Goal: Task Accomplishment & Management: Complete application form

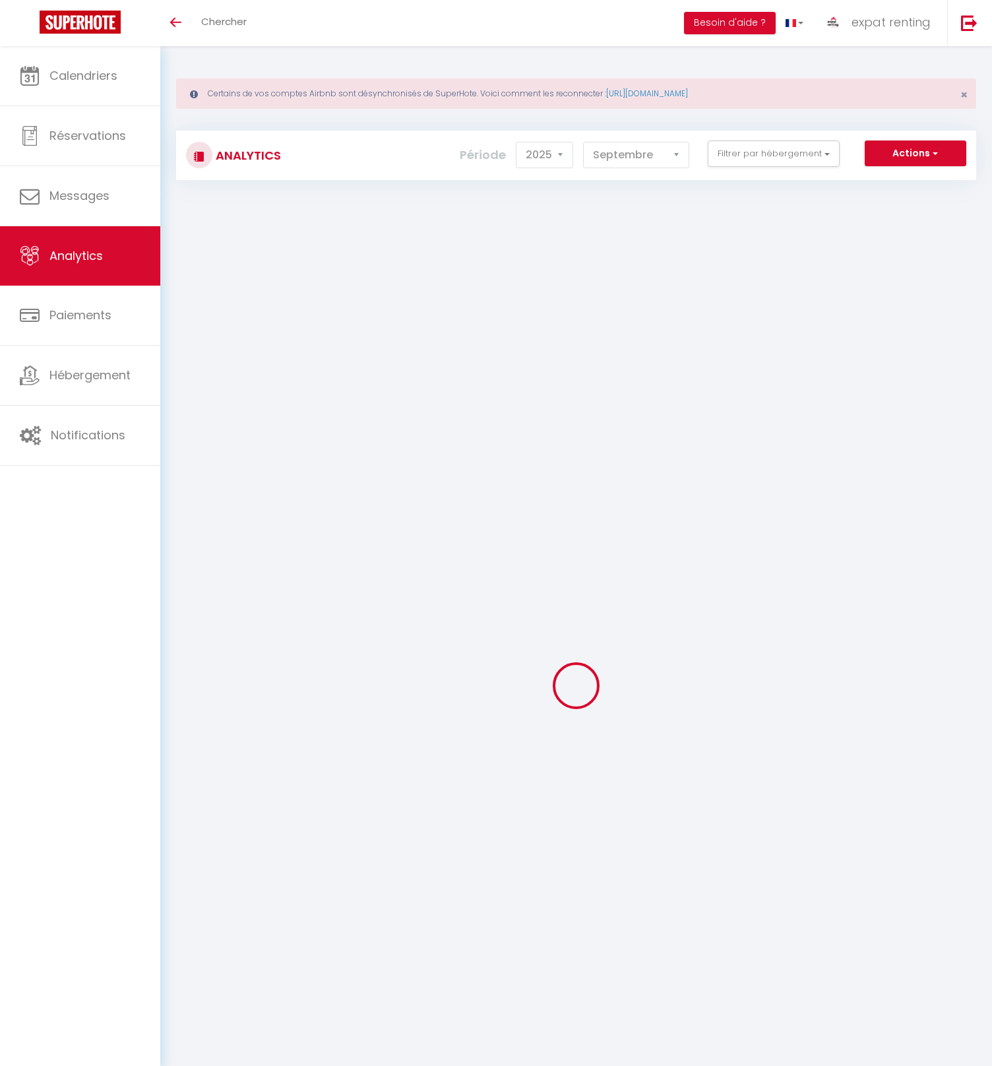
select select "2025"
select select "9"
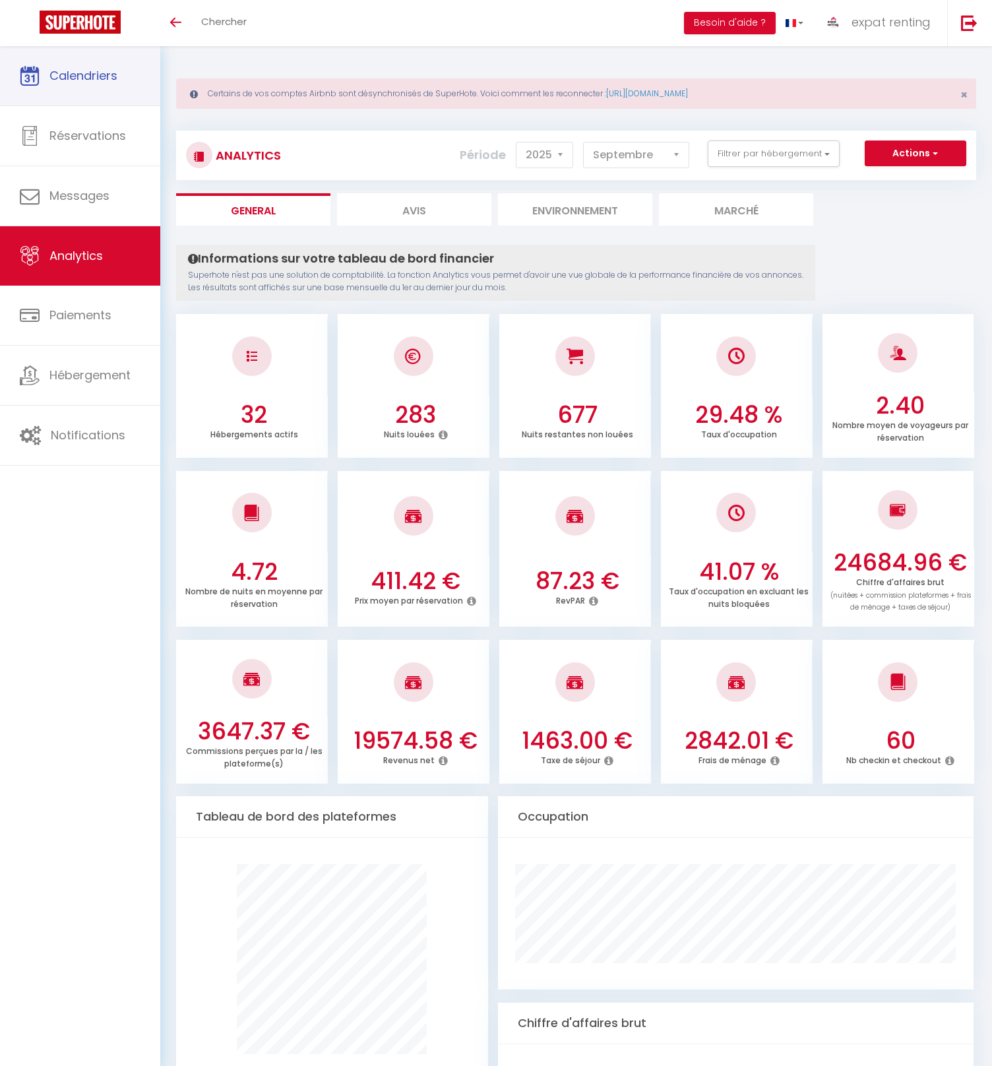
click at [57, 85] on link "Calendriers" at bounding box center [80, 75] width 160 height 59
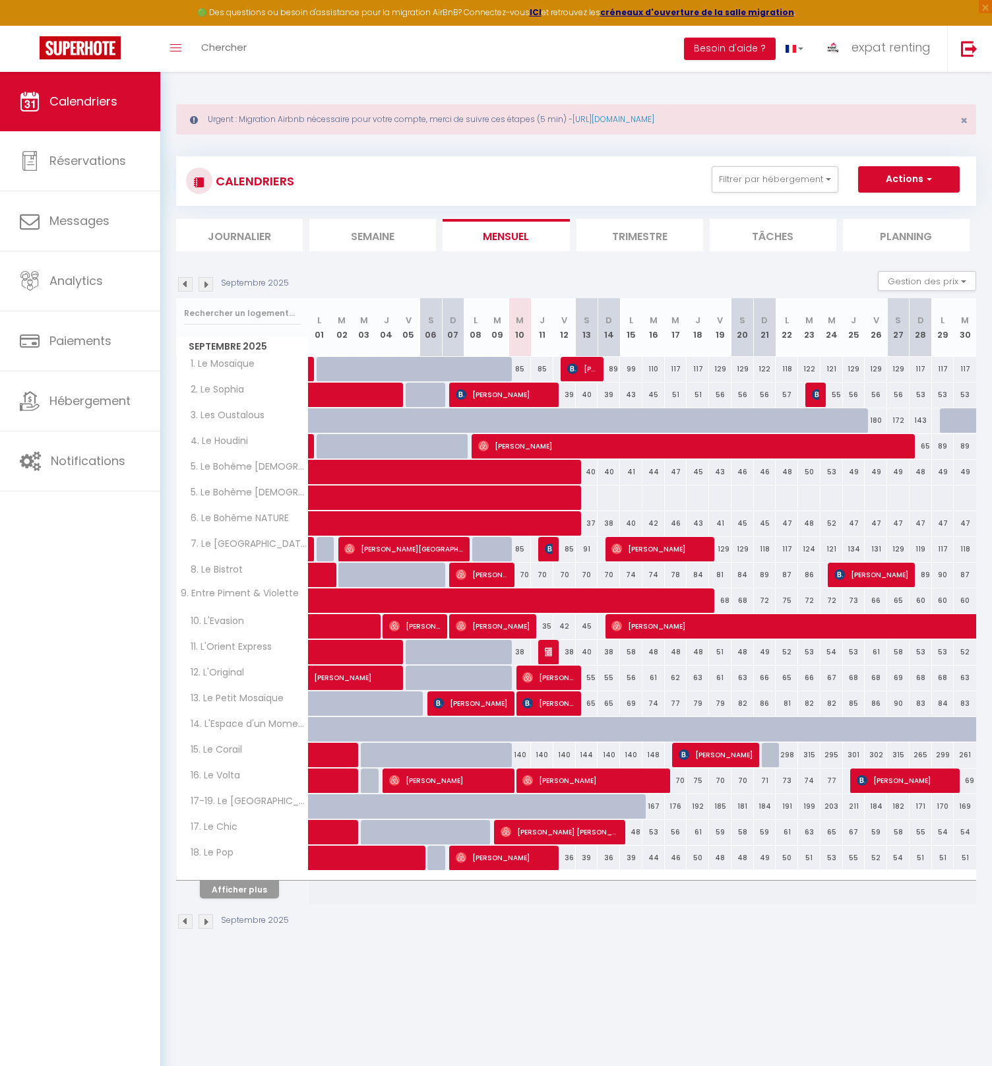
drag, startPoint x: 872, startPoint y: 420, endPoint x: 887, endPoint y: 419, distance: 14.5
click at [887, 419] on tr "3. Les Oustalous 120 120 120 120 122 120 120 120 120 120 120" at bounding box center [577, 421] width 800 height 26
click at [876, 420] on div "180" at bounding box center [876, 420] width 22 height 24
type input "180"
select select "1"
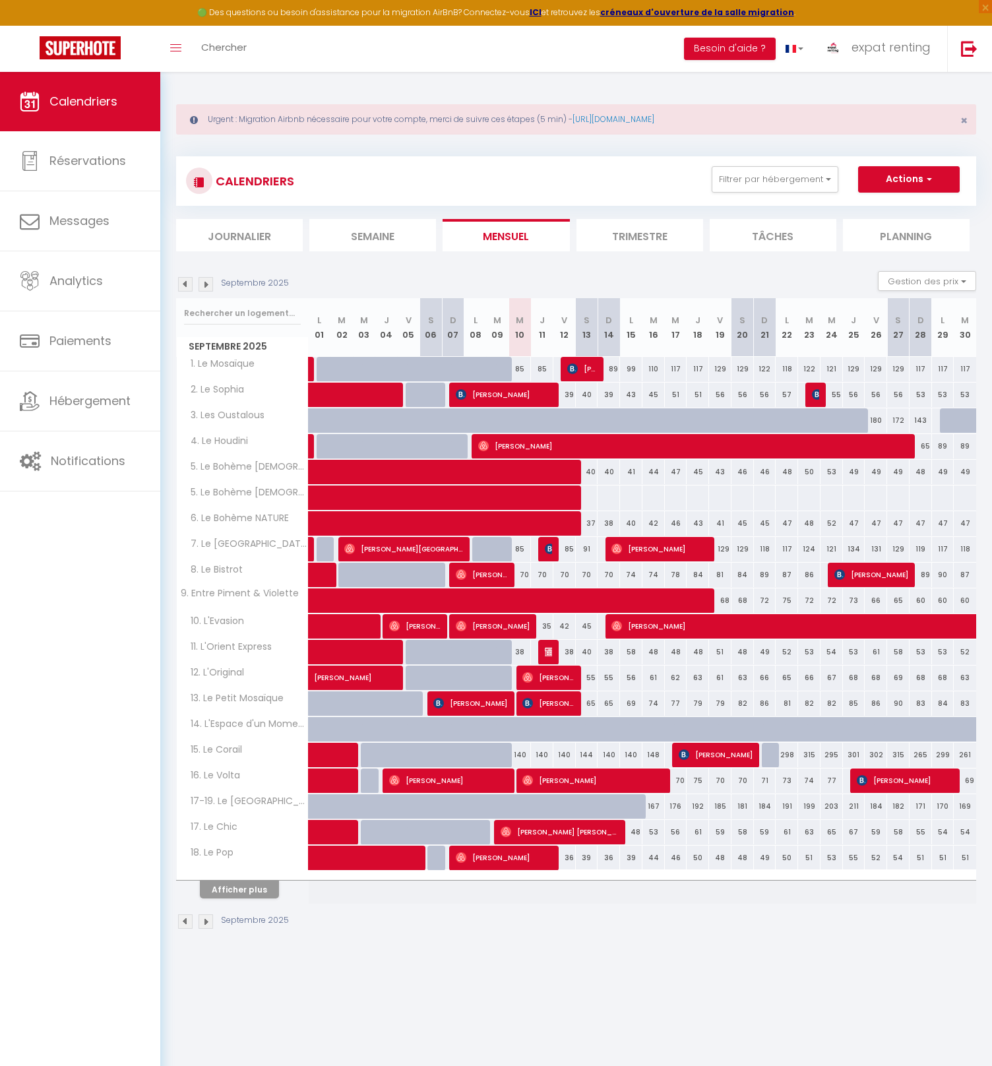
type input "Ven 26 Septembre 2025"
type input "[PERSON_NAME] 27 Septembre 2025"
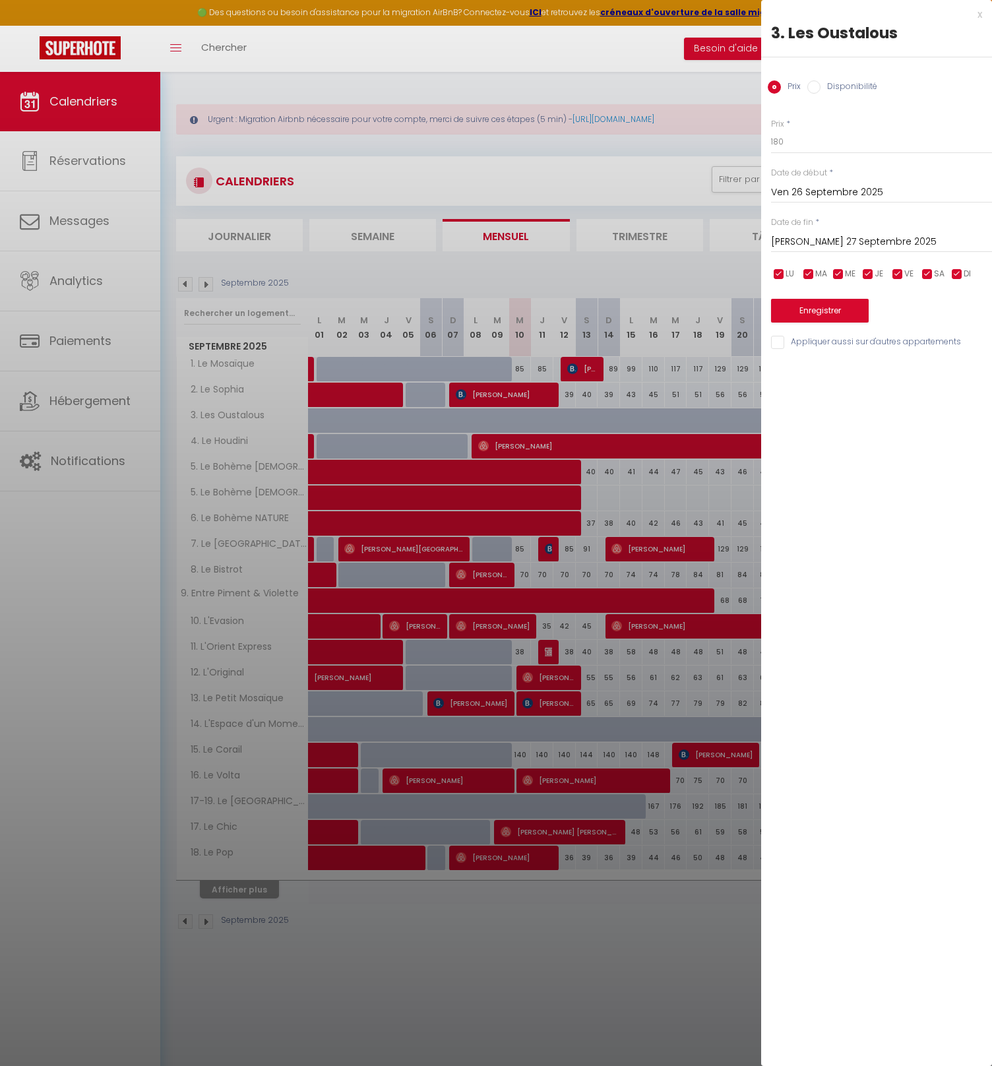
click at [835, 90] on label "Disponibilité" at bounding box center [849, 88] width 57 height 15
click at [821, 90] on input "Disponibilité" at bounding box center [814, 87] width 13 height 13
radio input "true"
radio input "false"
click at [814, 145] on select "Disponible Indisponible" at bounding box center [881, 142] width 221 height 25
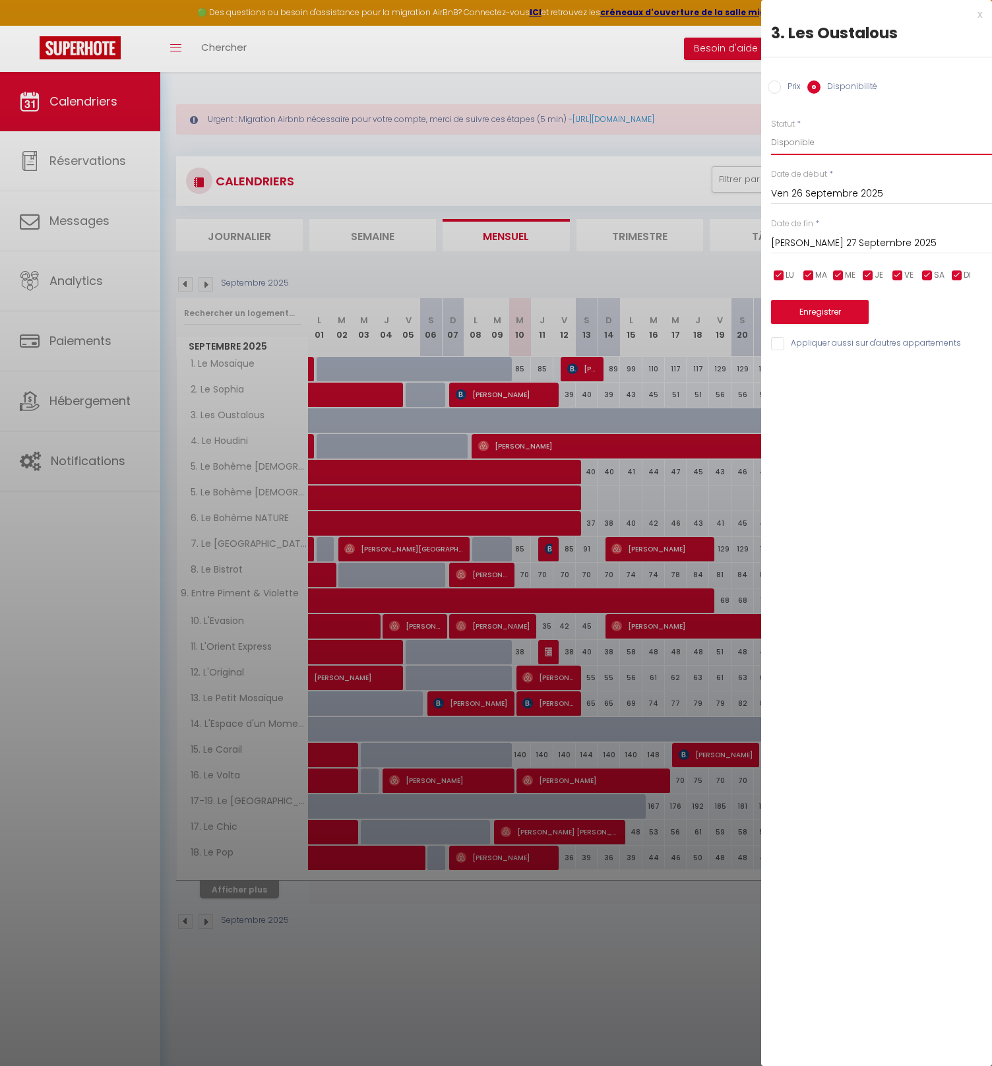
select select "0"
click at [771, 130] on select "Disponible Indisponible" at bounding box center [881, 142] width 221 height 25
click at [819, 247] on input "[PERSON_NAME] 27 Septembre 2025" at bounding box center [881, 243] width 221 height 17
click at [797, 185] on div "Ven 26 Septembre 2025 < [DATE] > Dim Lun Mar Mer Jeu Ven Sam 1 2 3 4 5 6 7 8 9 …" at bounding box center [881, 193] width 221 height 24
click at [818, 187] on input "Ven 26 Septembre 2025" at bounding box center [881, 193] width 221 height 17
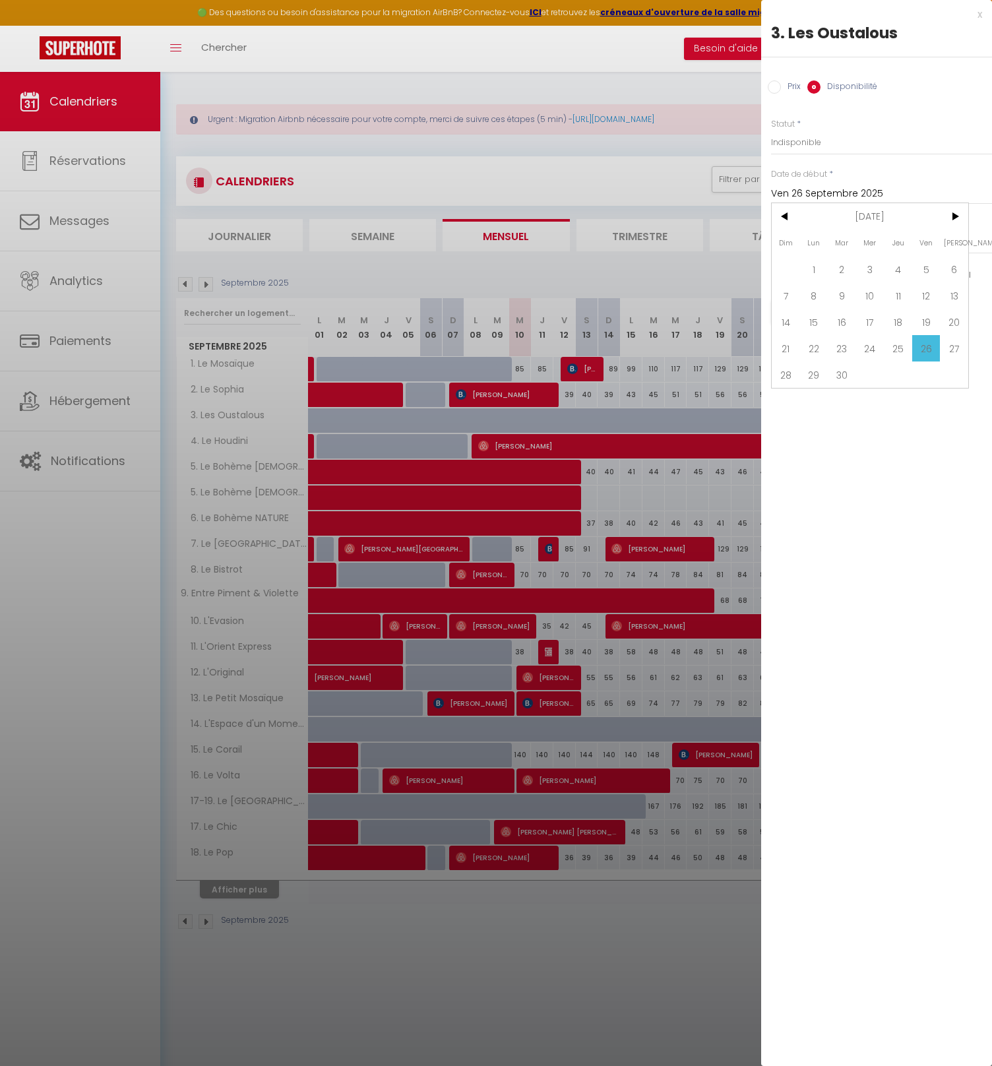
click at [903, 358] on span "25" at bounding box center [898, 348] width 28 height 26
type input "Jeu 25 Septembre 2025"
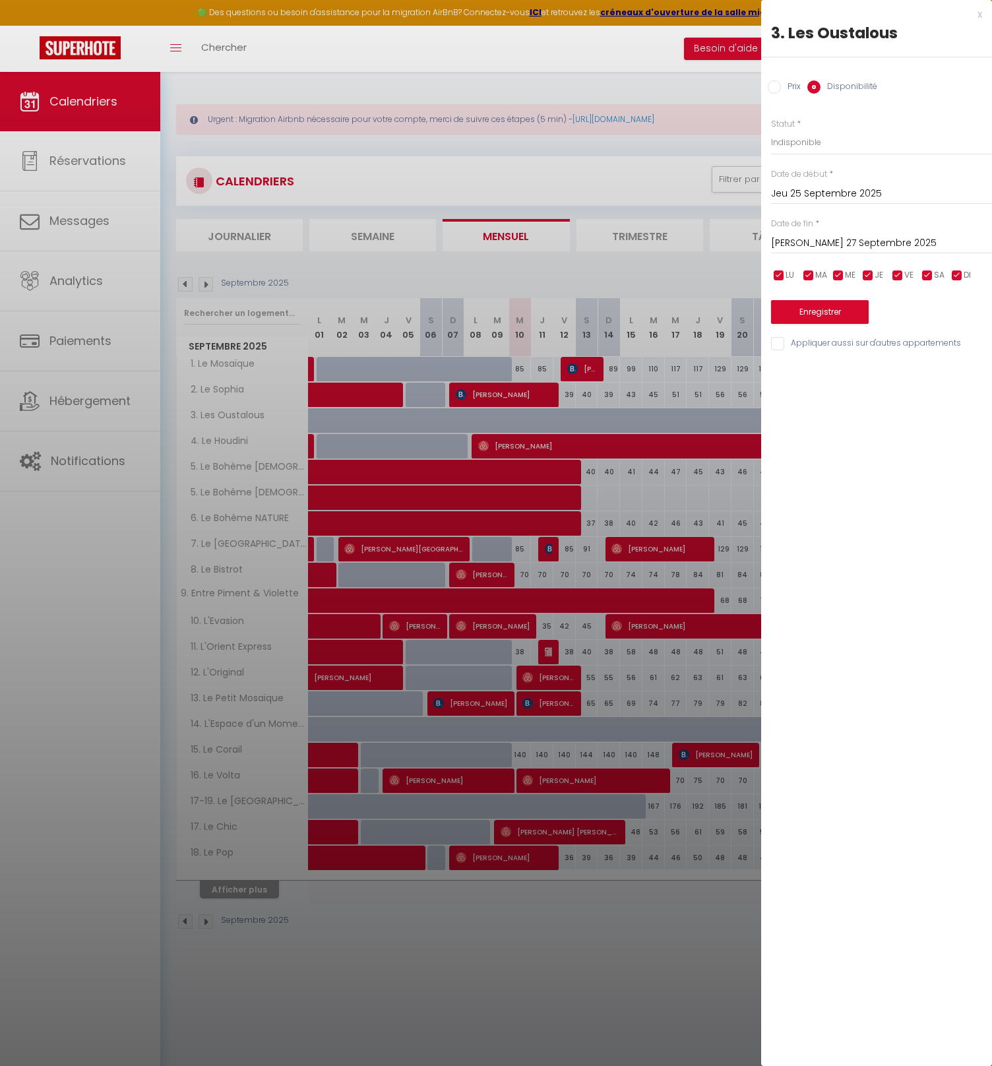
click at [814, 243] on input "[PERSON_NAME] 27 Septembre 2025" at bounding box center [881, 243] width 221 height 17
click at [839, 428] on span "30" at bounding box center [842, 424] width 28 height 26
type input "[DATE] Septembre 2025"
click at [822, 312] on button "Enregistrer" at bounding box center [820, 312] width 98 height 24
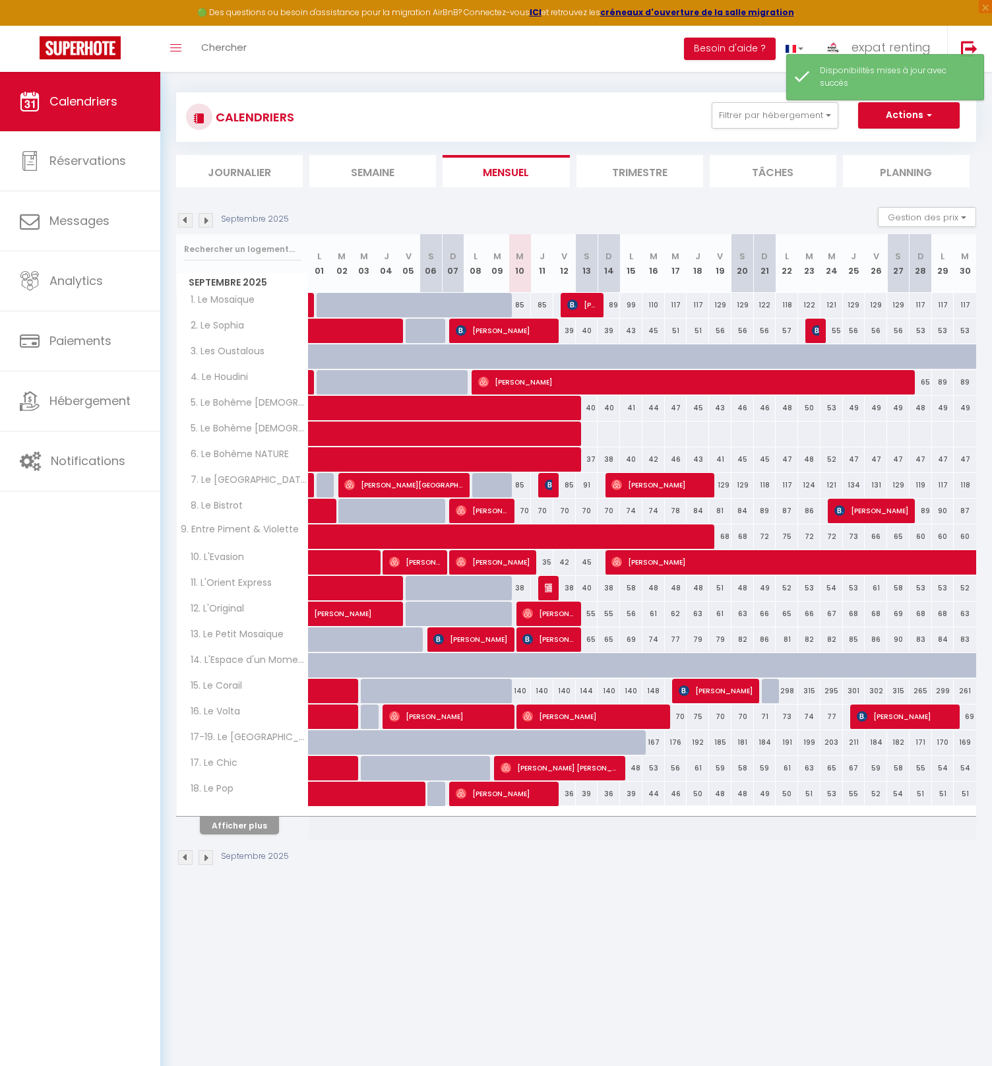
scroll to position [66, 0]
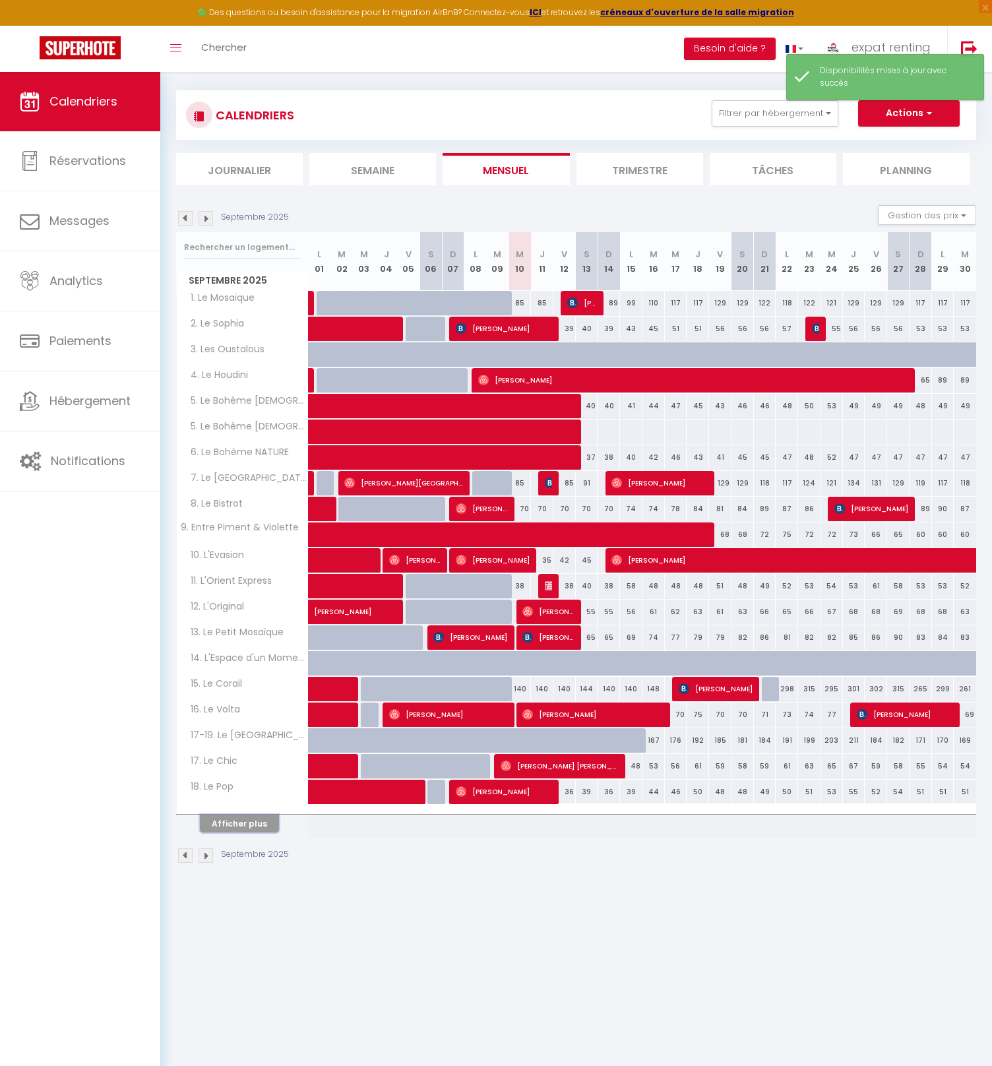
click at [249, 824] on button "Afficher plus" at bounding box center [239, 824] width 79 height 18
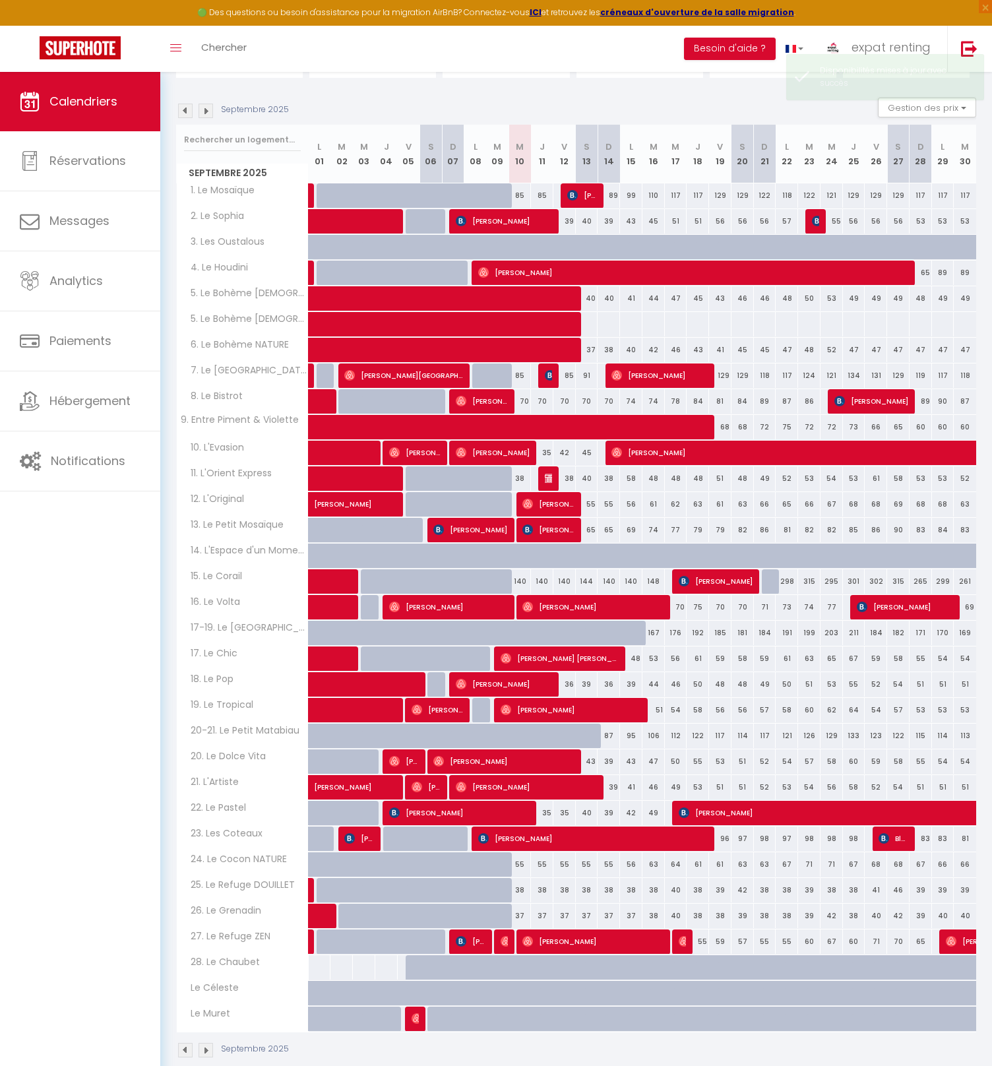
scroll to position [189, 0]
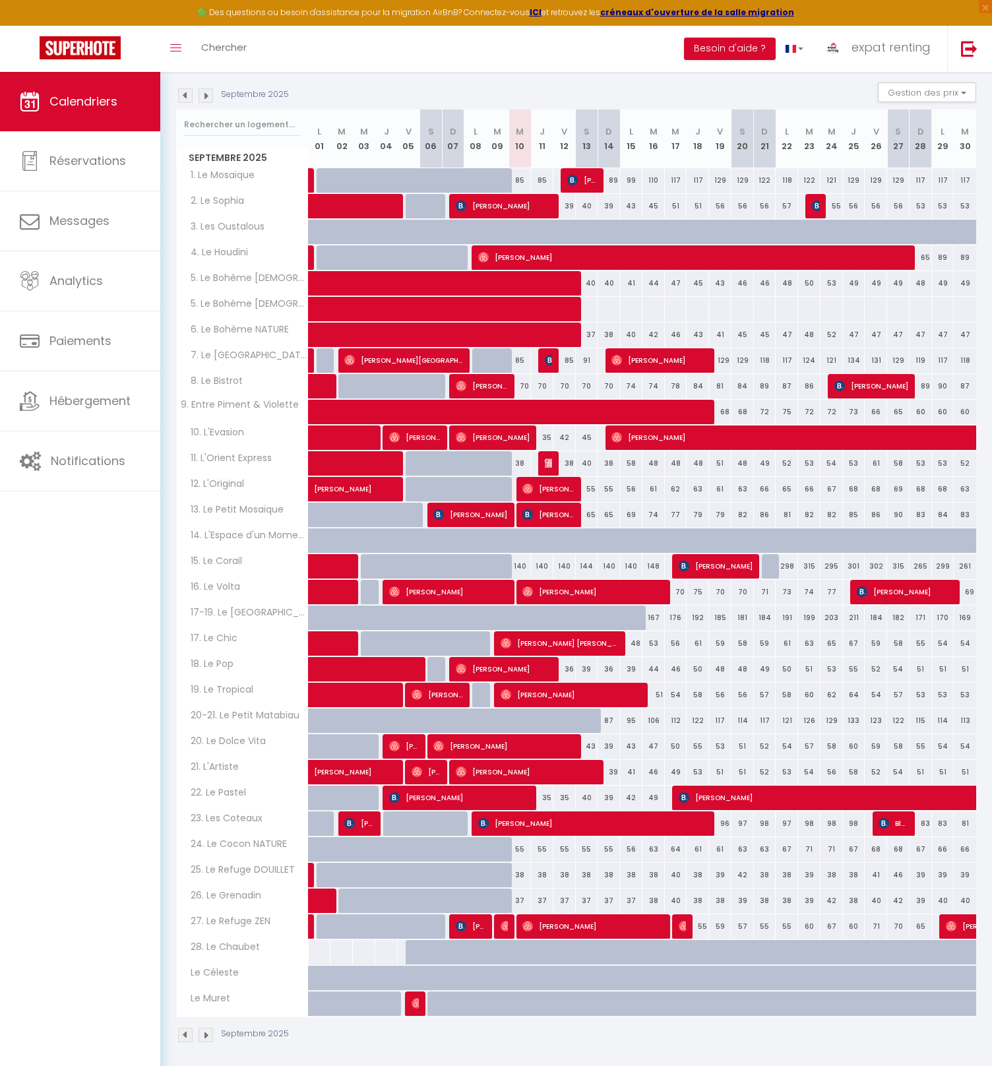
click at [874, 566] on div "302" at bounding box center [876, 566] width 22 height 24
select select "1"
type input "Ven 26 Septembre 2025"
type input "[PERSON_NAME] 27 Septembre 2025"
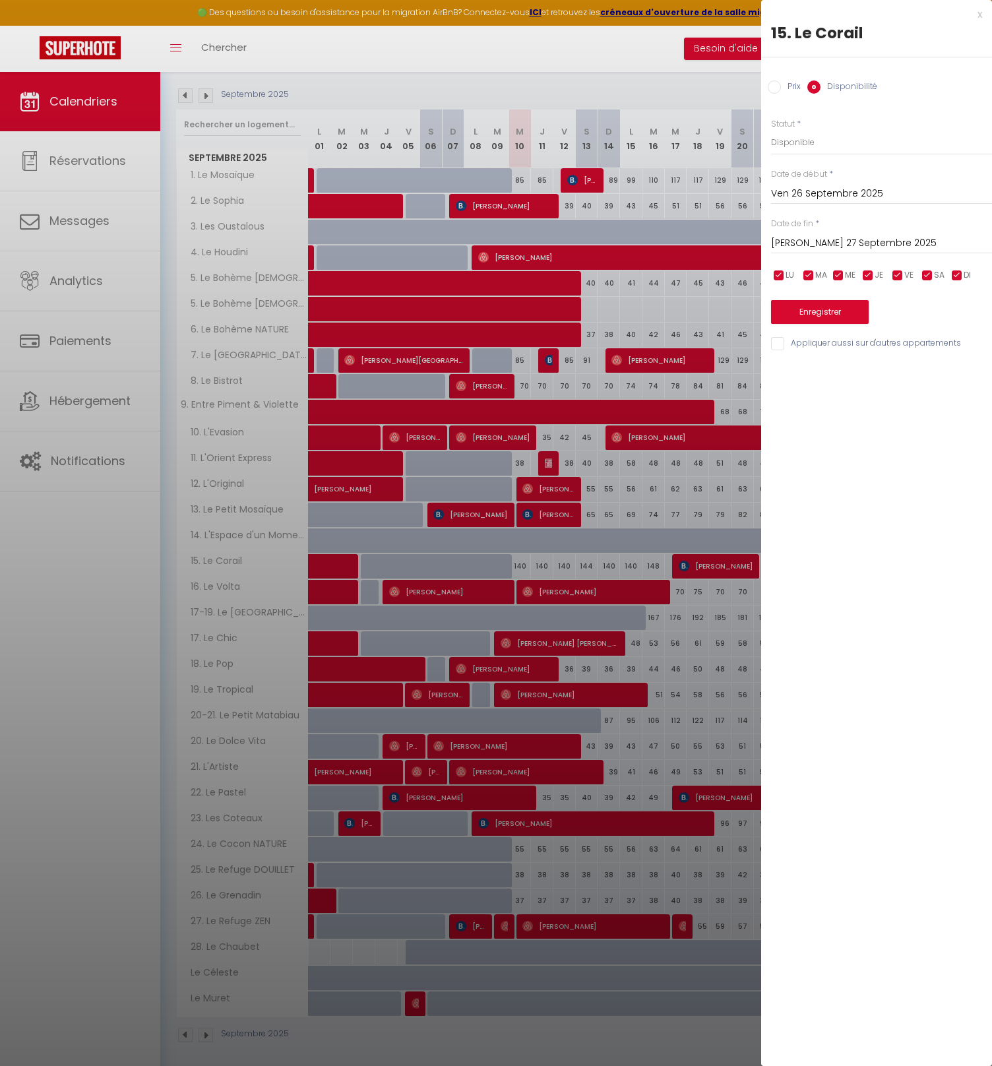
click at [692, 263] on div at bounding box center [496, 533] width 992 height 1066
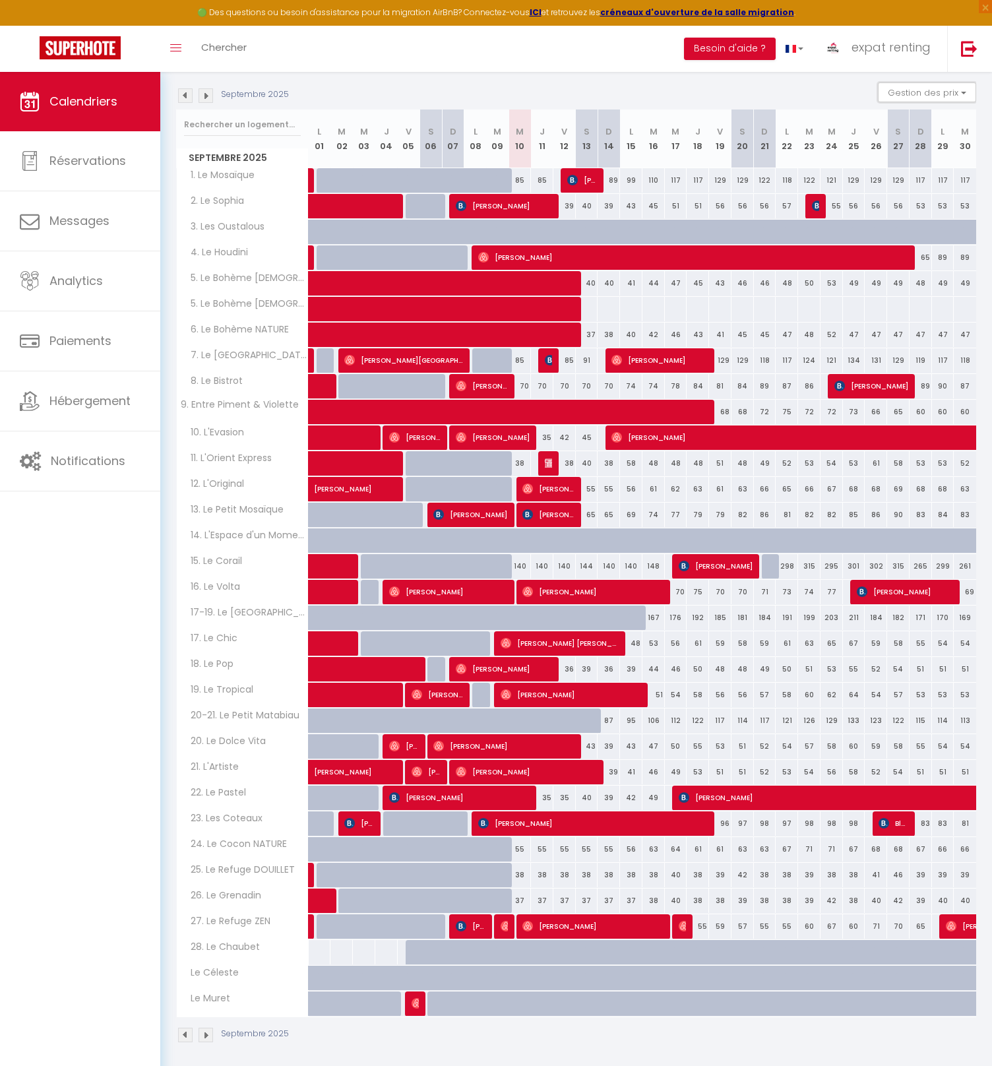
click at [921, 96] on button "Gestion des prix" at bounding box center [927, 92] width 98 height 20
click at [917, 98] on button "Gestion des prix" at bounding box center [927, 92] width 98 height 20
click at [869, 102] on div "Septembre 2025 Gestion des prix Nb Nuits minimum Règles Disponibilité" at bounding box center [576, 95] width 800 height 27
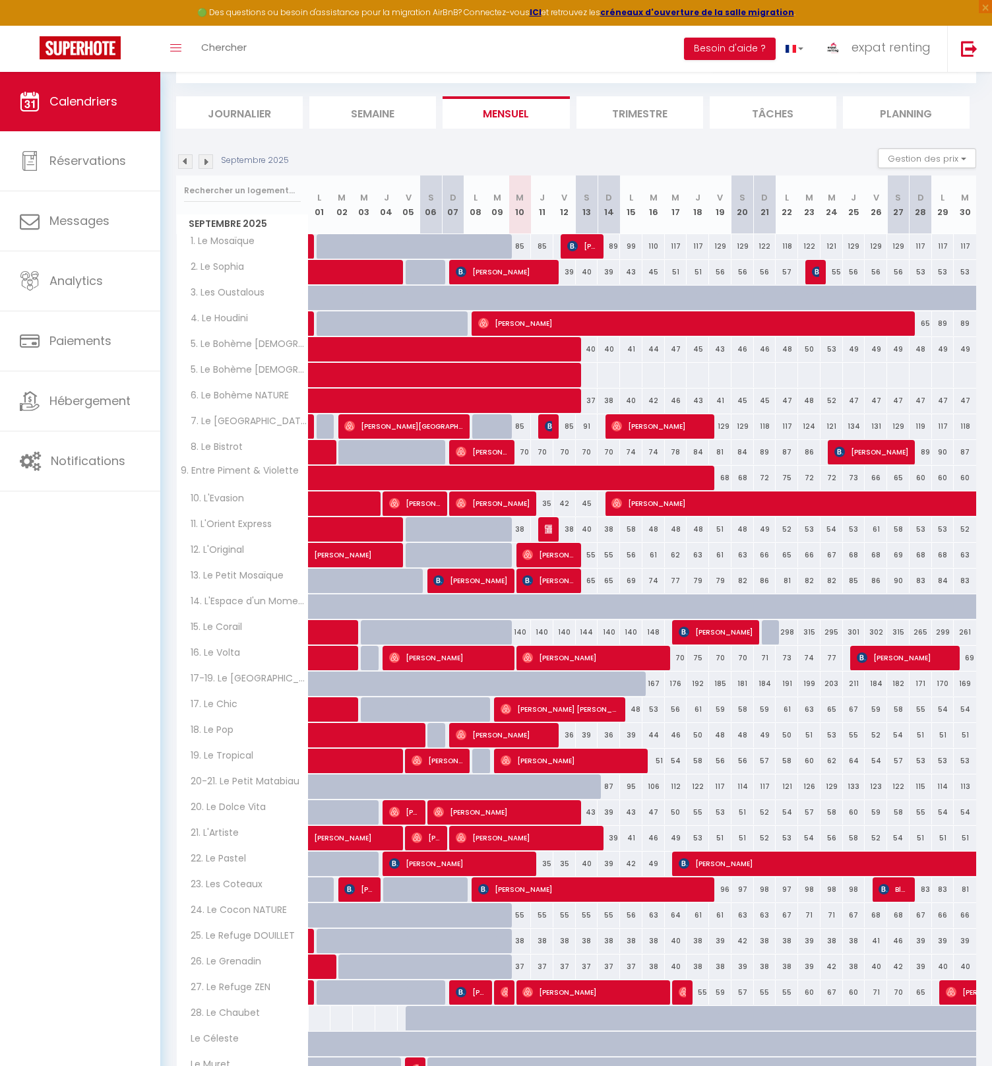
scroll to position [0, 0]
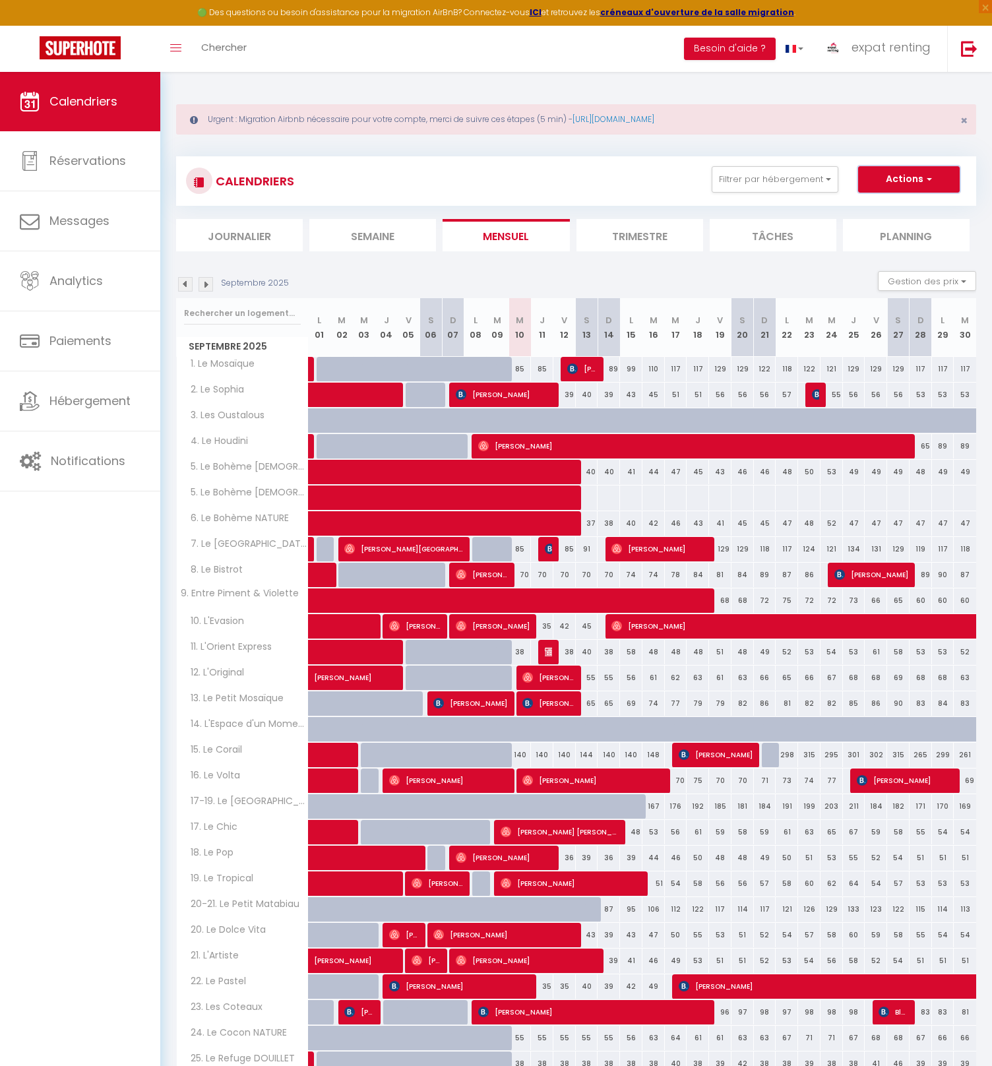
click at [911, 184] on button "Actions" at bounding box center [909, 179] width 102 height 26
click at [877, 212] on link "Nouvelle réservation" at bounding box center [895, 210] width 115 height 20
select select
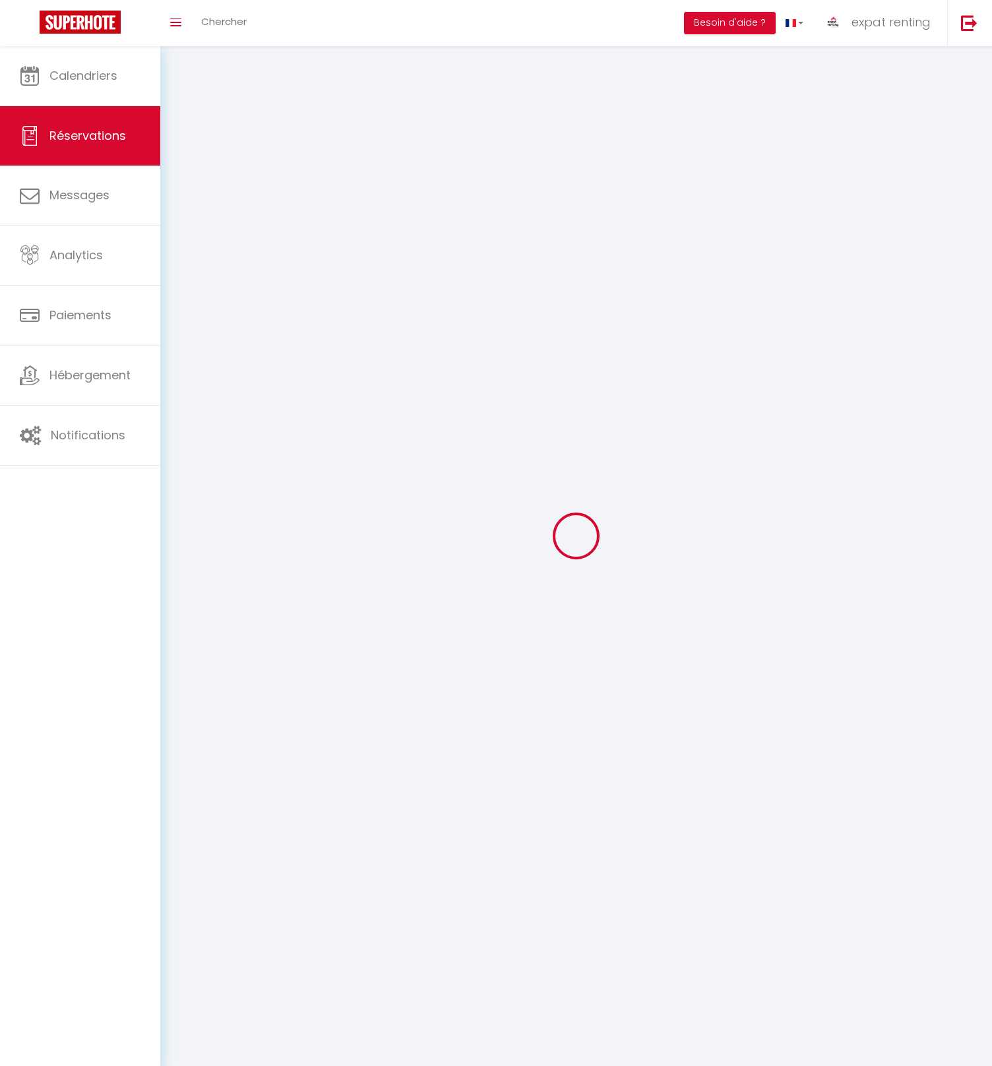
select select
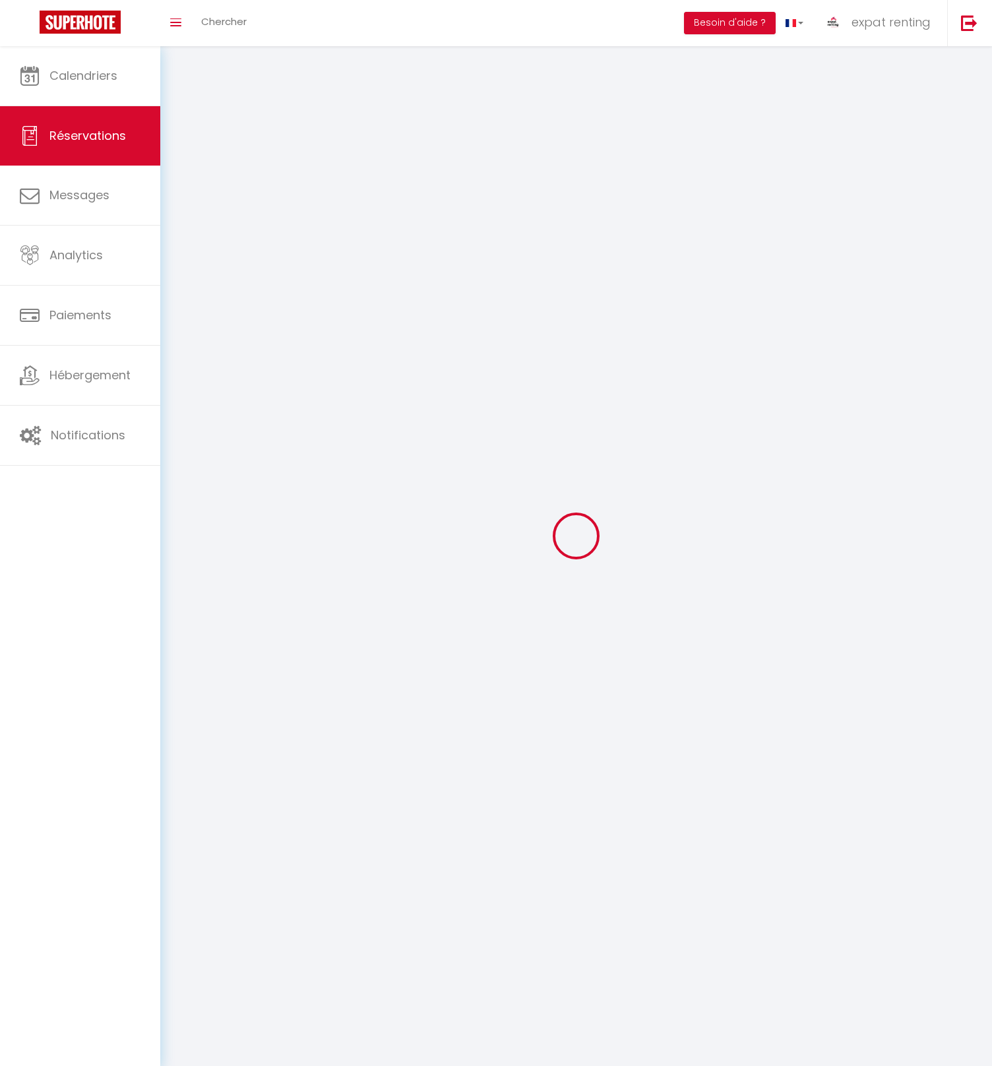
select select
checkbox input "false"
select select
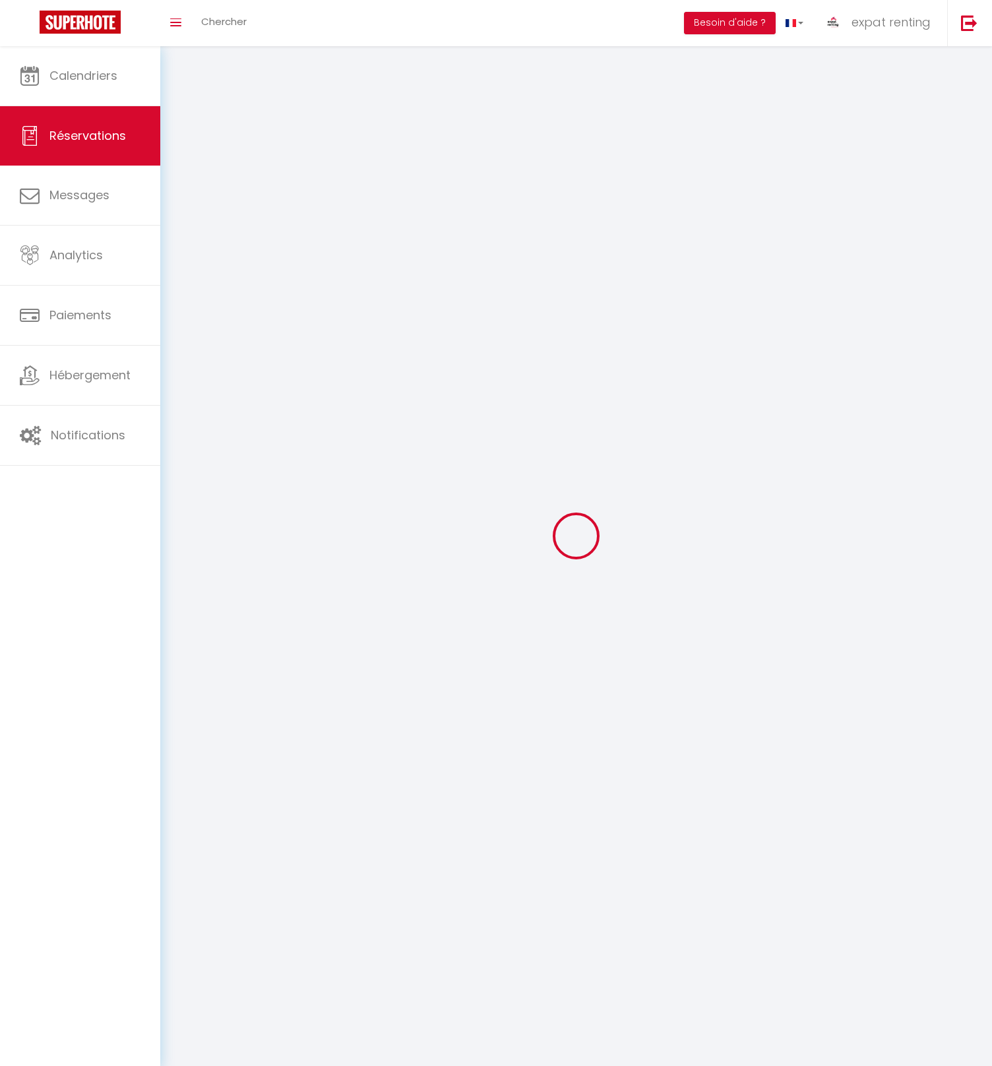
select select
checkbox input "false"
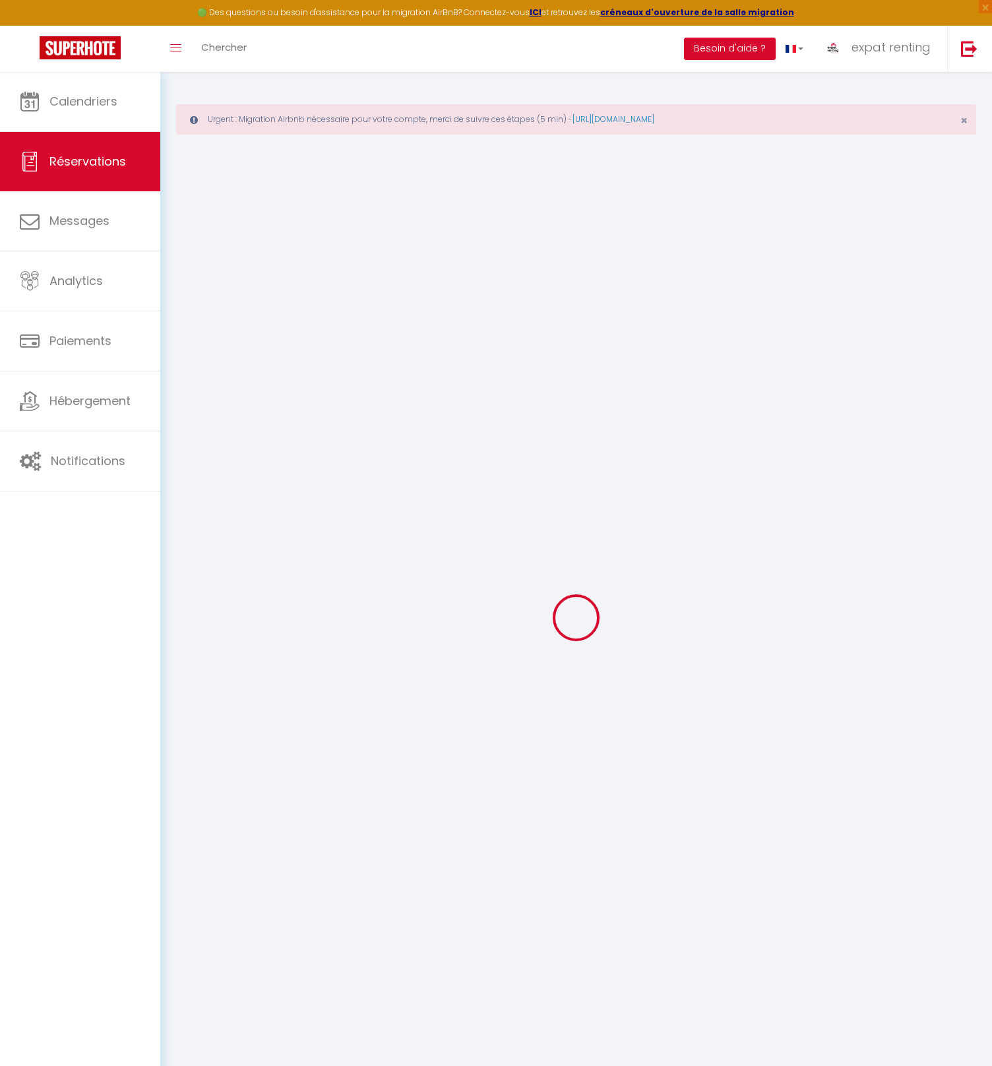
select select
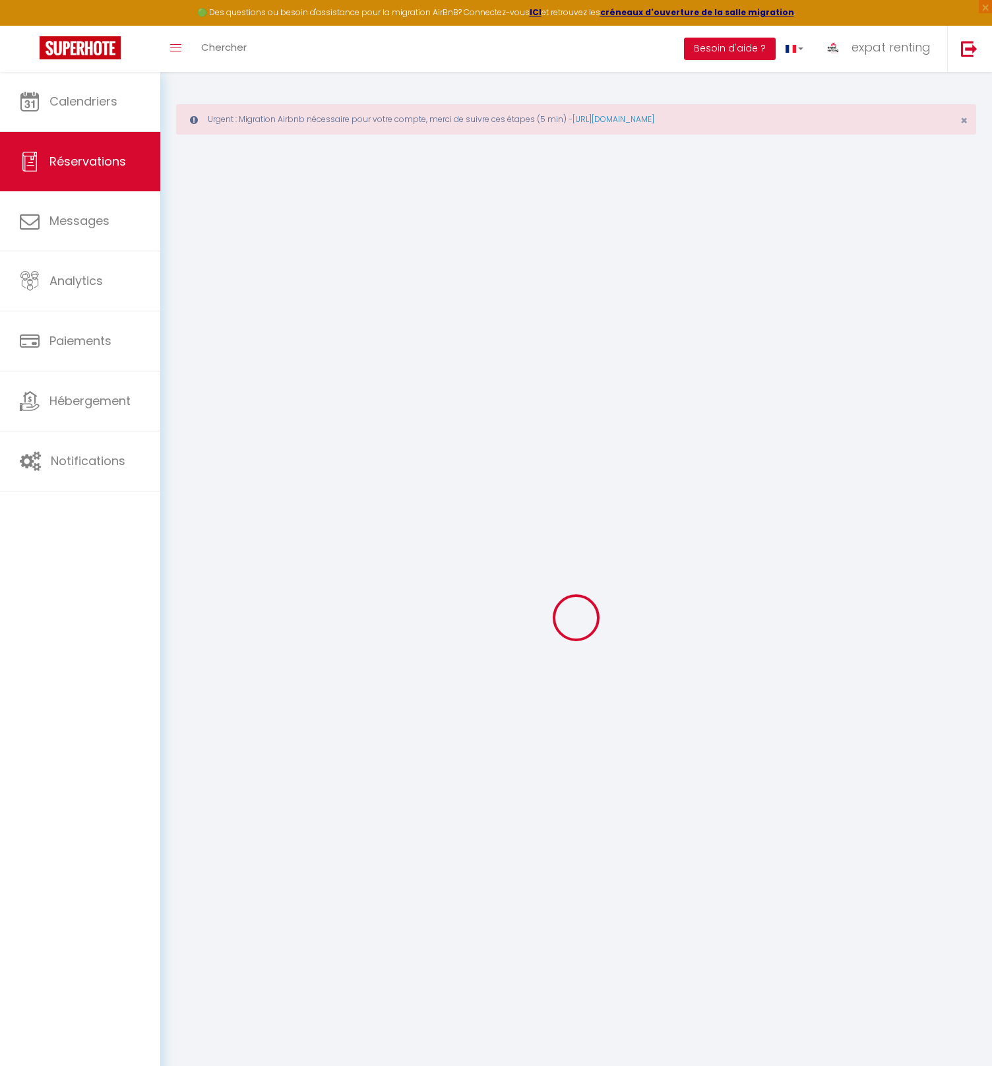
select select
checkbox input "false"
select select
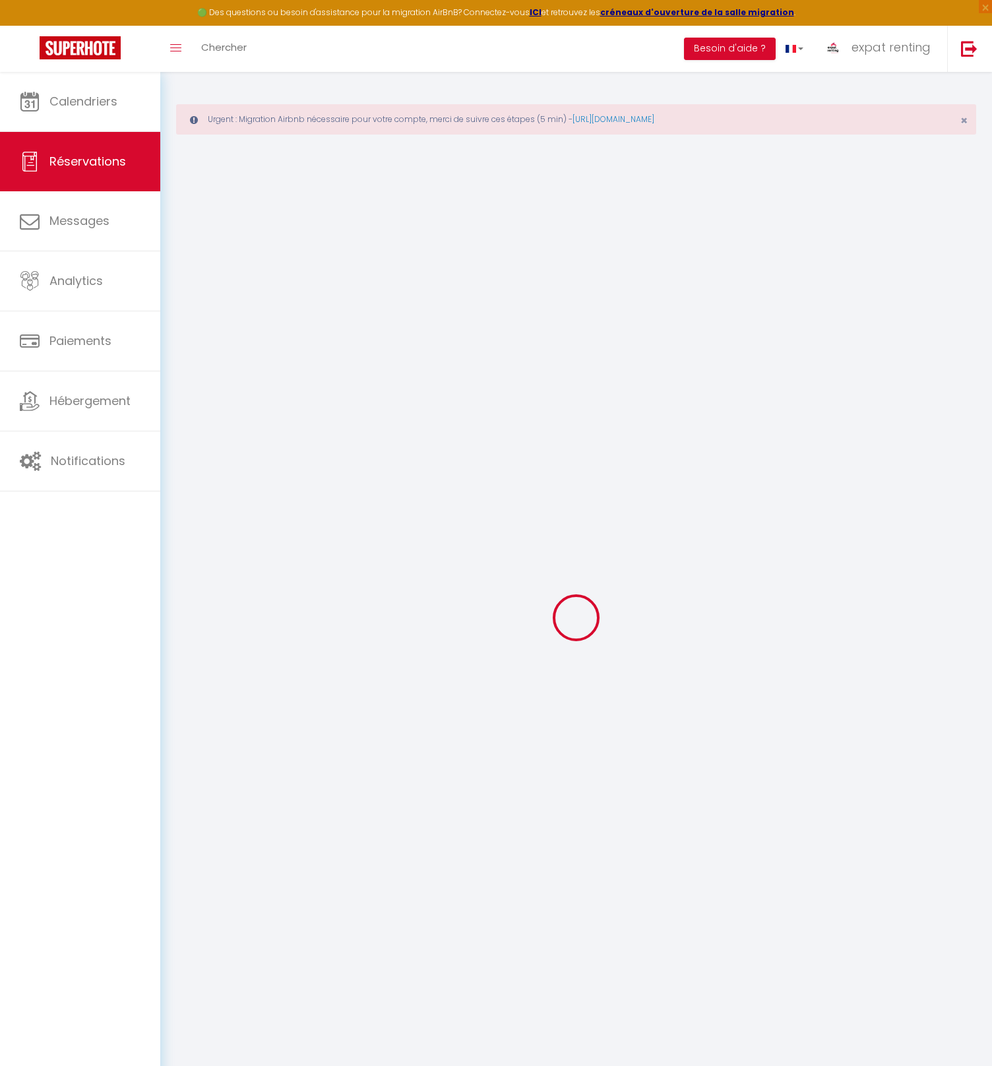
select select
checkbox input "false"
select select
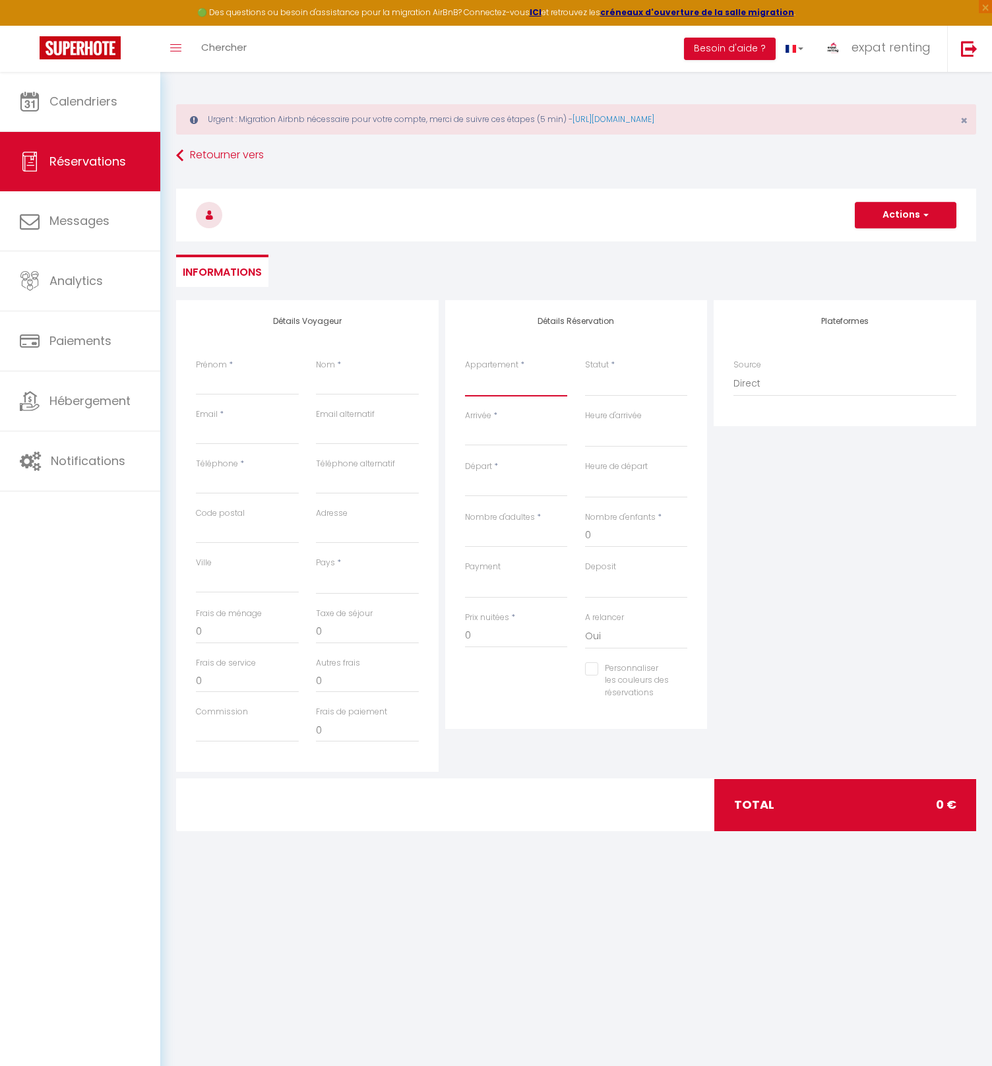
click at [500, 390] on select "1. Le [DEMOGRAPHIC_DATA] 2. Le Sophia 3. Les Oustalous 4. Le Houdini 5. Le Bohè…" at bounding box center [516, 384] width 103 height 25
select select "55854"
click at [465, 372] on select "1. Le [DEMOGRAPHIC_DATA] 2. Le Sophia 3. Les Oustalous 4. Le Houdini 5. Le Bohè…" at bounding box center [516, 384] width 103 height 25
select select
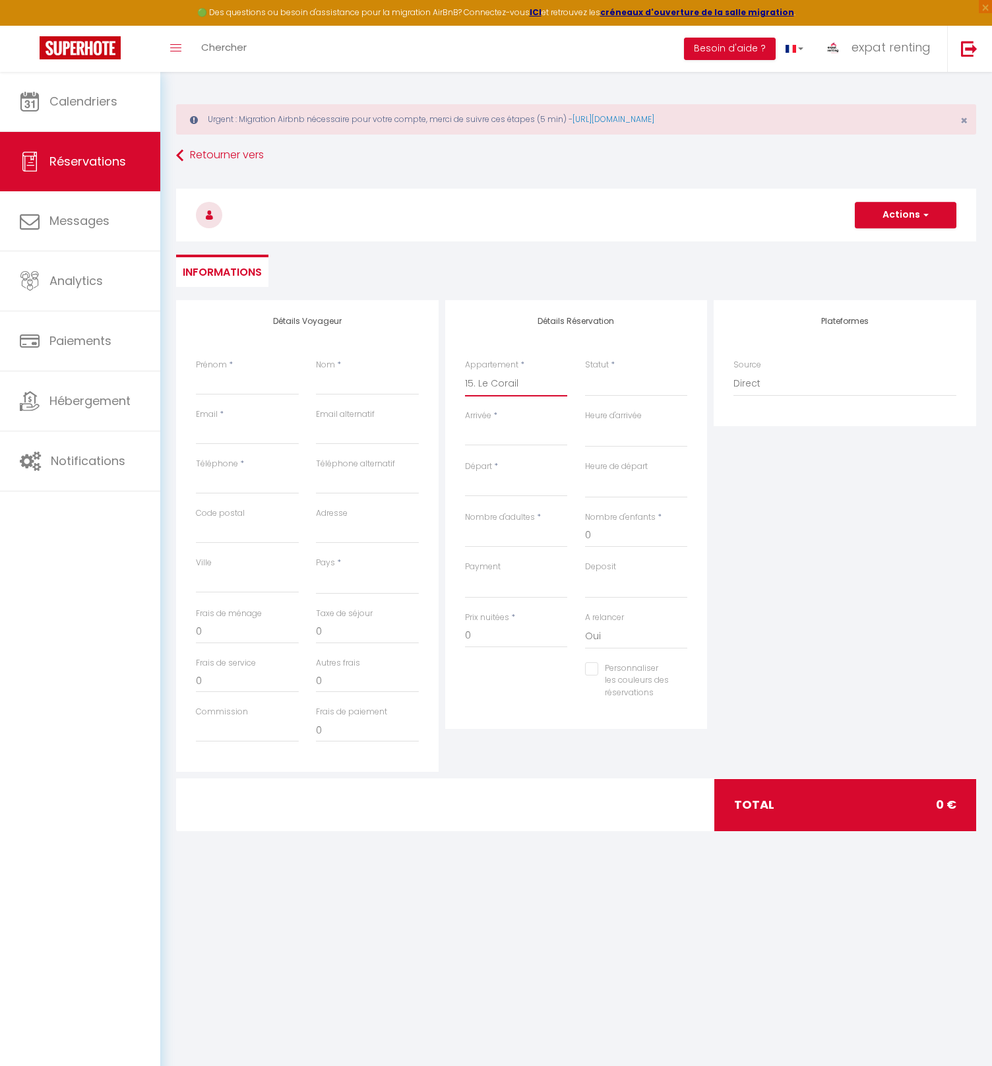
select select
checkbox input "false"
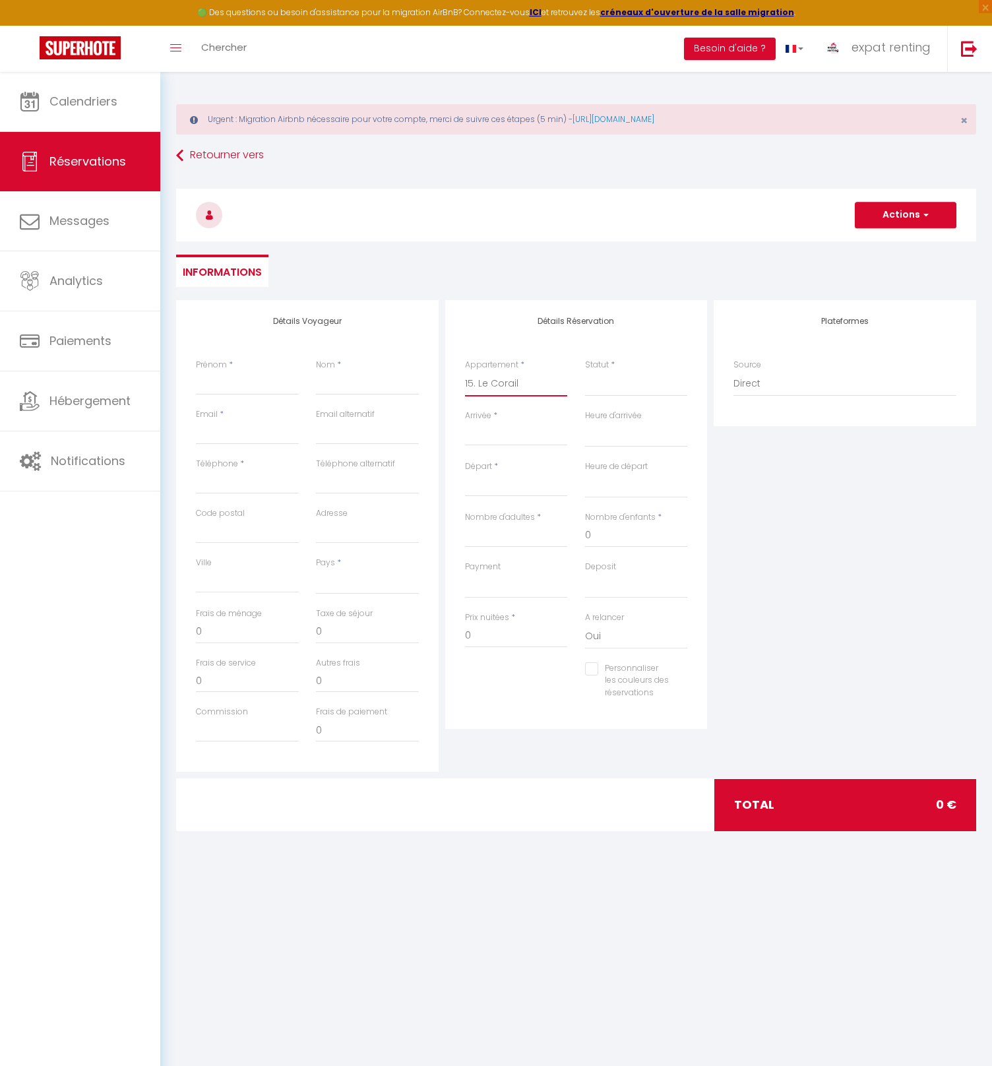
select select
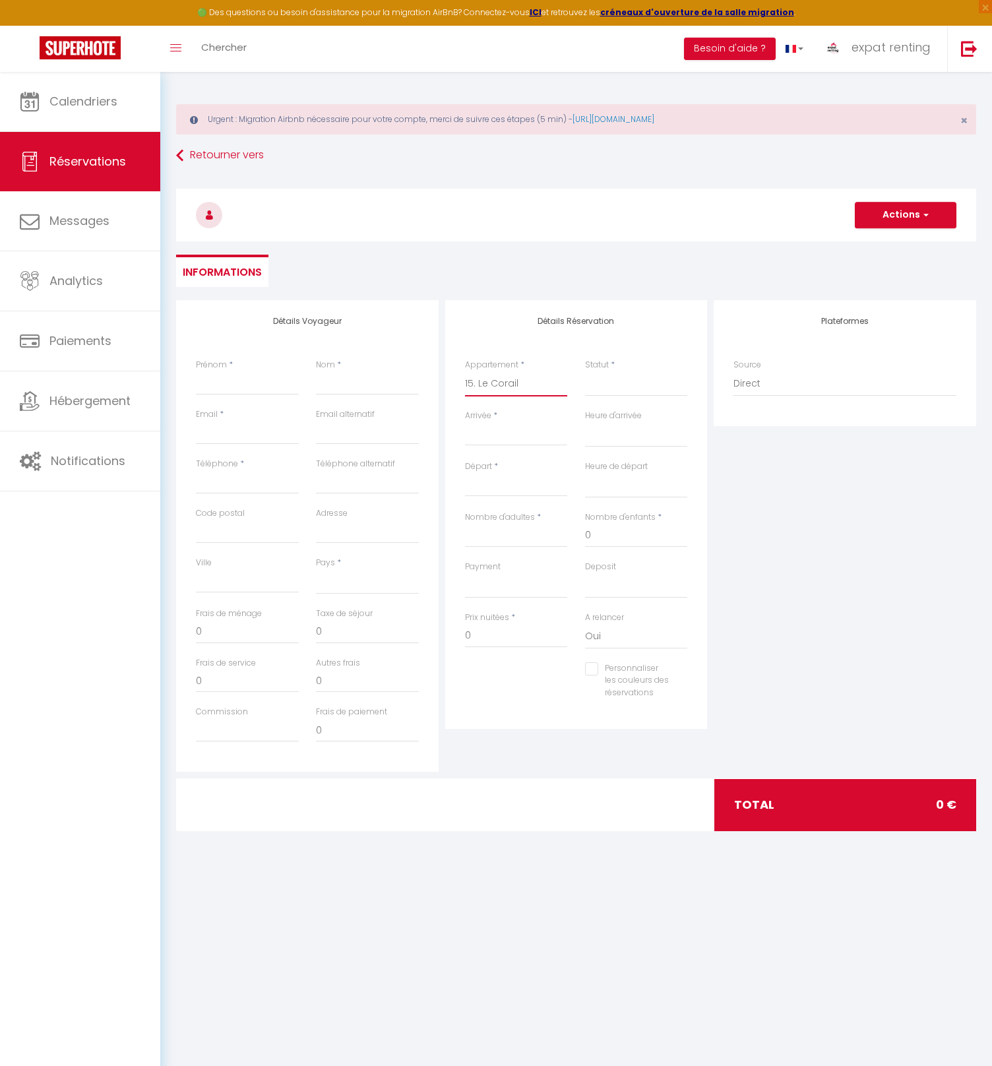
select select
checkbox input "false"
click at [491, 428] on input "Arrivée" at bounding box center [516, 435] width 103 height 17
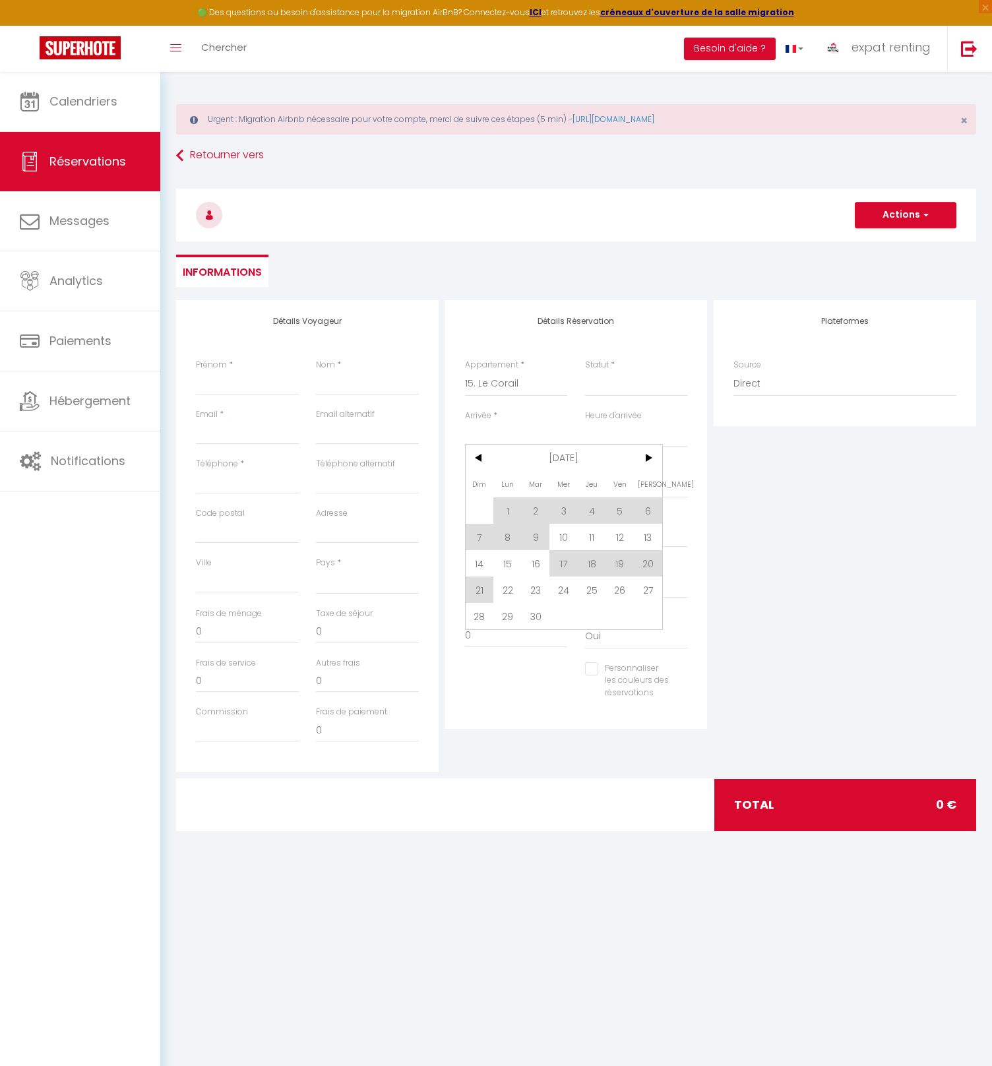
click at [505, 616] on span "29" at bounding box center [508, 616] width 28 height 26
select select
type input "Lun 29 Septembre 2025"
select select
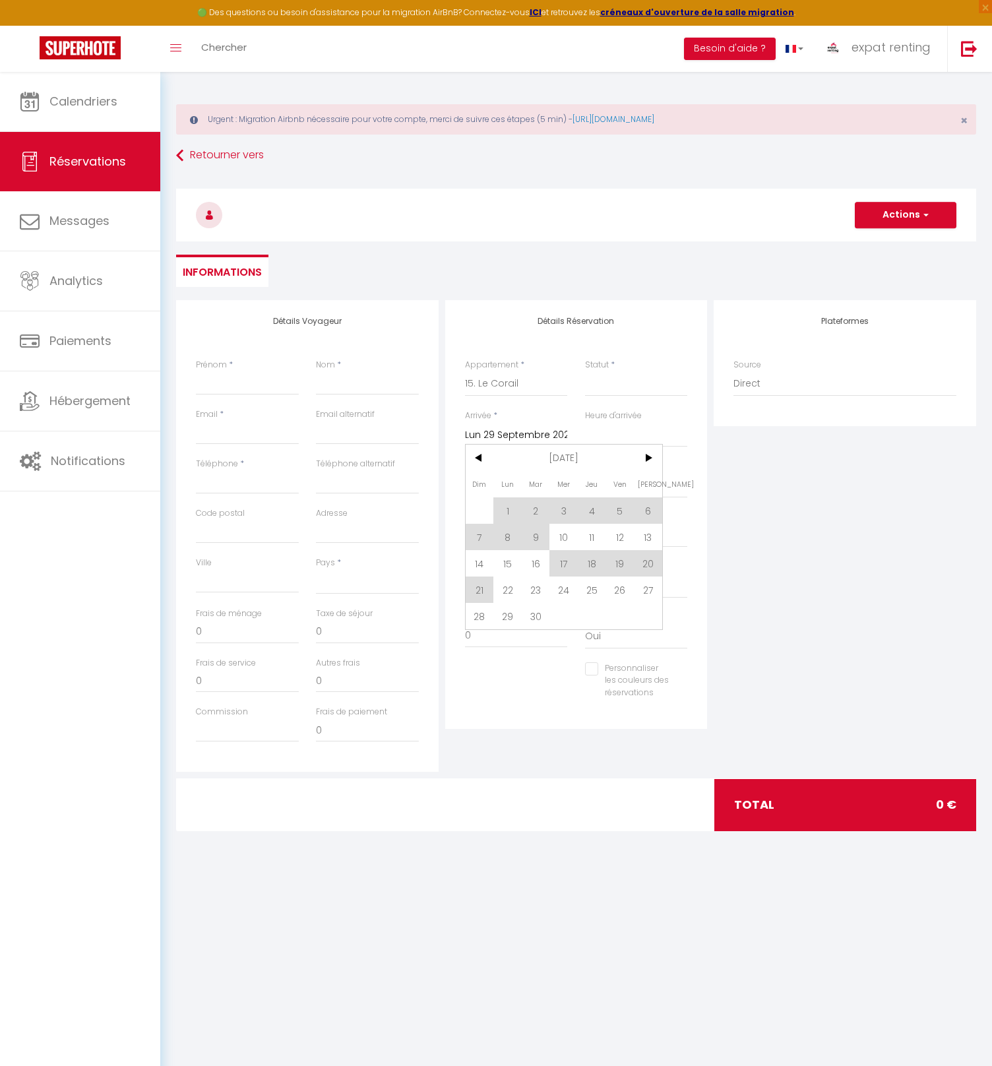
type input "[DATE] Septembre 2025"
select select
checkbox input "false"
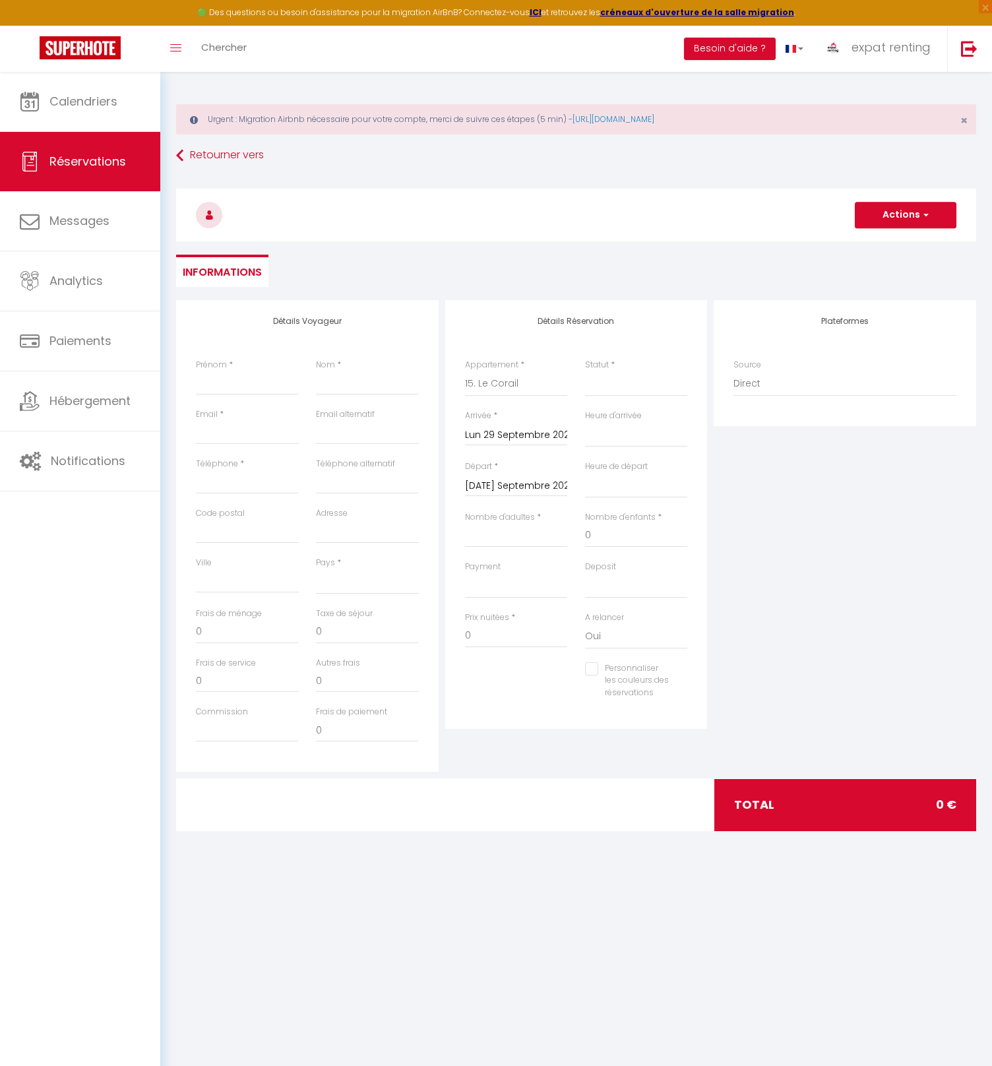
click at [507, 439] on input "Lun 29 Septembre 2025" at bounding box center [516, 435] width 103 height 17
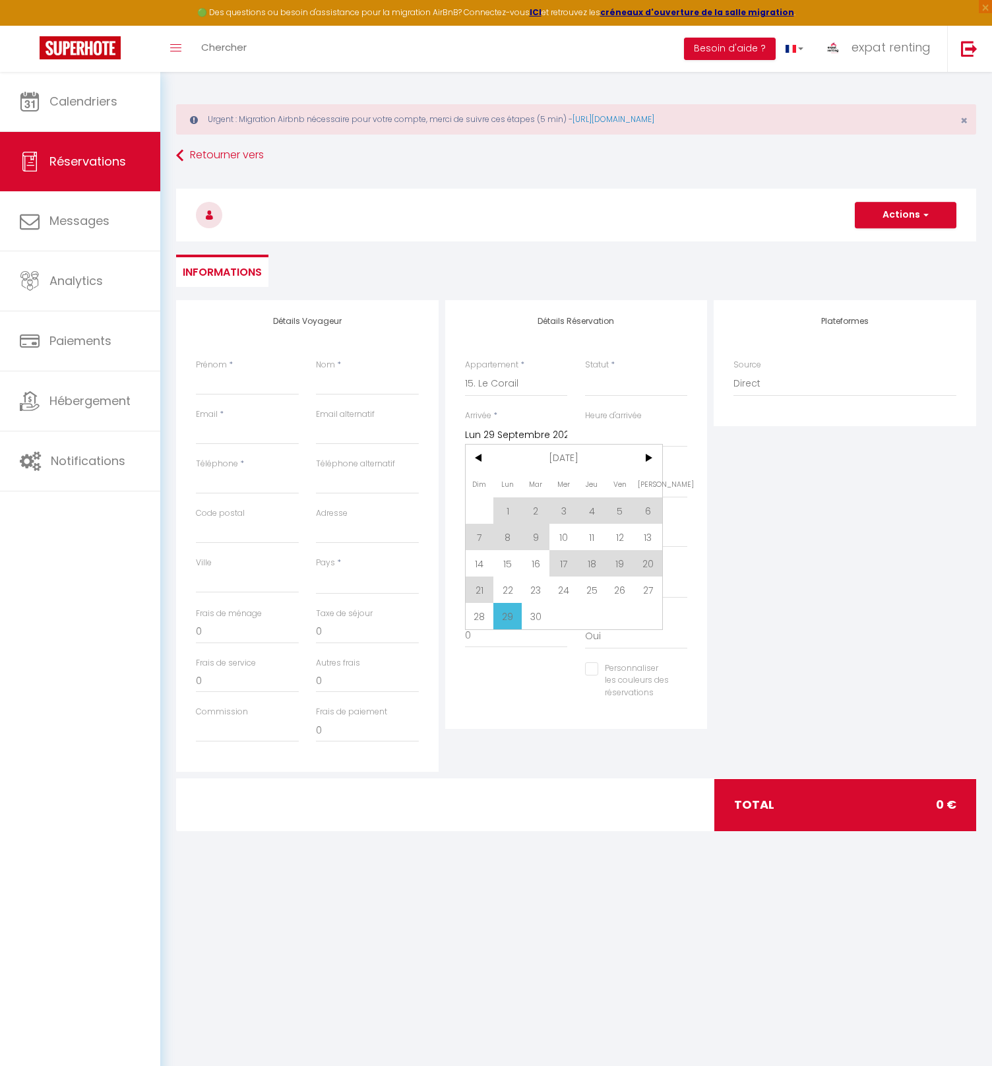
drag, startPoint x: 615, startPoint y: 587, endPoint x: 517, endPoint y: 446, distance: 171.7
click at [615, 587] on span "26" at bounding box center [620, 590] width 28 height 26
select select
type input "Ven 26 Septembre 2025"
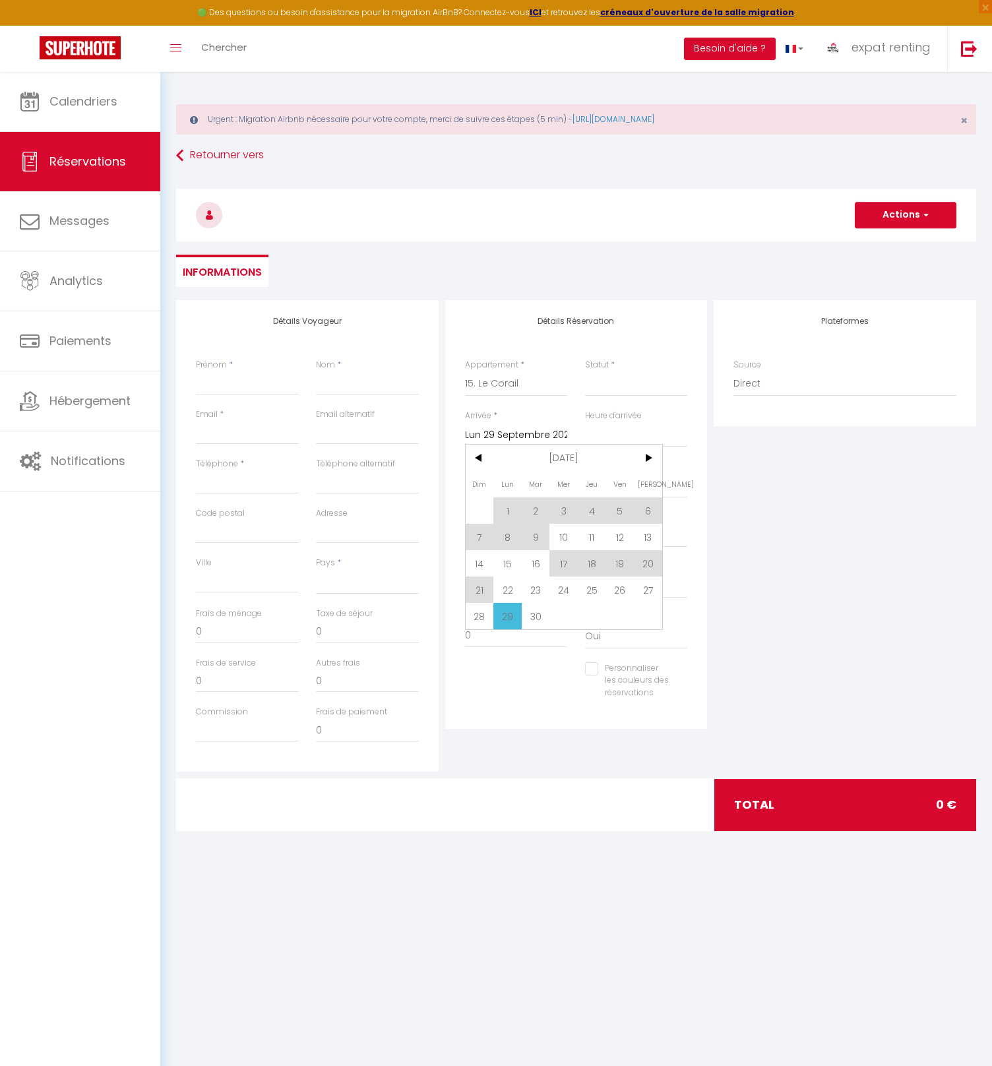
select select
checkbox input "false"
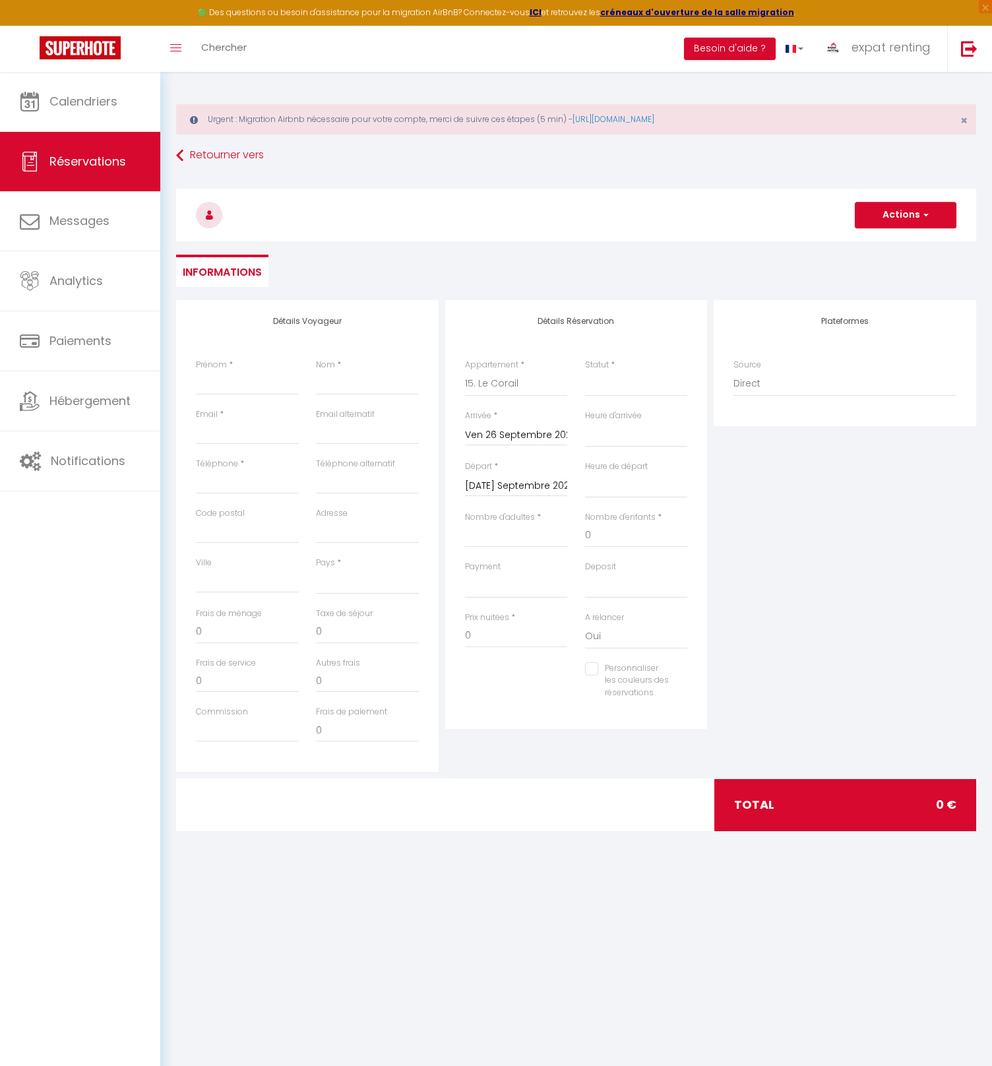
click at [503, 486] on input "[DATE] Septembre 2025" at bounding box center [516, 486] width 103 height 17
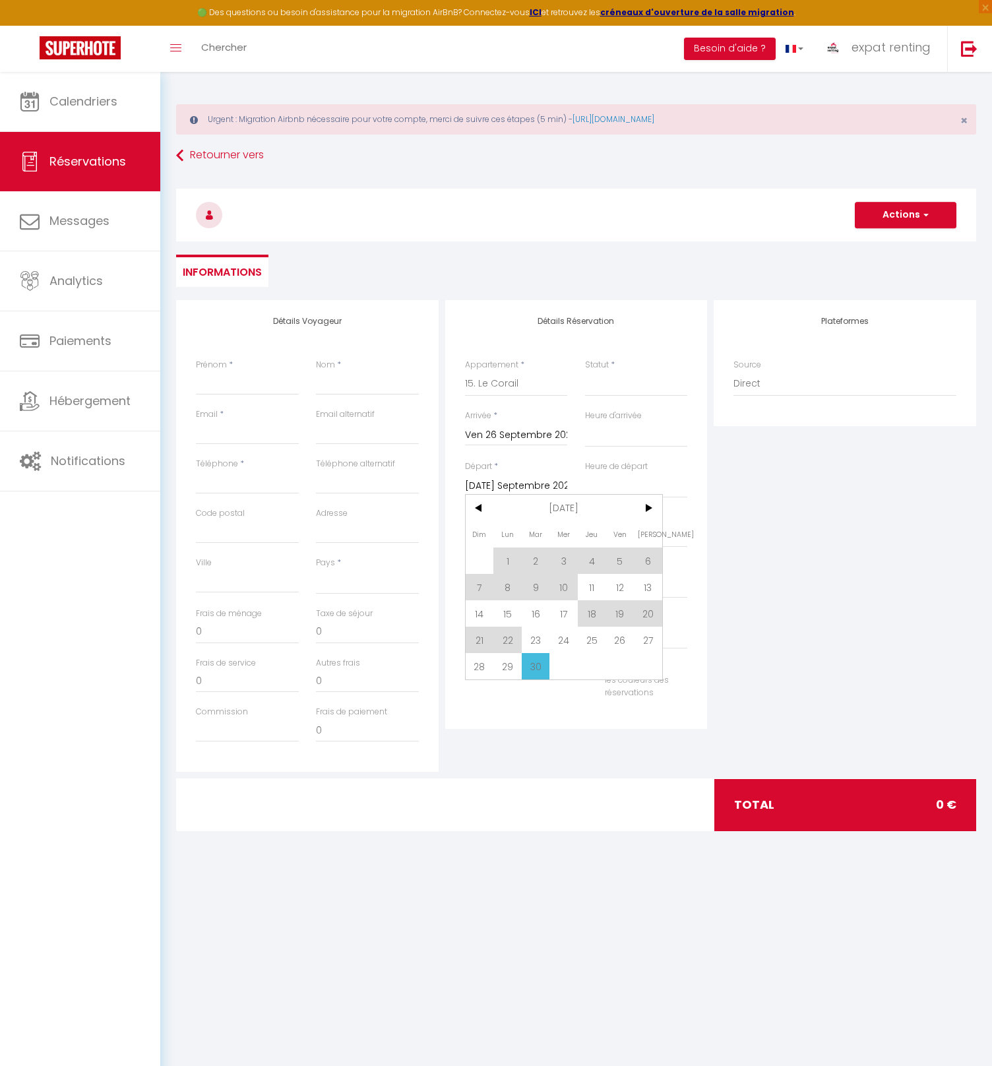
click at [509, 670] on span "29" at bounding box center [508, 666] width 28 height 26
select select
type input "Lun 29 Septembre 2025"
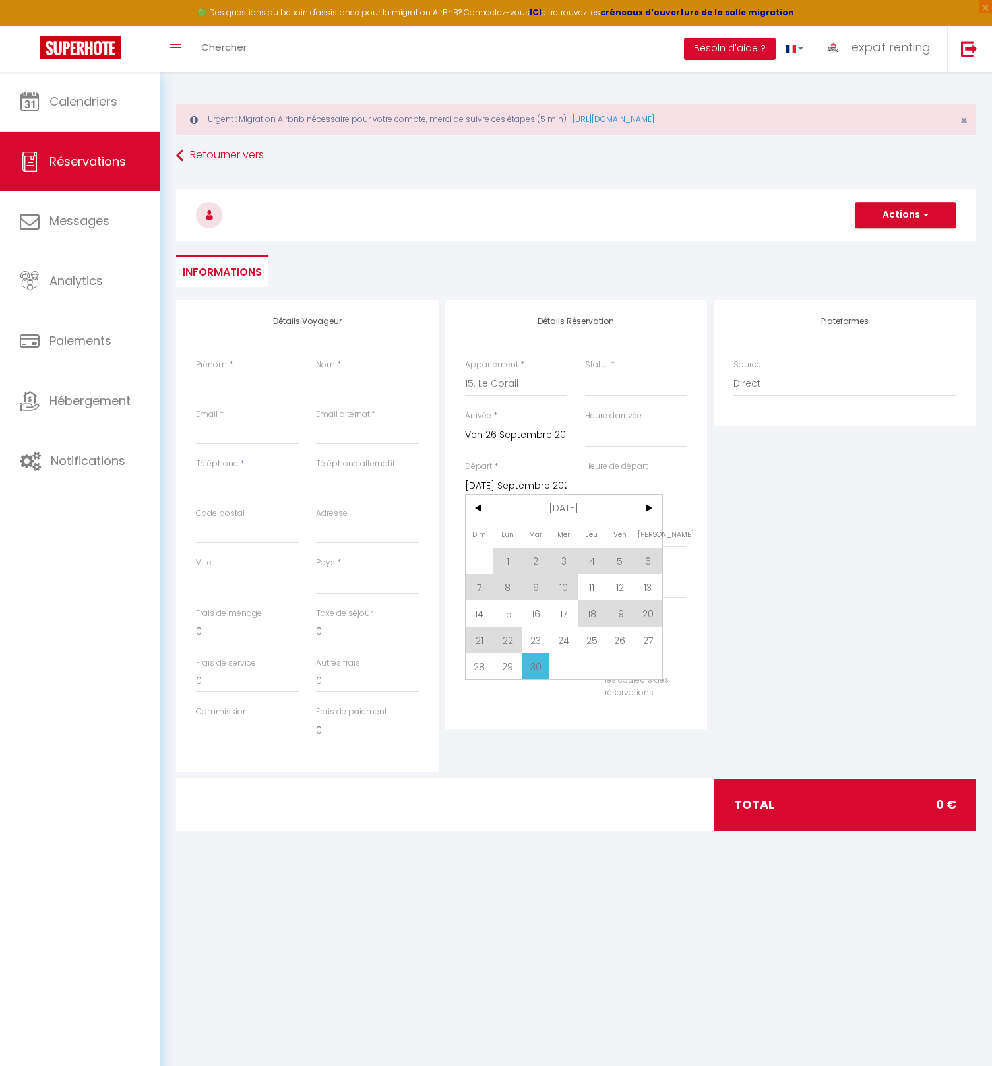
select select
checkbox input "false"
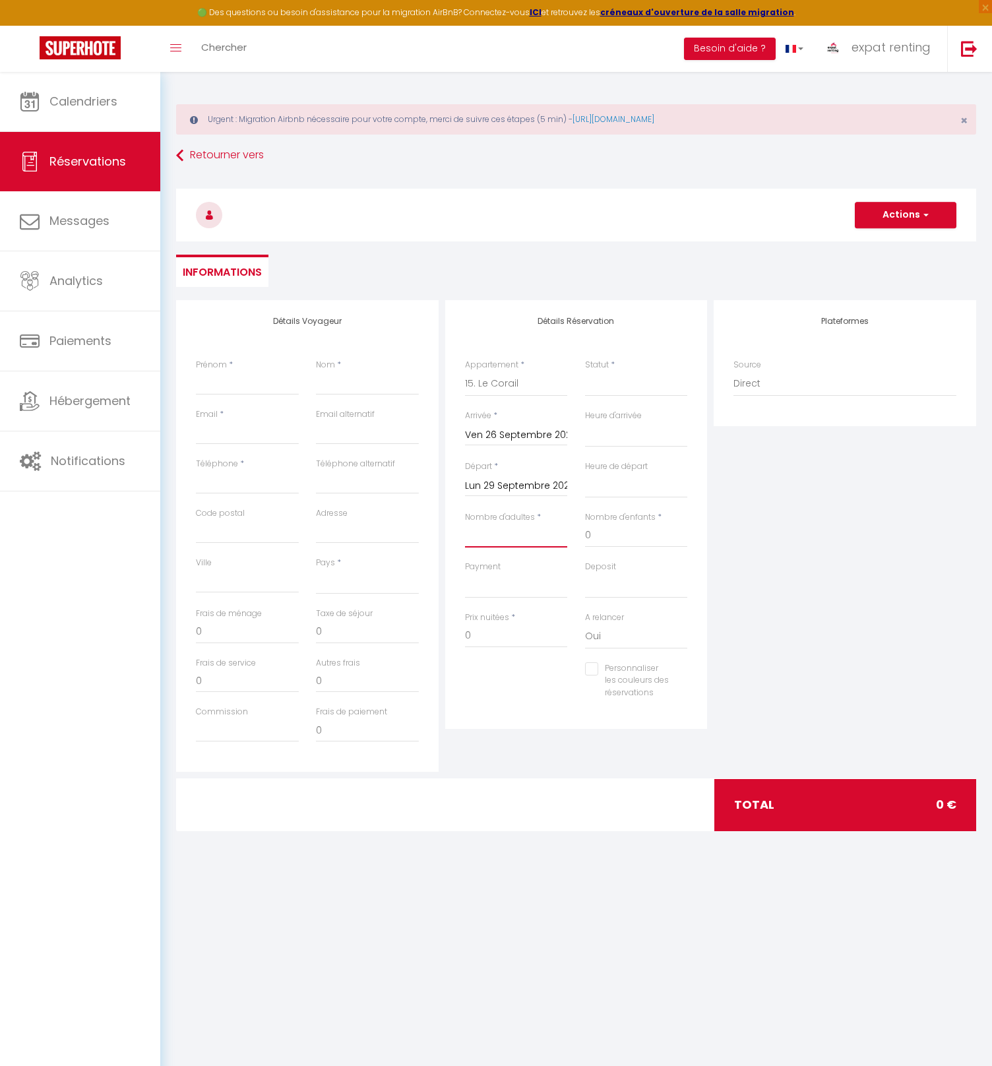
click at [500, 534] on input "Nombre d'adultes" at bounding box center [516, 536] width 103 height 24
type input "5"
select select
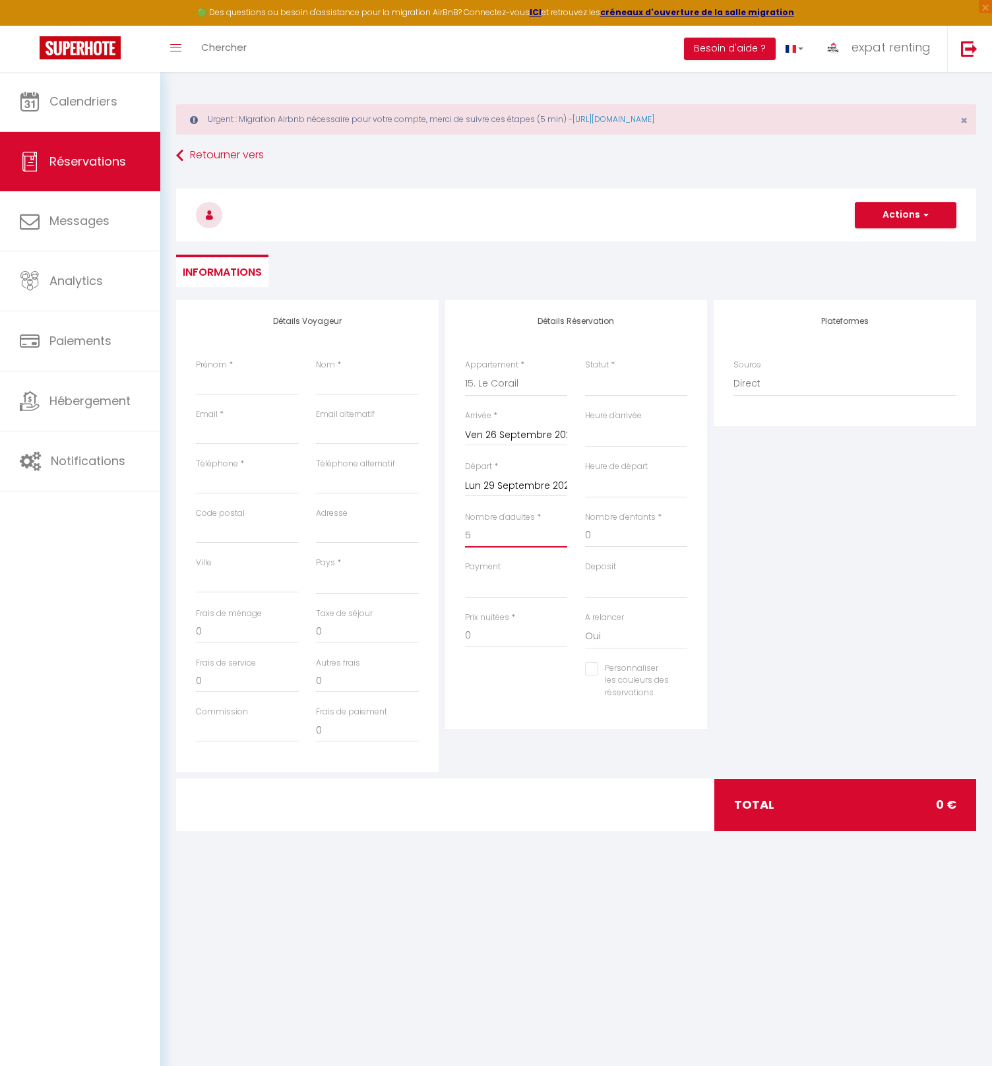
select select
checkbox input "false"
select select
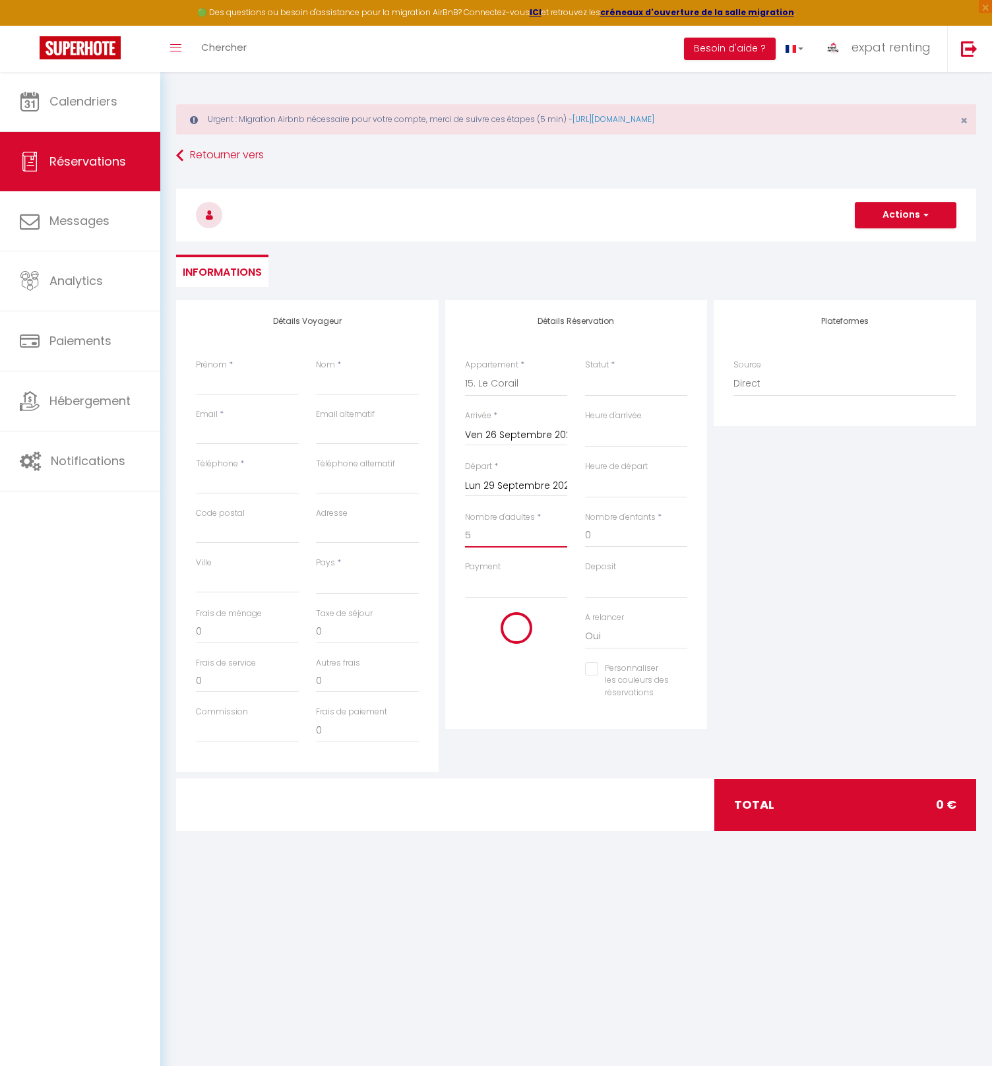
type input "145"
type input "76.5"
select select
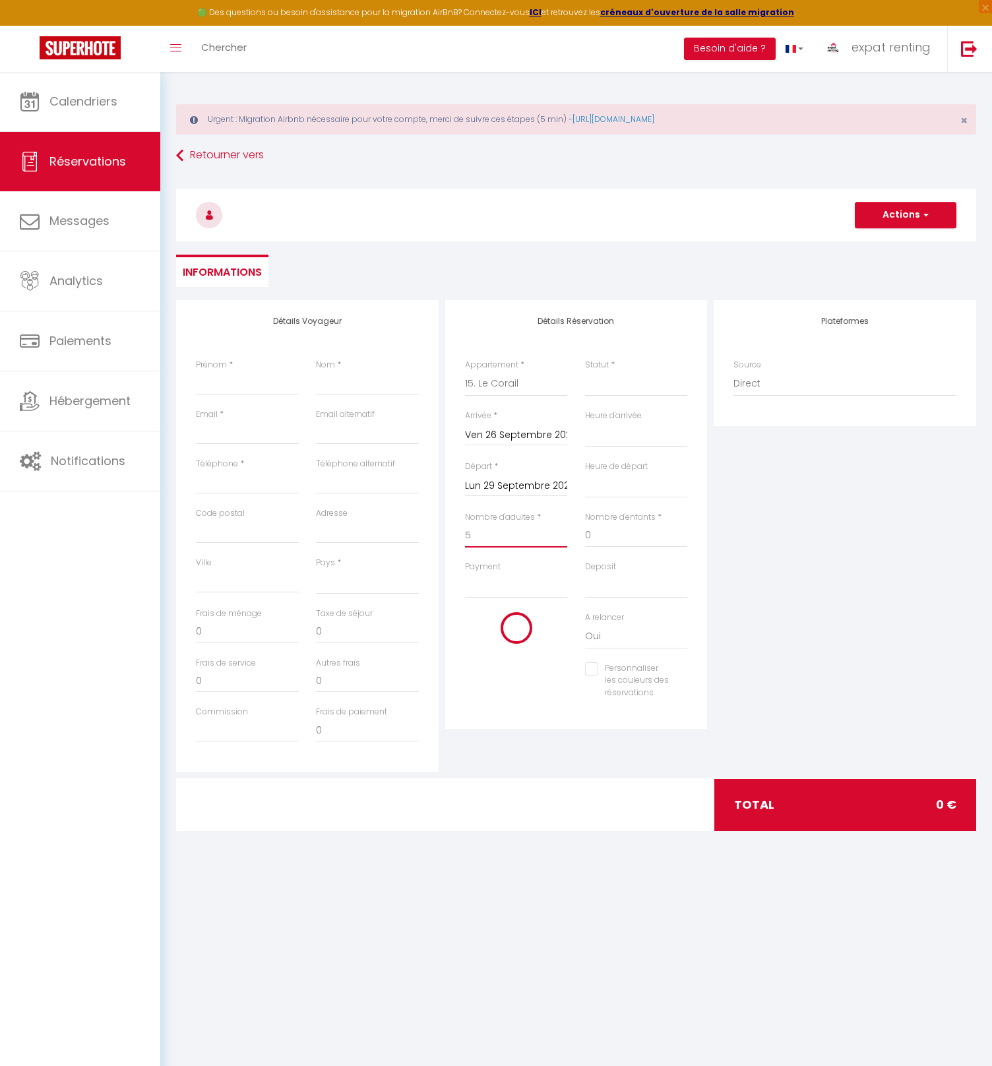
select select
type input "1062"
checkbox input "false"
type input "5"
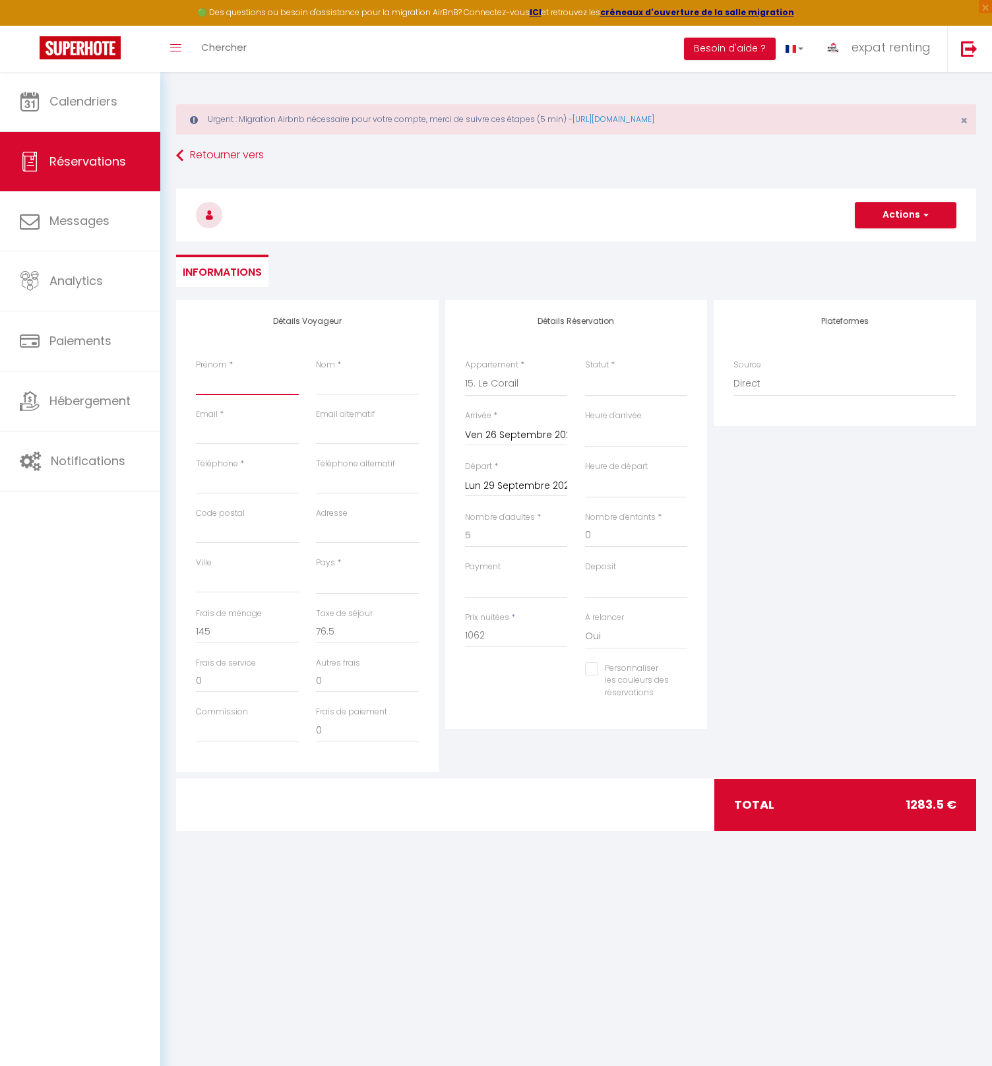
click at [231, 387] on input "Prénom" at bounding box center [247, 384] width 103 height 24
click at [208, 382] on input "Prénom" at bounding box center [247, 384] width 103 height 24
paste input "Cristof"
type input "Cristof"
select select
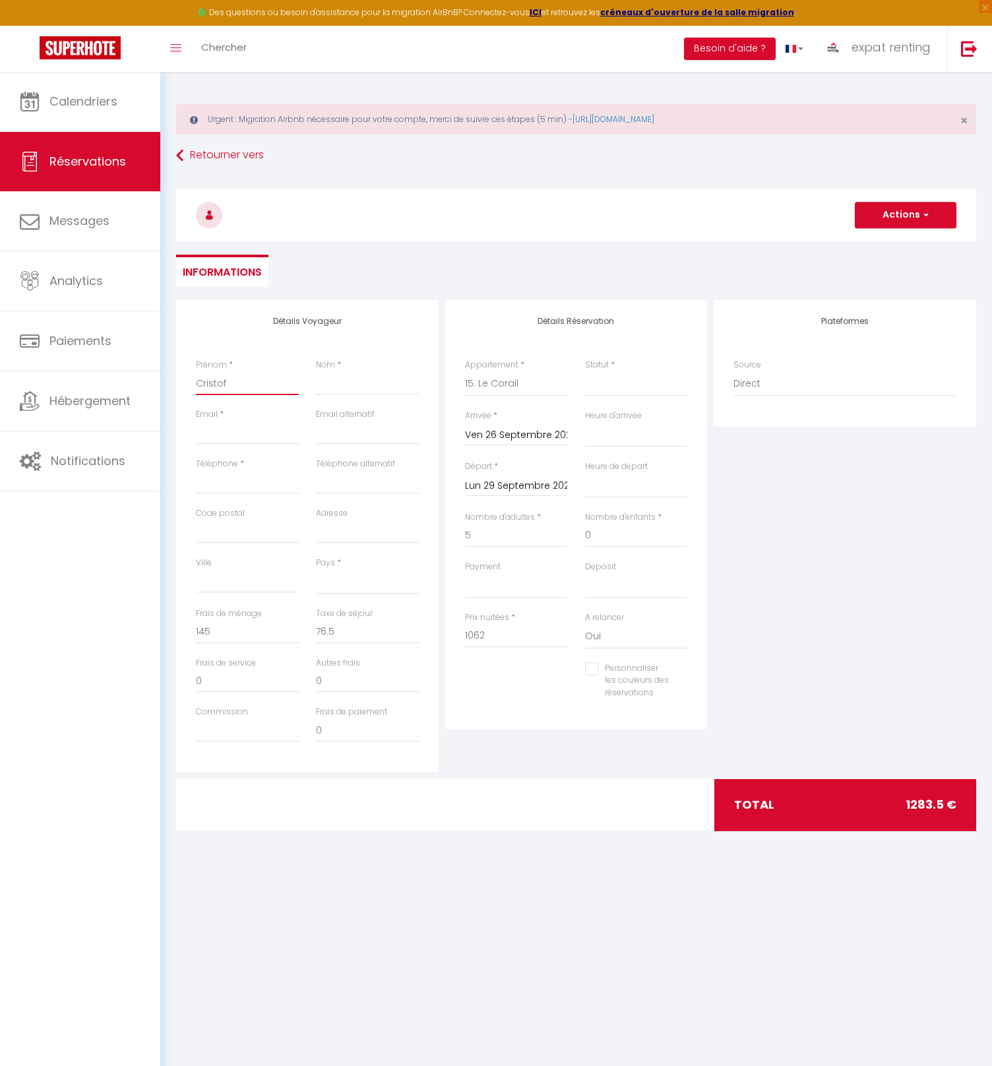
select select
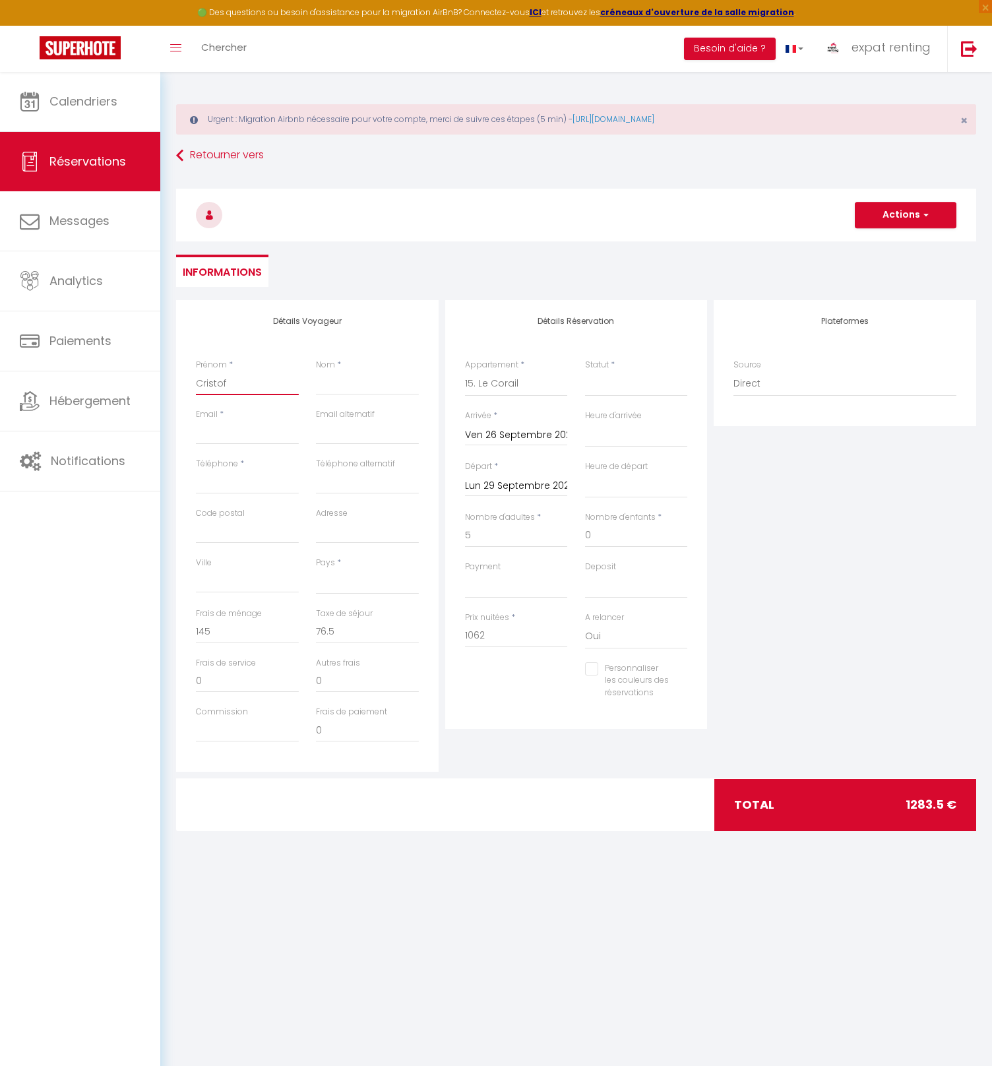
checkbox input "false"
type input "Cristof"
click at [337, 387] on input "Nom" at bounding box center [367, 384] width 103 height 24
paste input "[PERSON_NAME]"
type input "[PERSON_NAME]"
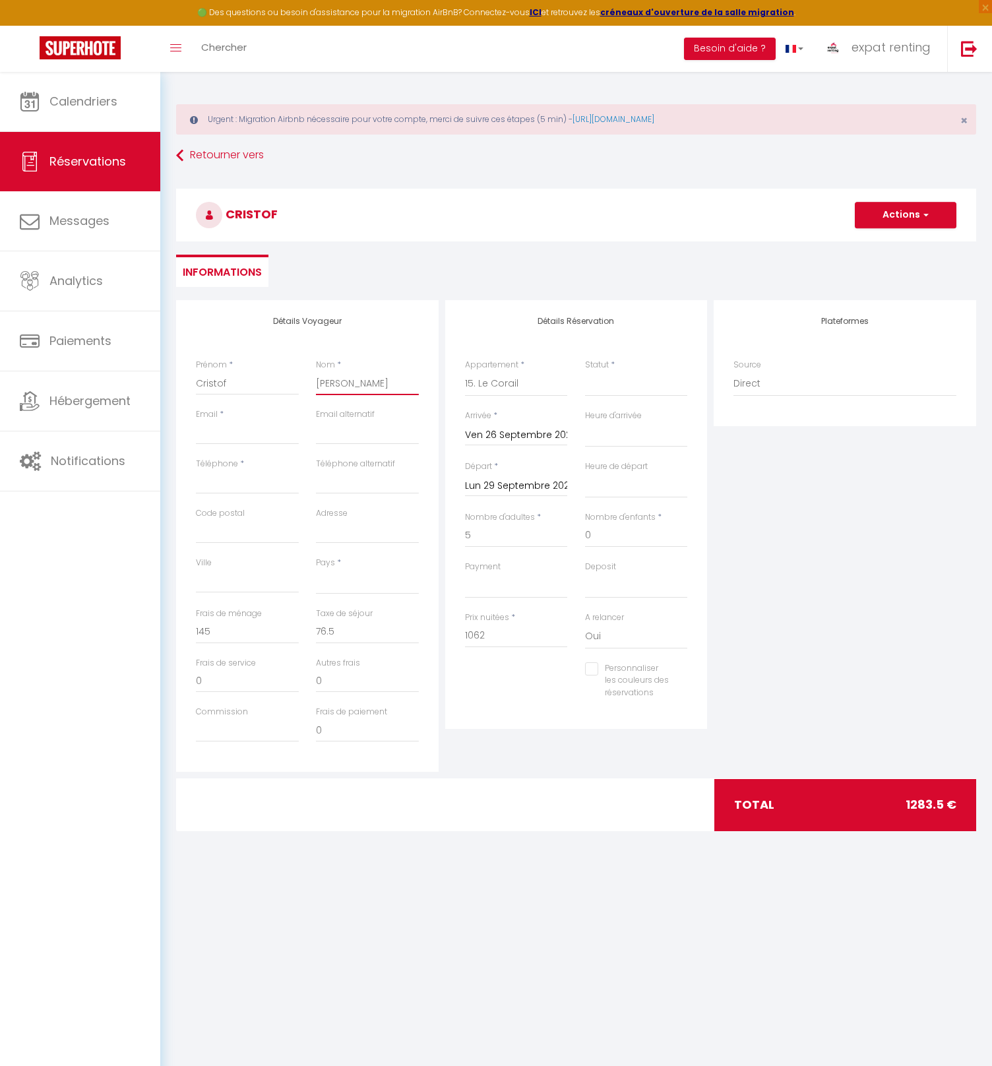
select select
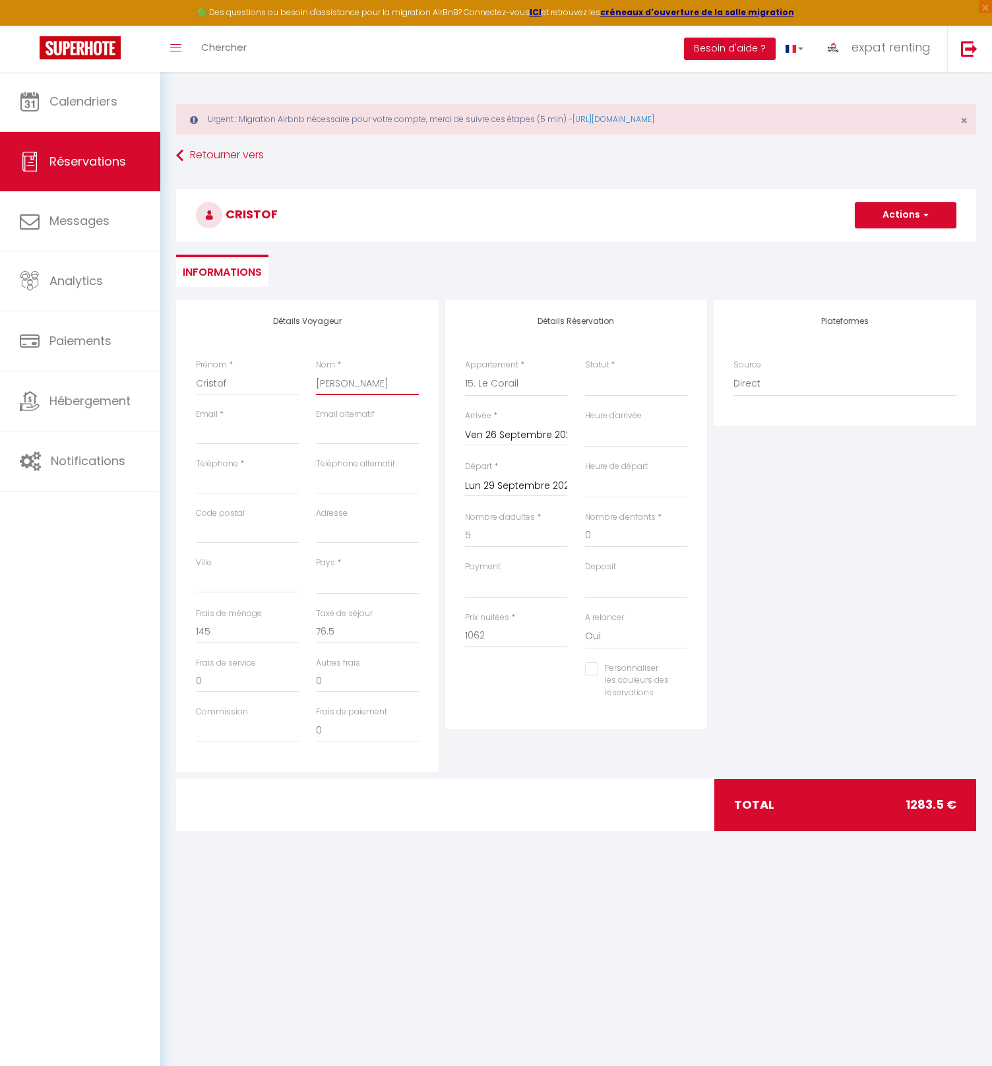
select select
checkbox input "false"
type input "[PERSON_NAME]"
click at [242, 434] on input "Email client" at bounding box center [247, 433] width 103 height 24
paste input "[EMAIL_ADDRESS][DOMAIN_NAME]"
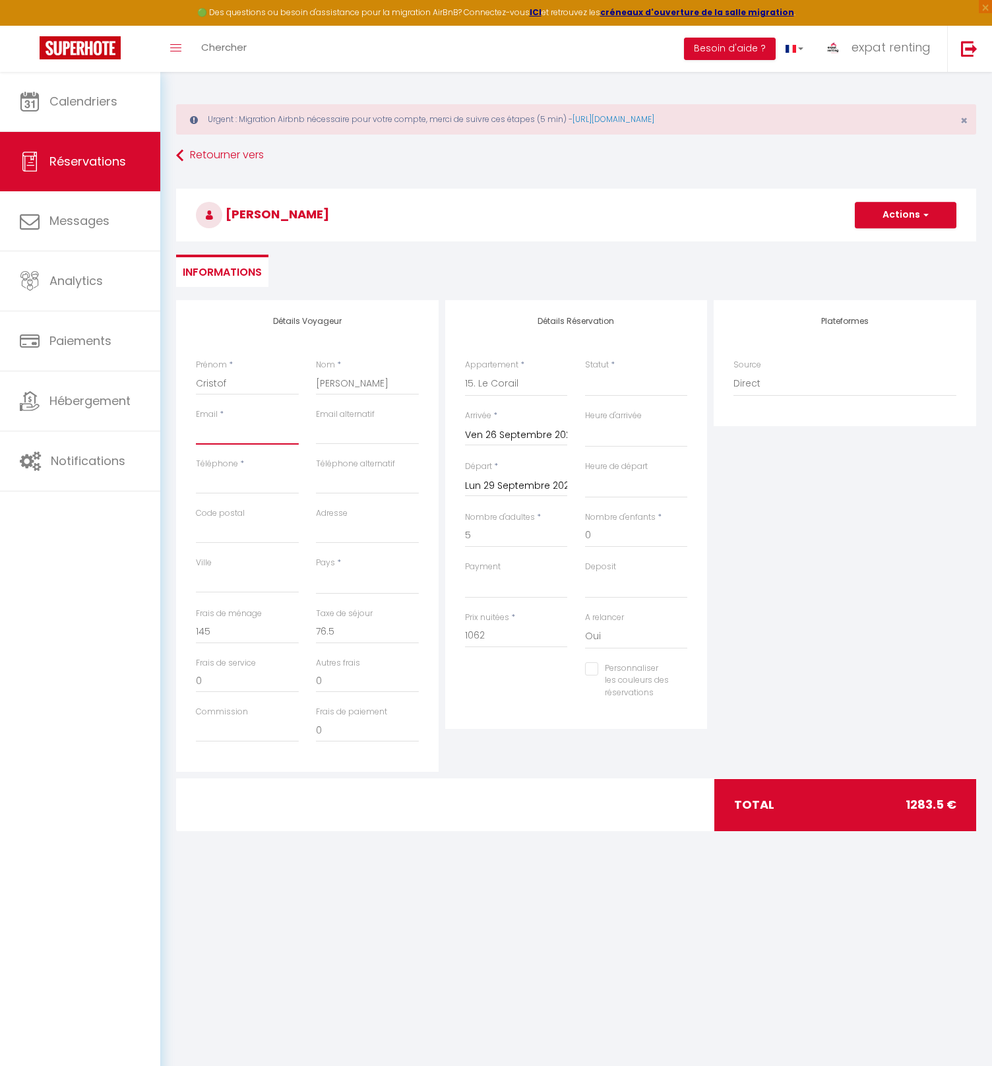
type input "[EMAIL_ADDRESS][DOMAIN_NAME]"
select select
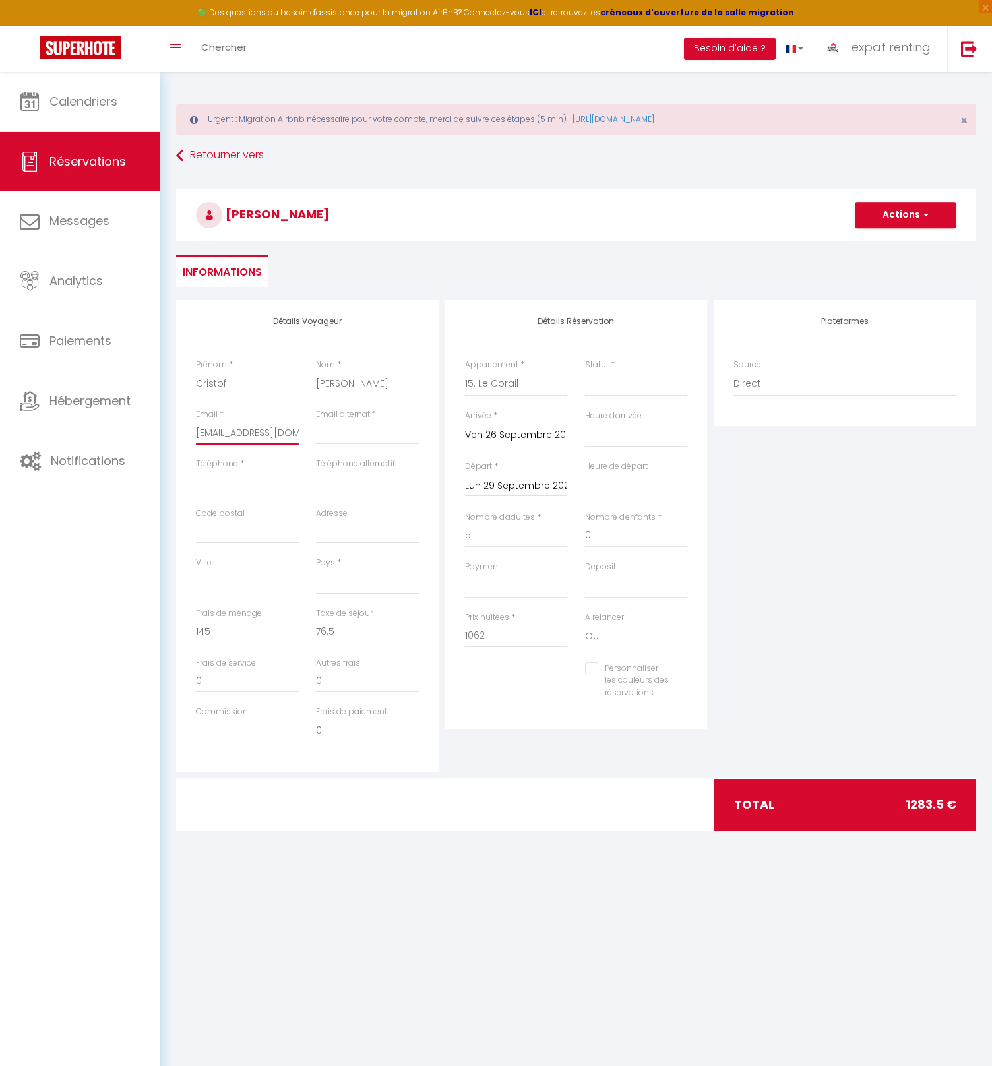
select select
checkbox input "false"
type input "[EMAIL_ADDRESS][DOMAIN_NAME]"
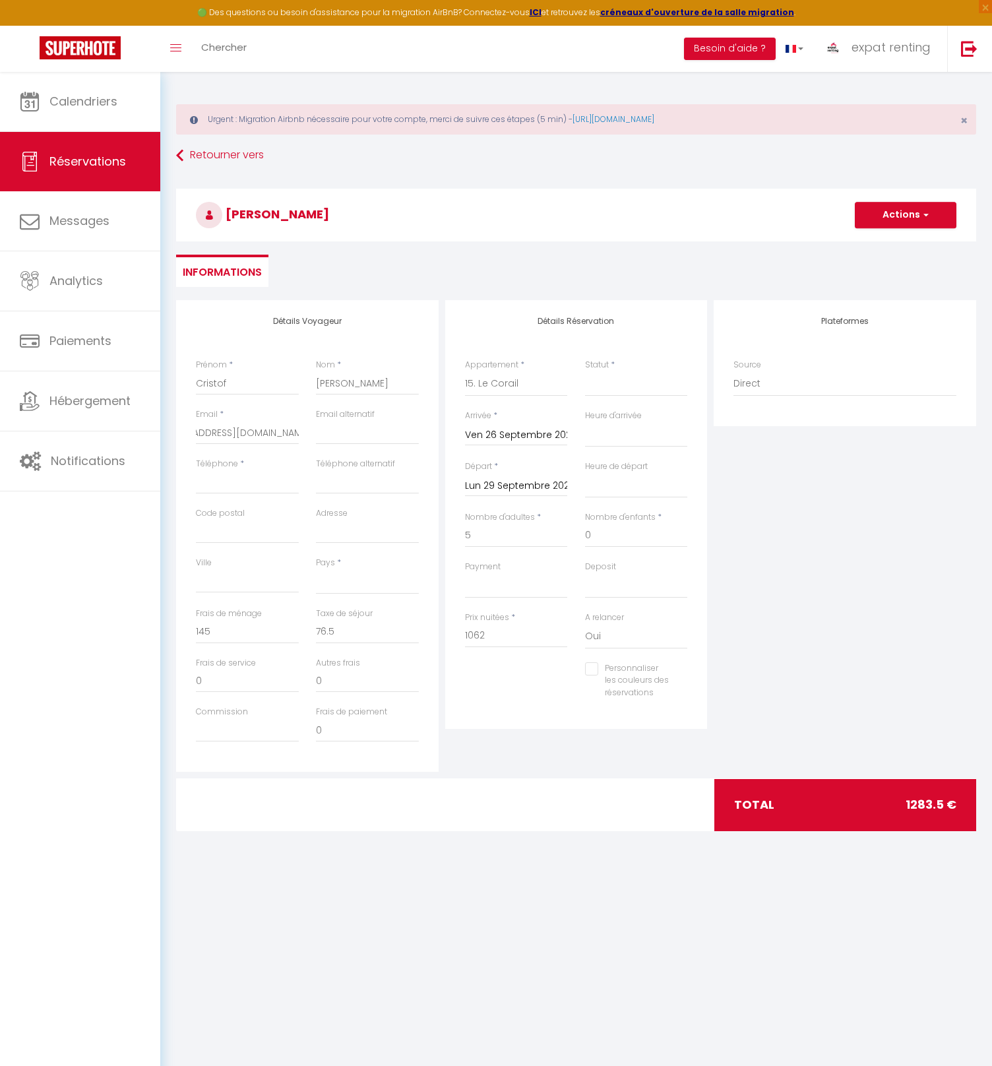
scroll to position [0, 0]
click at [351, 437] on input "email" at bounding box center [367, 433] width 103 height 24
paste input "[EMAIL_ADDRESS][DOMAIN_NAME]"
type input "[EMAIL_ADDRESS][DOMAIN_NAME]"
select select
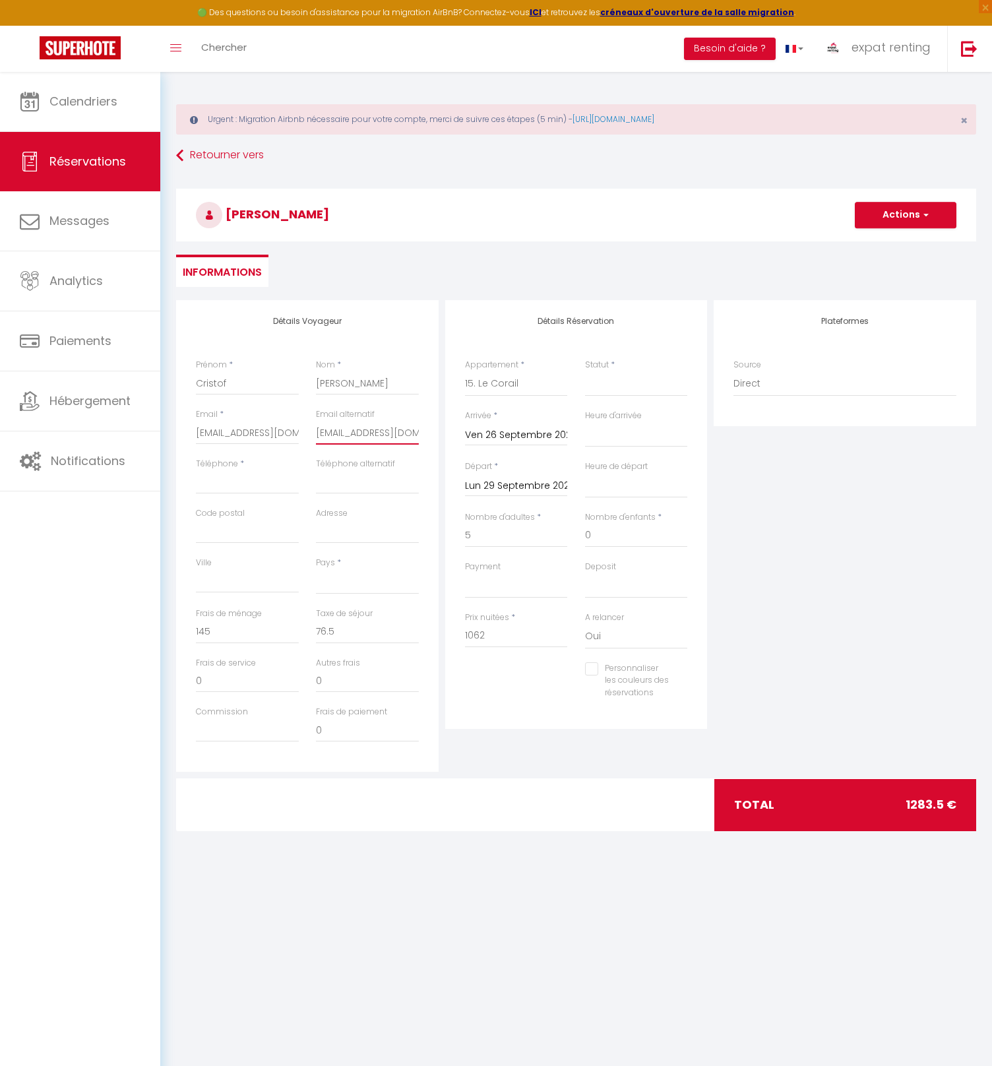
select select
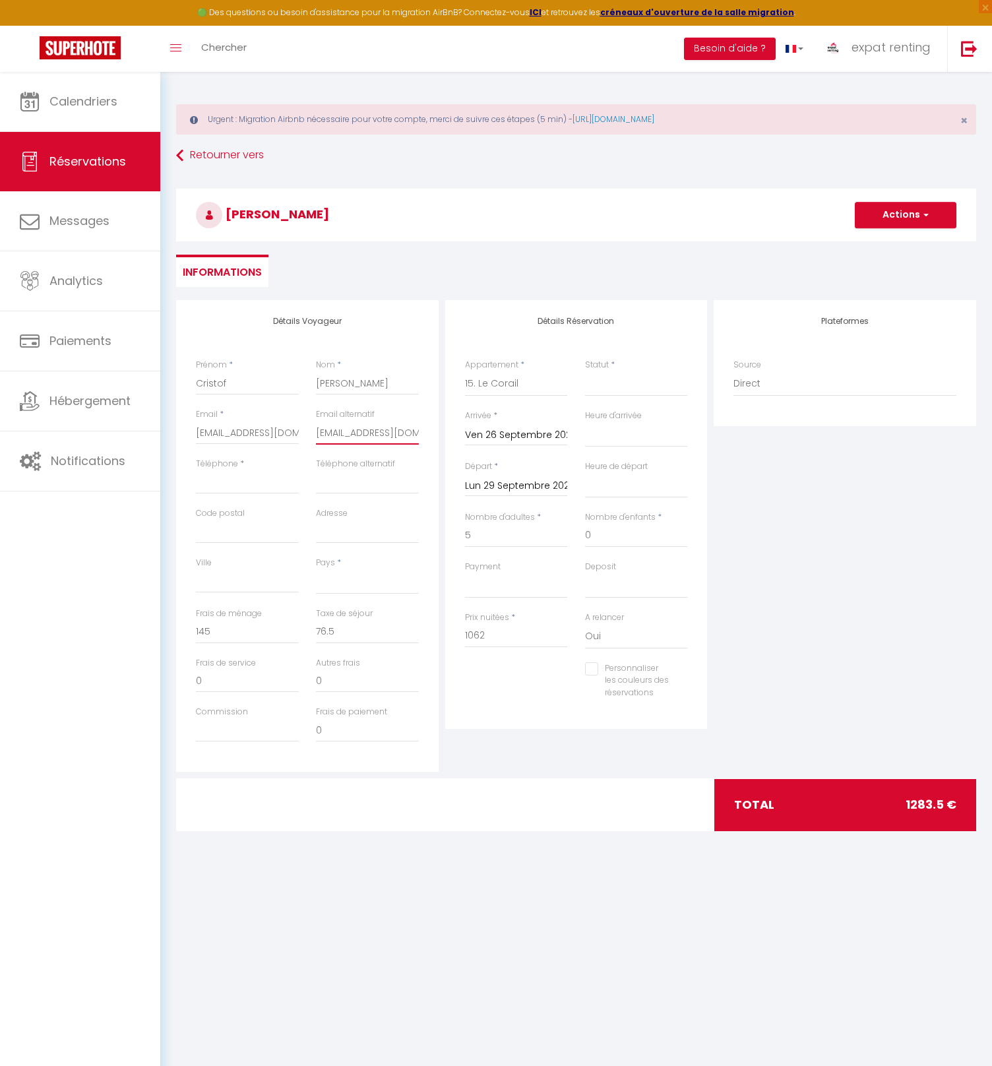
checkbox input "false"
type input "[EMAIL_ADDRESS][DOMAIN_NAME]"
click at [360, 529] on input "Adresse" at bounding box center [367, 532] width 103 height 24
paste input "[STREET_ADDRESS]"
type input "[STREET_ADDRESS]"
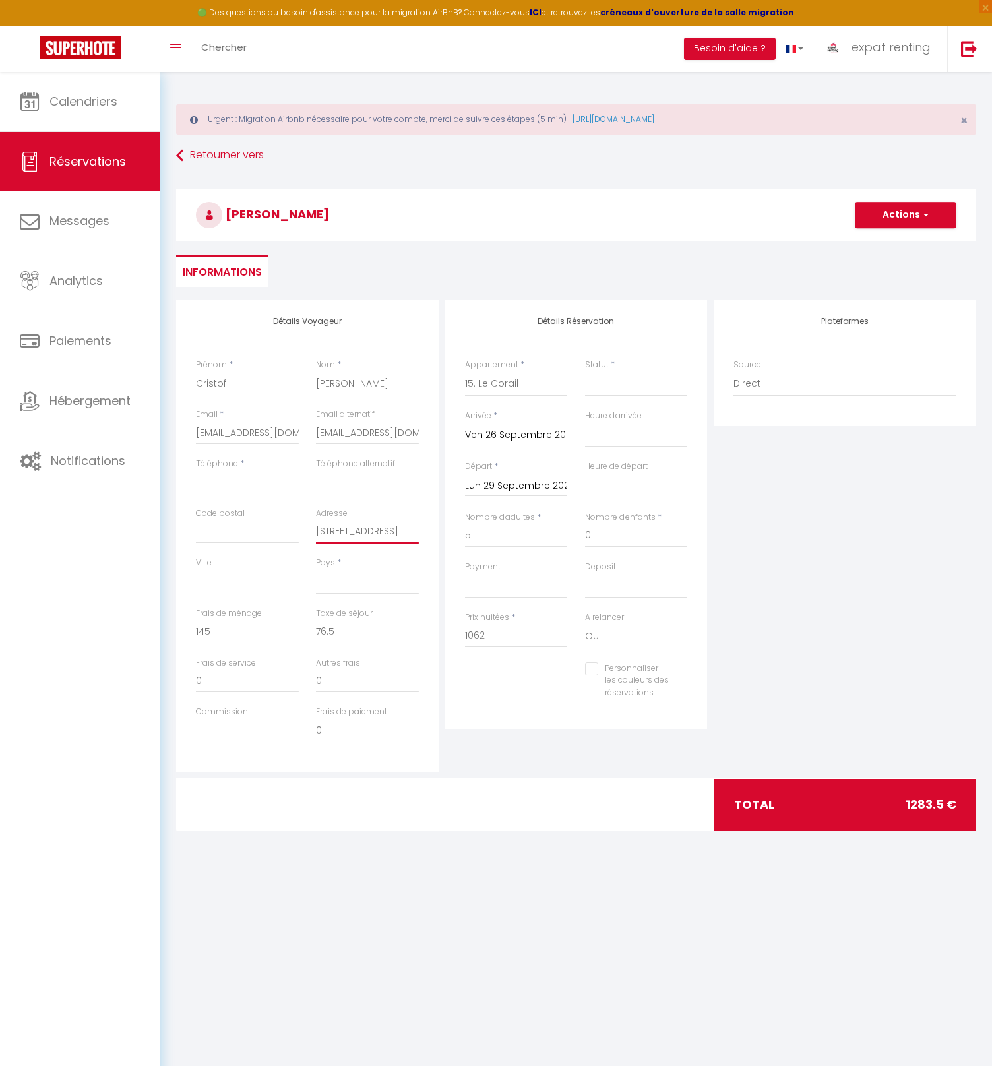
select select
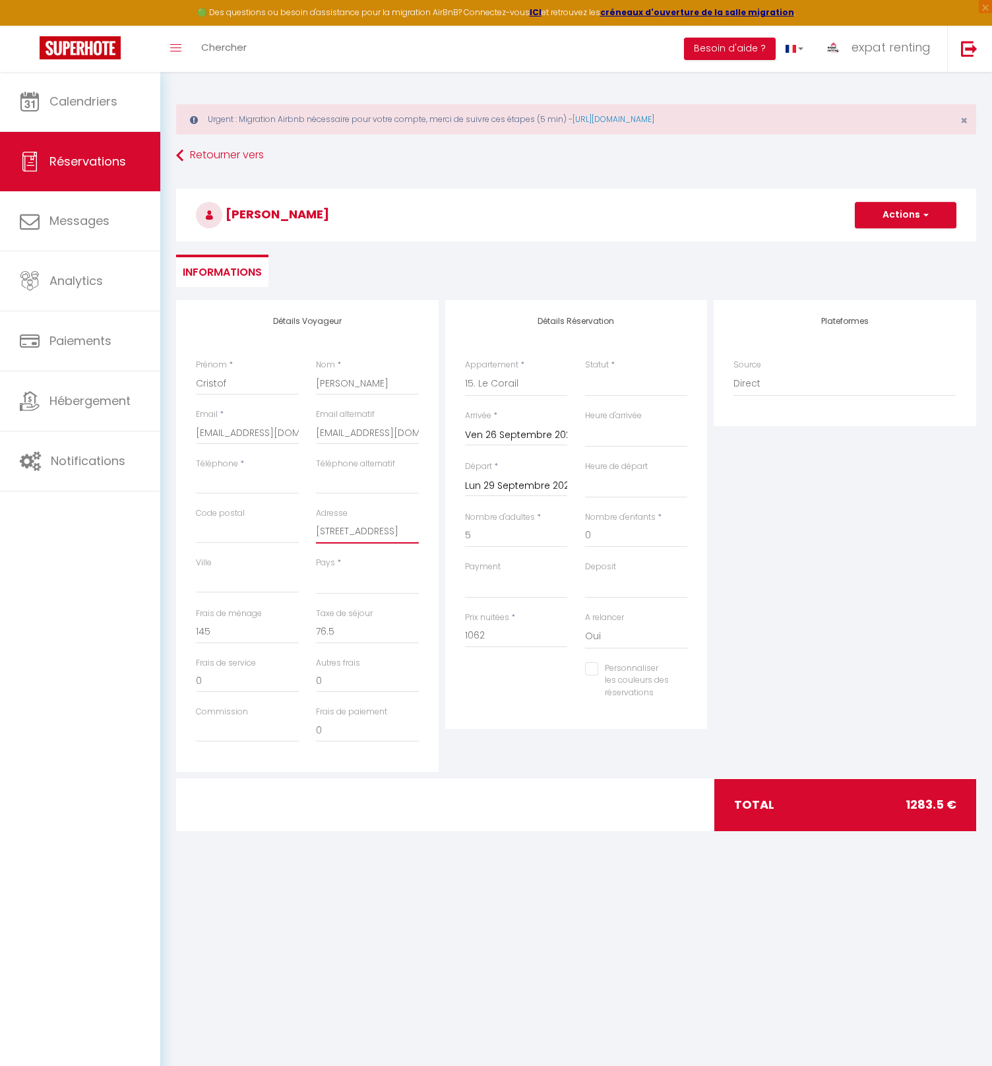
select select
checkbox input "false"
type input "[STREET_ADDRESS]"
click at [354, 576] on select "[GEOGRAPHIC_DATA] [GEOGRAPHIC_DATA] [GEOGRAPHIC_DATA] [GEOGRAPHIC_DATA] [GEOGRA…" at bounding box center [367, 581] width 103 height 25
select select "DE"
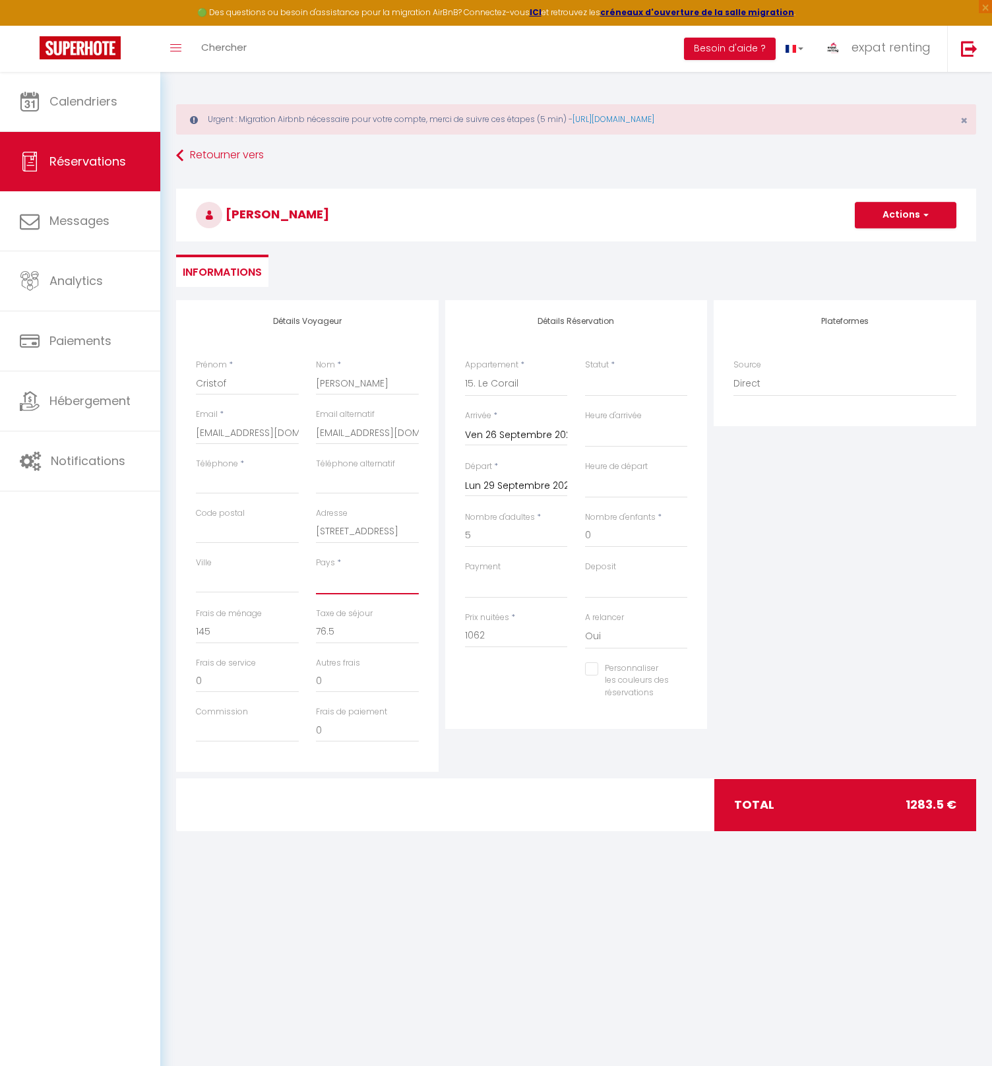
click at [316, 569] on select "[GEOGRAPHIC_DATA] [GEOGRAPHIC_DATA] [GEOGRAPHIC_DATA] [GEOGRAPHIC_DATA] [GEOGRA…" at bounding box center [367, 581] width 103 height 25
select select
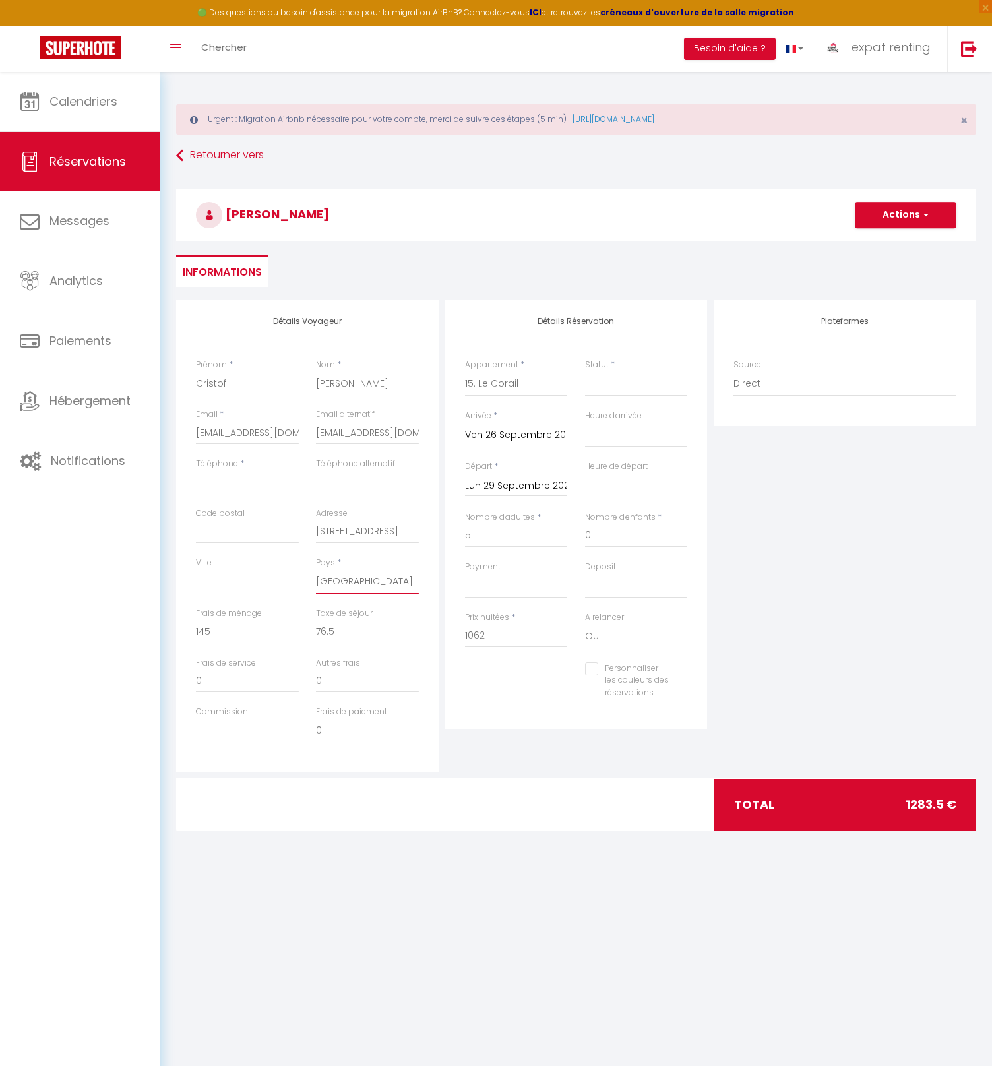
select select
checkbox input "false"
click at [239, 533] on input "Code postal" at bounding box center [247, 532] width 103 height 24
paste input "48143"
type input "48143"
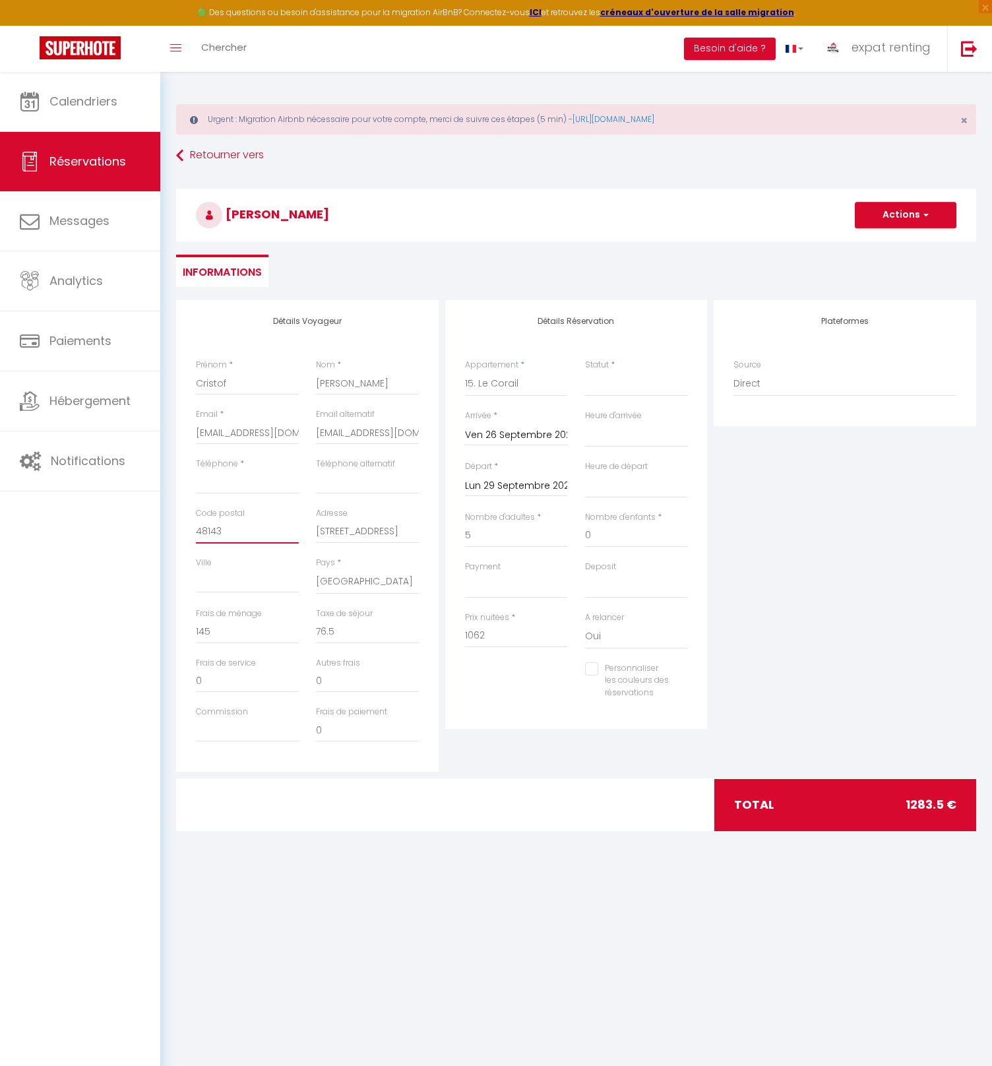
select select
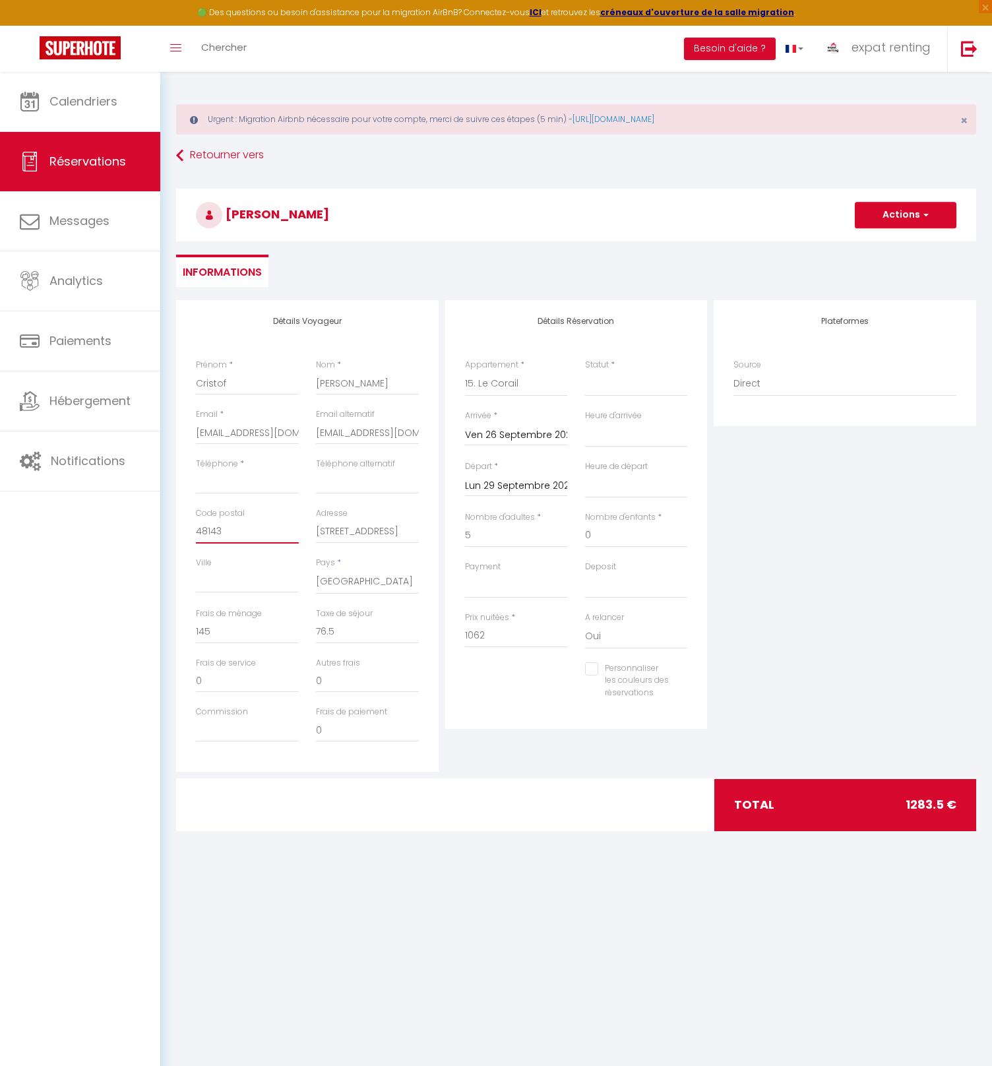
checkbox input "false"
type input "48143"
click at [216, 484] on input "Téléphone" at bounding box center [247, 482] width 103 height 24
paste input "[GEOGRAPHIC_DATA]"
type input "[GEOGRAPHIC_DATA]"
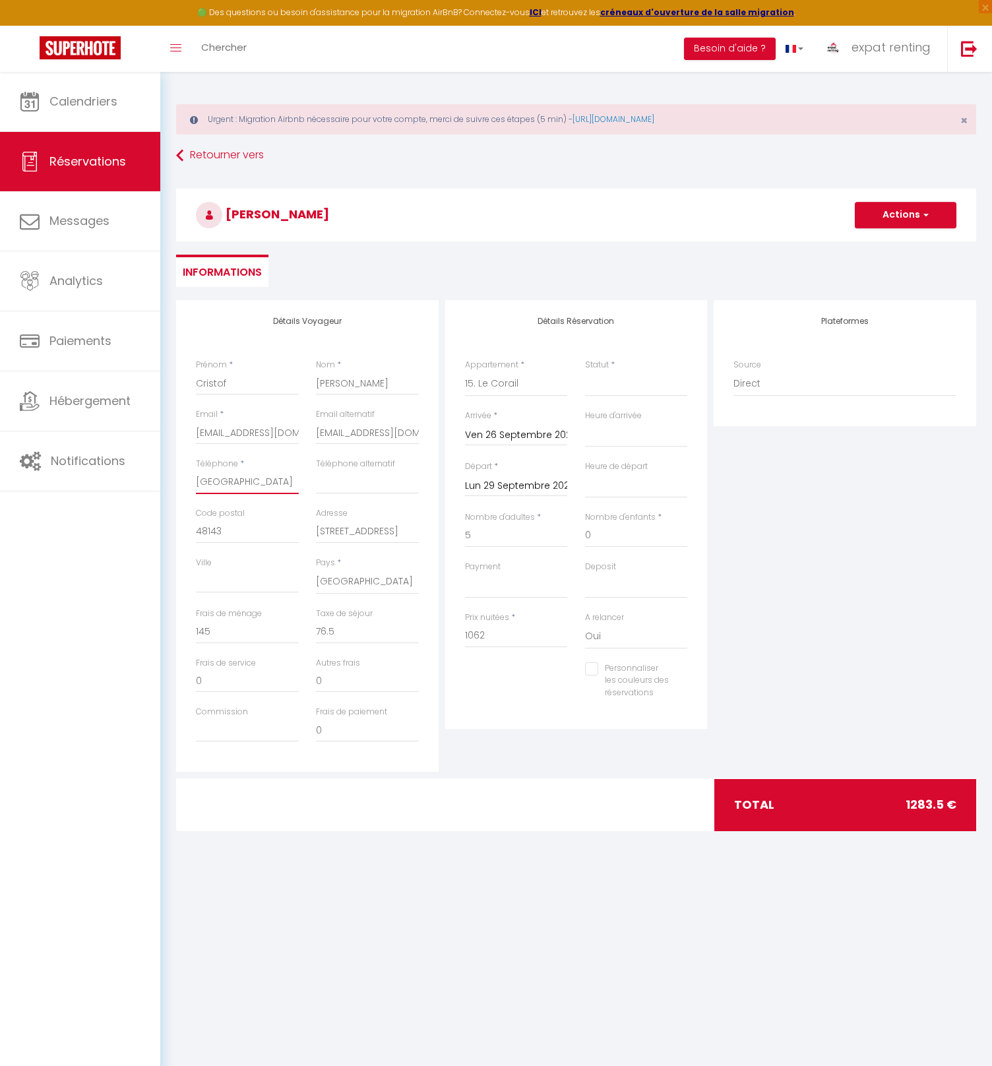
select select
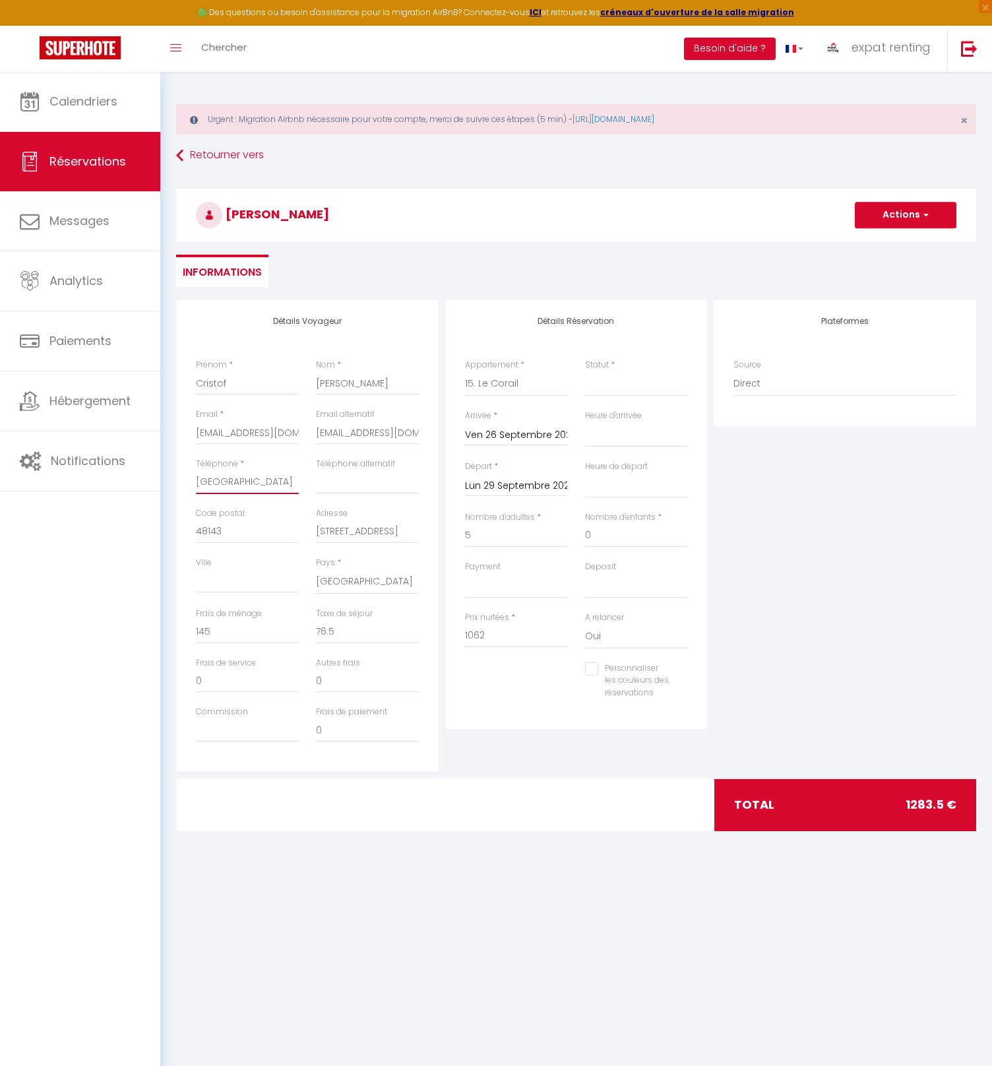
checkbox input "false"
type input "[GEOGRAPHIC_DATA]"
click at [230, 591] on input "Ville" at bounding box center [247, 581] width 103 height 24
paste input "[GEOGRAPHIC_DATA]"
type input "[GEOGRAPHIC_DATA]"
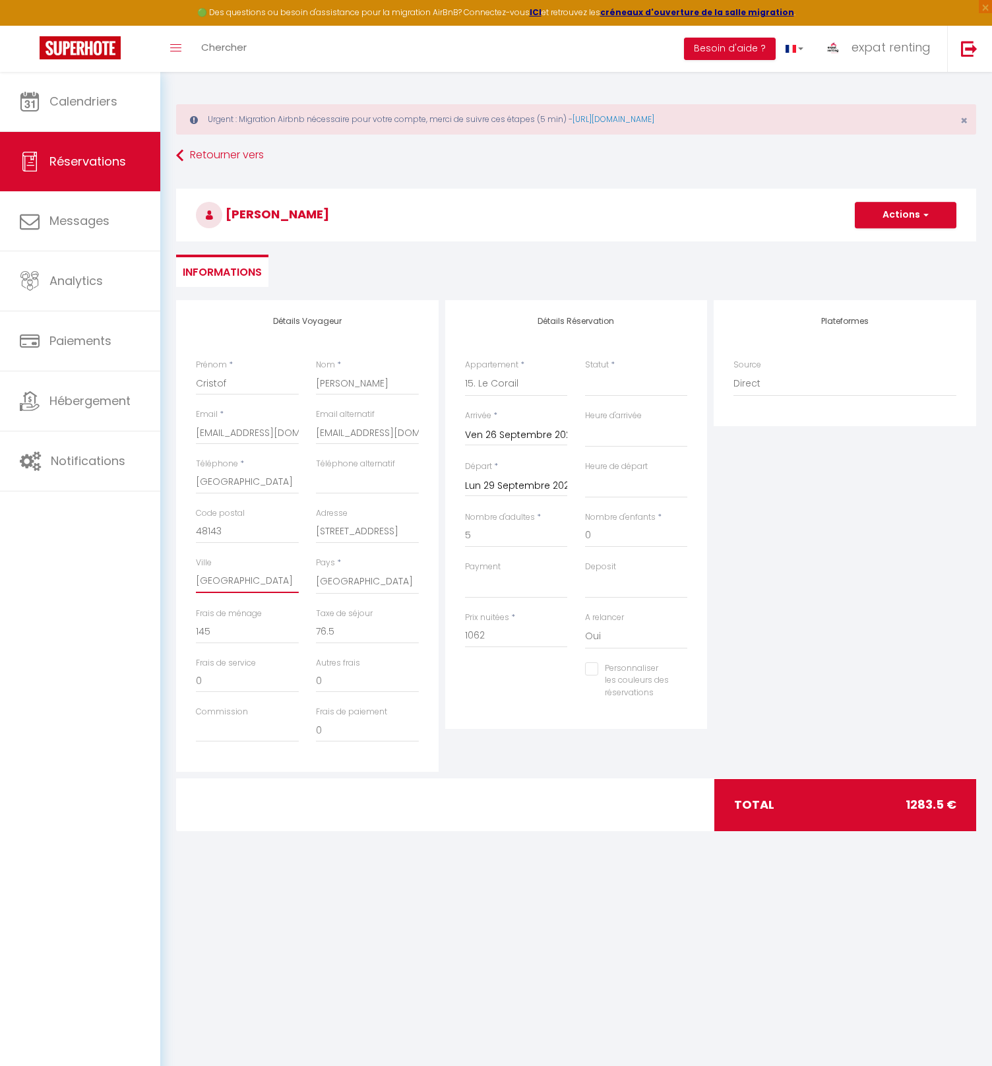
select select
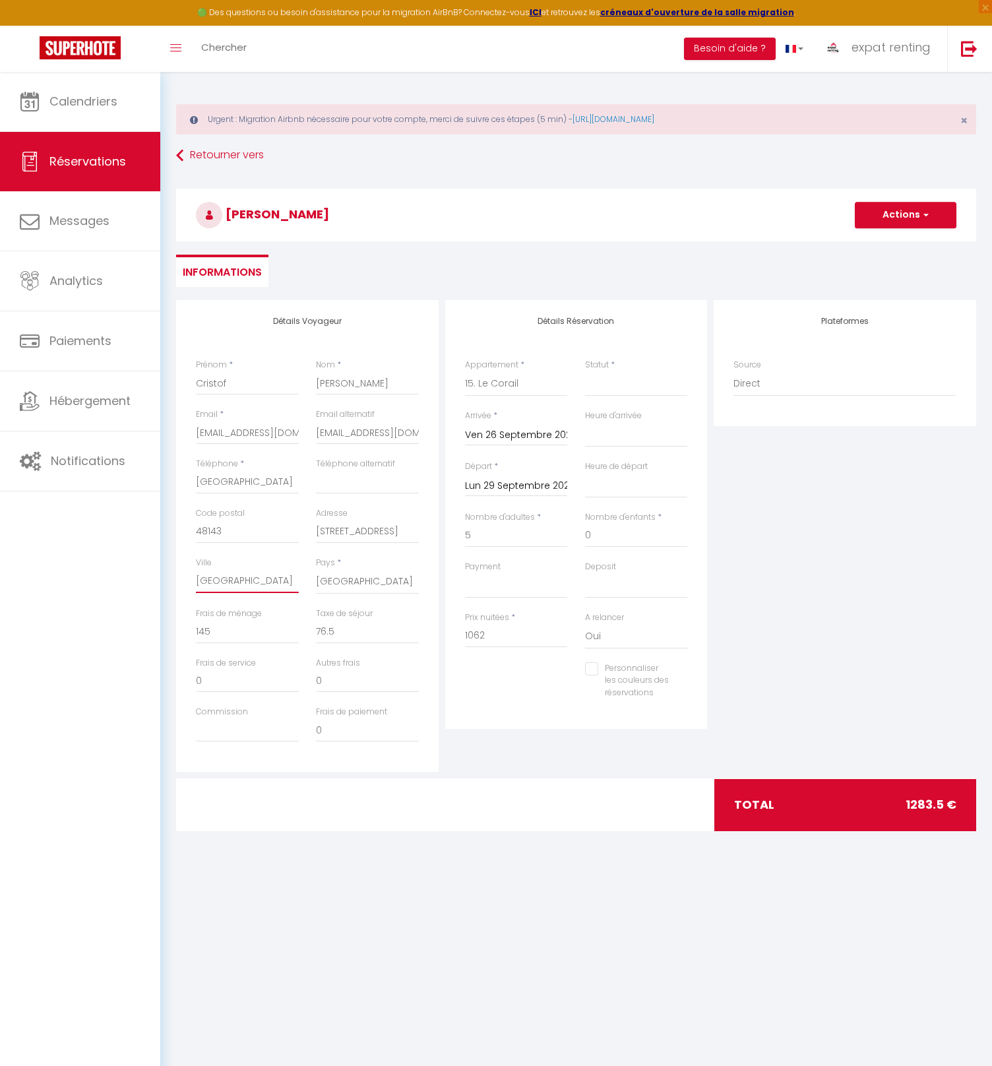
checkbox input "false"
type input "[GEOGRAPHIC_DATA]"
click at [236, 486] on input "[GEOGRAPHIC_DATA]" at bounding box center [247, 482] width 103 height 24
type input "0"
select select
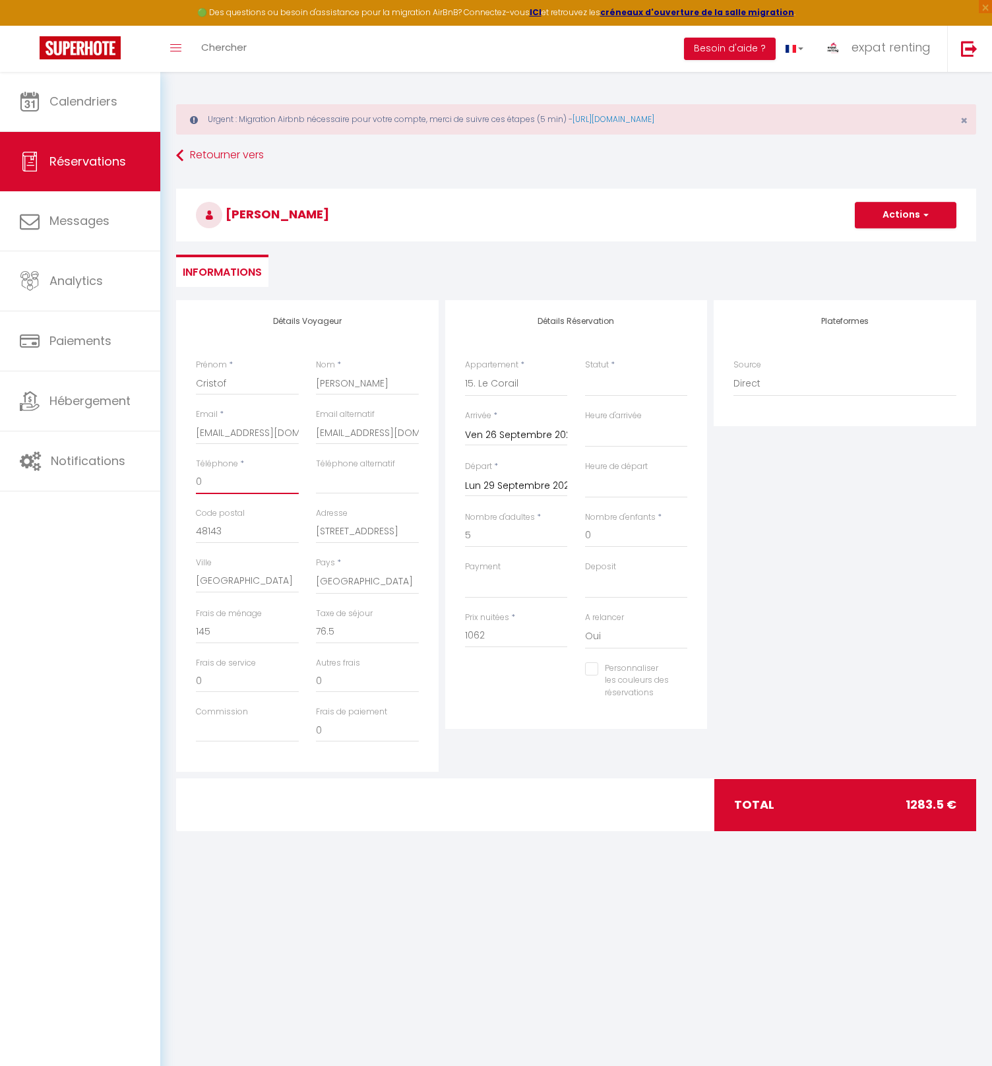
select select
checkbox input "false"
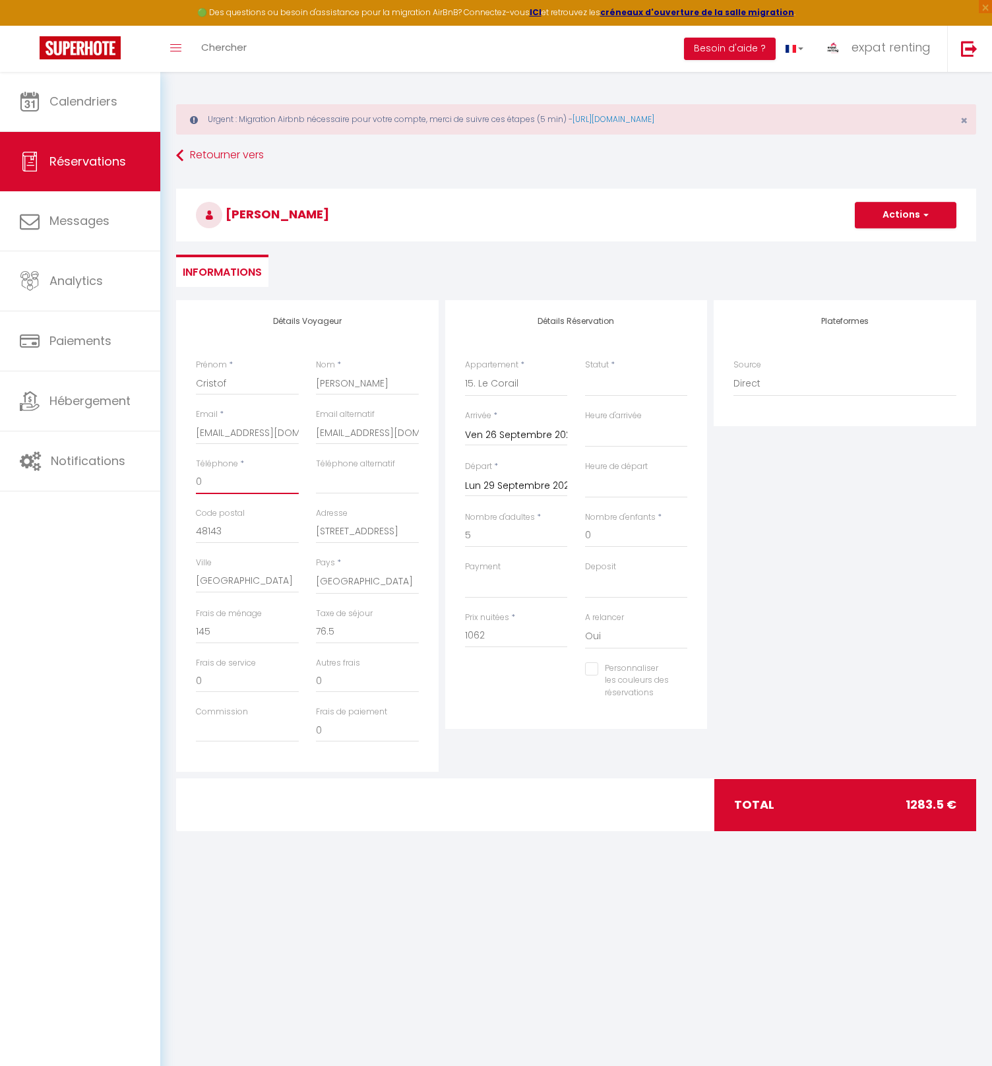
type input "00"
select select
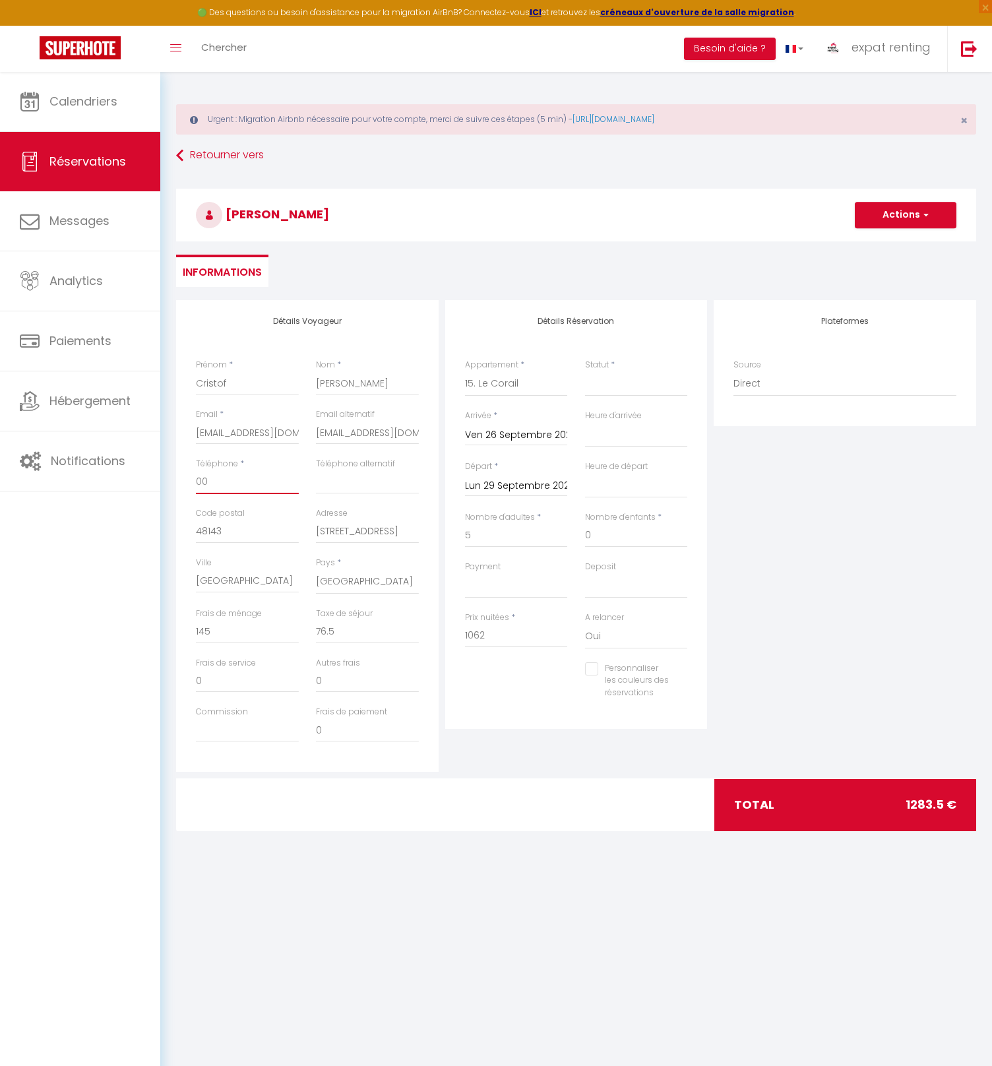
select select
checkbox input "false"
type input "004"
select select
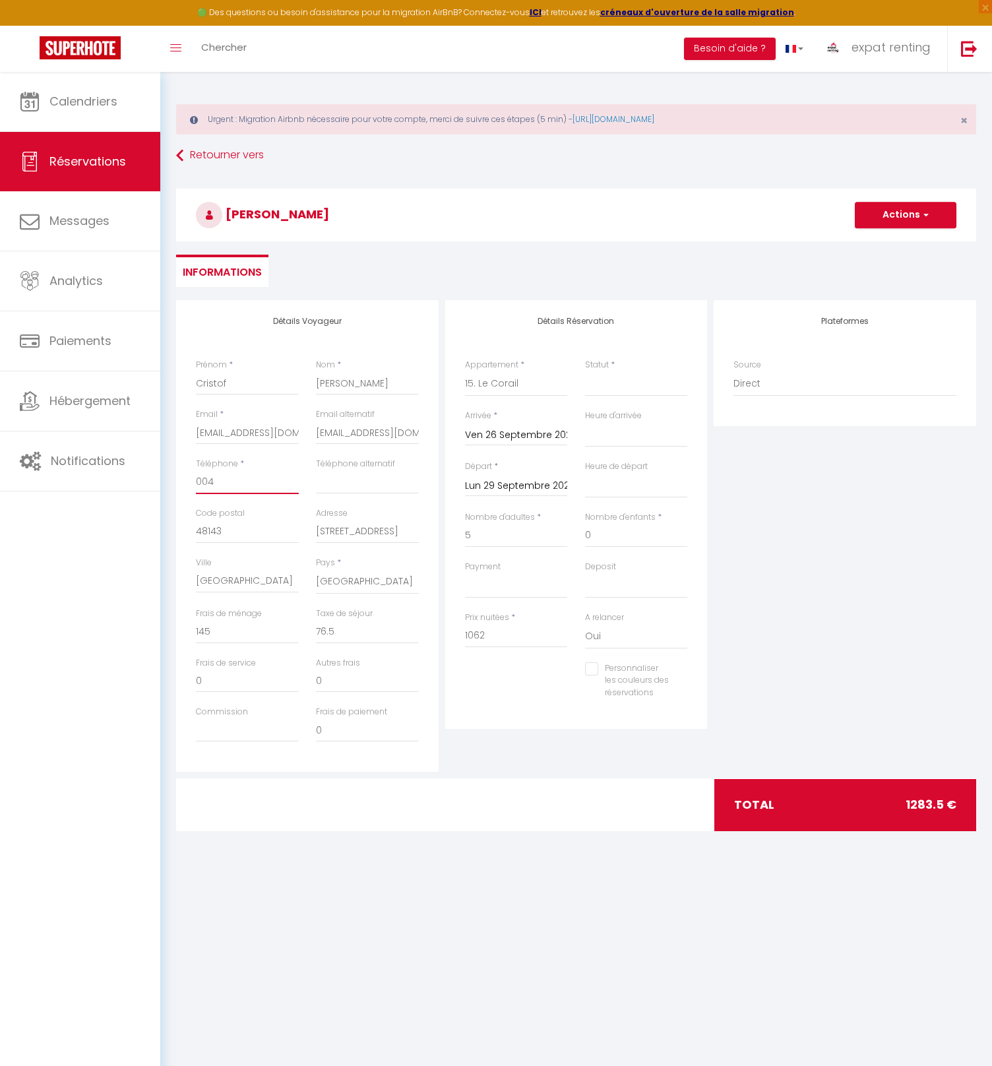
select select
click at [515, 591] on select "OK KO" at bounding box center [516, 585] width 103 height 25
click at [465, 573] on select "OK KO" at bounding box center [516, 585] width 103 height 25
click at [610, 589] on select "OK KO" at bounding box center [636, 585] width 103 height 25
click at [585, 573] on select "OK KO" at bounding box center [636, 585] width 103 height 25
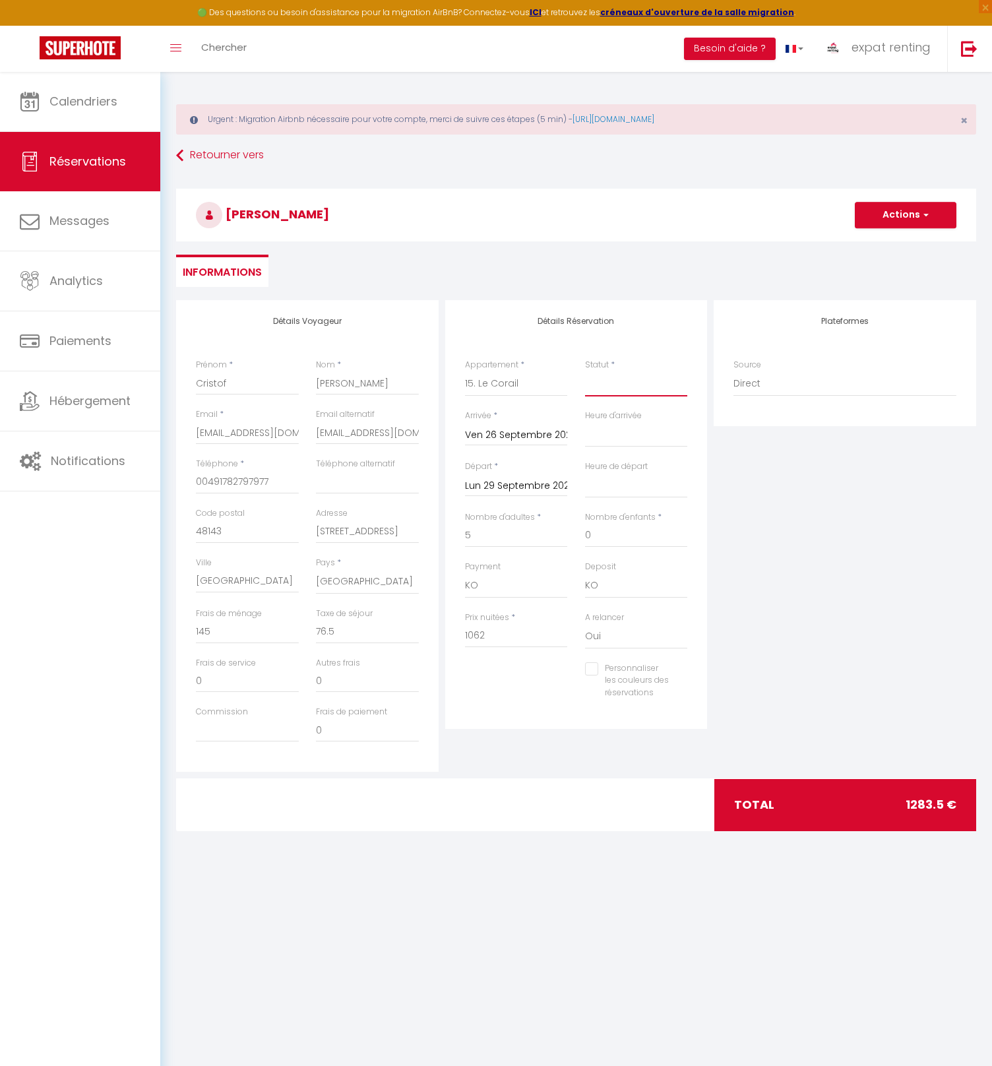
click at [615, 381] on select "Confirmé Non Confirmé [PERSON_NAME] par le voyageur No Show Request" at bounding box center [636, 384] width 103 height 25
click at [585, 372] on select "Confirmé Non Confirmé [PERSON_NAME] par le voyageur No Show Request" at bounding box center [636, 384] width 103 height 25
click at [326, 628] on input "76.5" at bounding box center [367, 632] width 103 height 24
click at [500, 630] on input "1062" at bounding box center [516, 636] width 103 height 24
click at [322, 631] on input "76.5" at bounding box center [367, 632] width 103 height 24
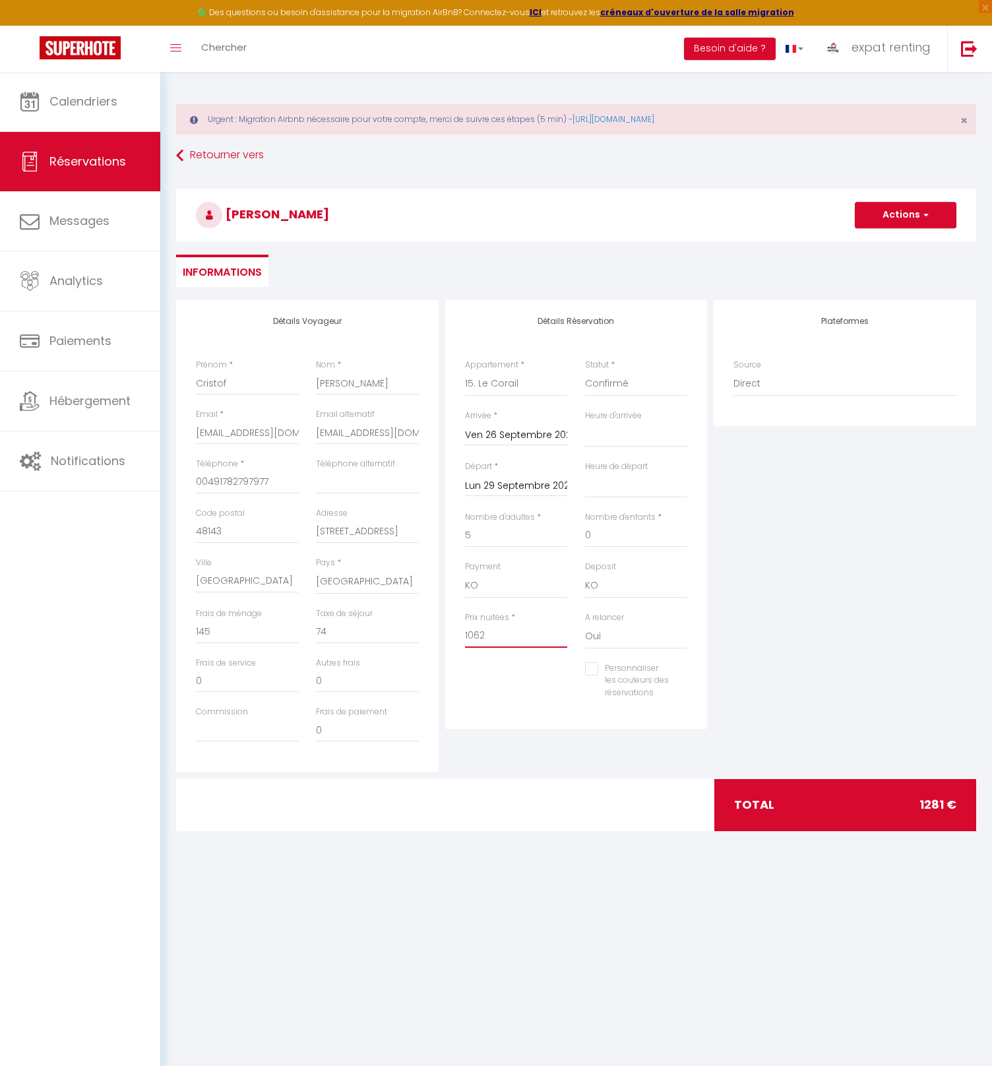
click at [494, 634] on input "1062" at bounding box center [516, 636] width 103 height 24
click at [332, 635] on input "0" at bounding box center [367, 632] width 103 height 24
click at [201, 633] on input "0" at bounding box center [247, 632] width 103 height 24
click at [549, 784] on div at bounding box center [576, 804] width 273 height 51
click at [322, 630] on input "73" at bounding box center [367, 632] width 103 height 24
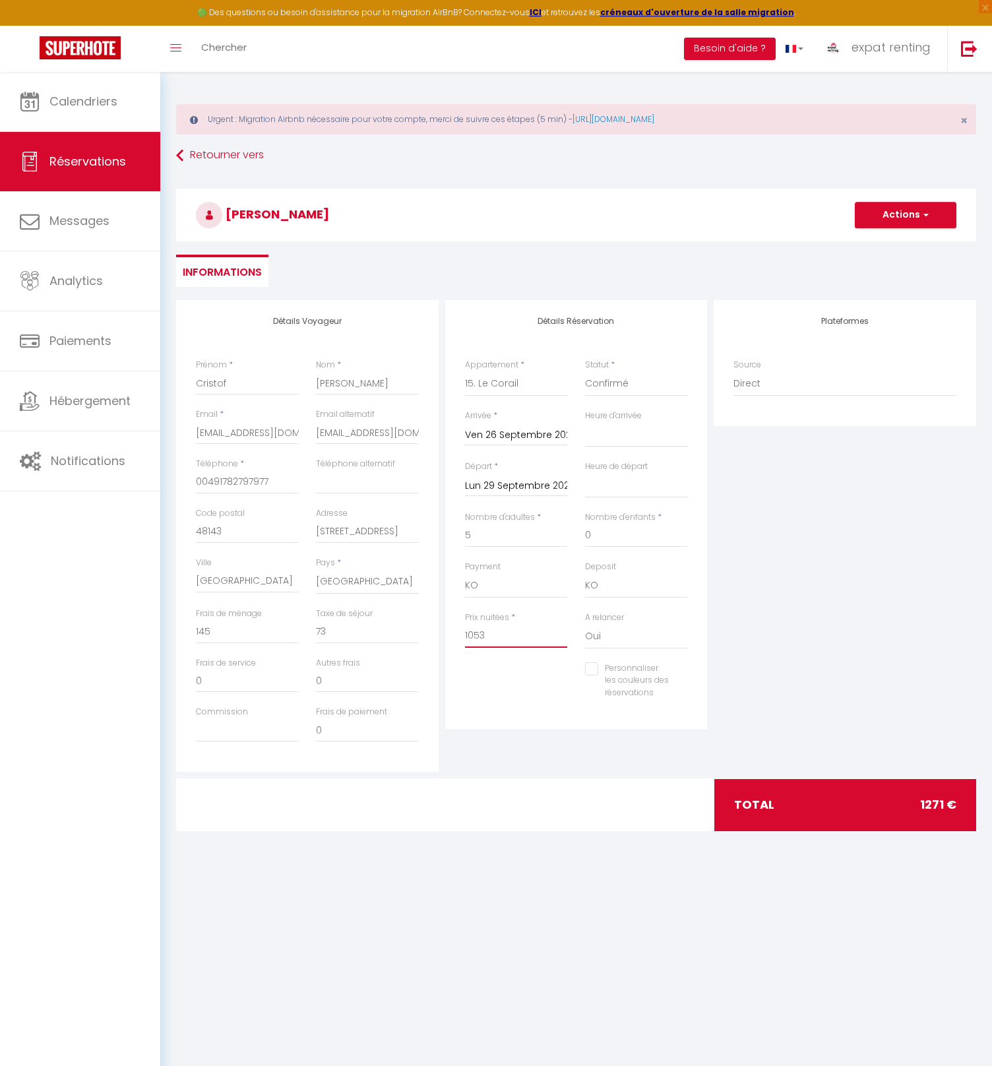
click at [480, 633] on input "1053" at bounding box center [516, 636] width 103 height 24
click at [337, 633] on input "0" at bounding box center [367, 632] width 103 height 24
click at [224, 633] on input "0" at bounding box center [247, 632] width 103 height 24
click at [227, 633] on input "145" at bounding box center [247, 632] width 103 height 24
click at [232, 631] on input "145" at bounding box center [247, 632] width 103 height 24
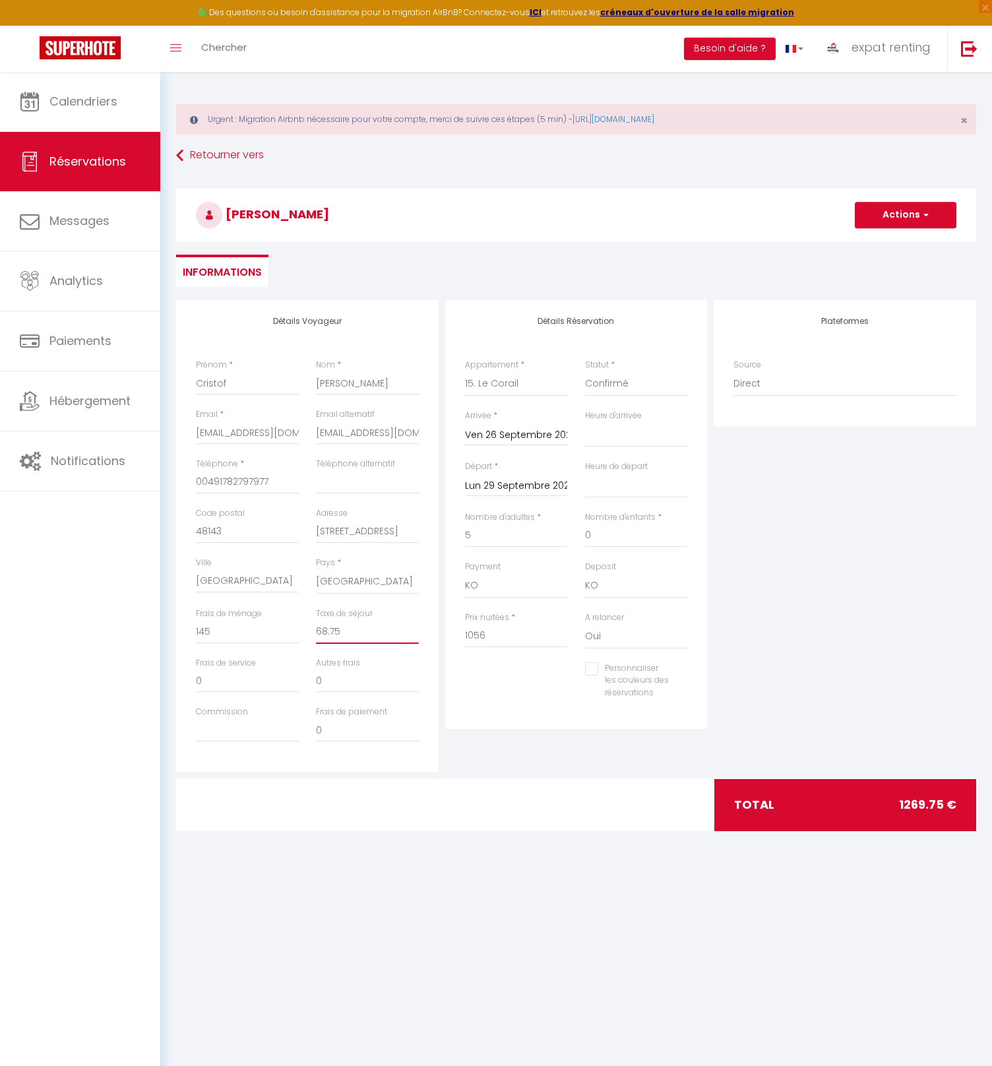
click at [333, 633] on input "68.75" at bounding box center [367, 632] width 103 height 24
click at [496, 634] on input "1056" at bounding box center [516, 636] width 103 height 24
click at [480, 634] on input "1056,2" at bounding box center [516, 636] width 103 height 24
click at [486, 634] on input "1056,2" at bounding box center [516, 636] width 103 height 24
click at [350, 634] on input "0" at bounding box center [367, 632] width 103 height 24
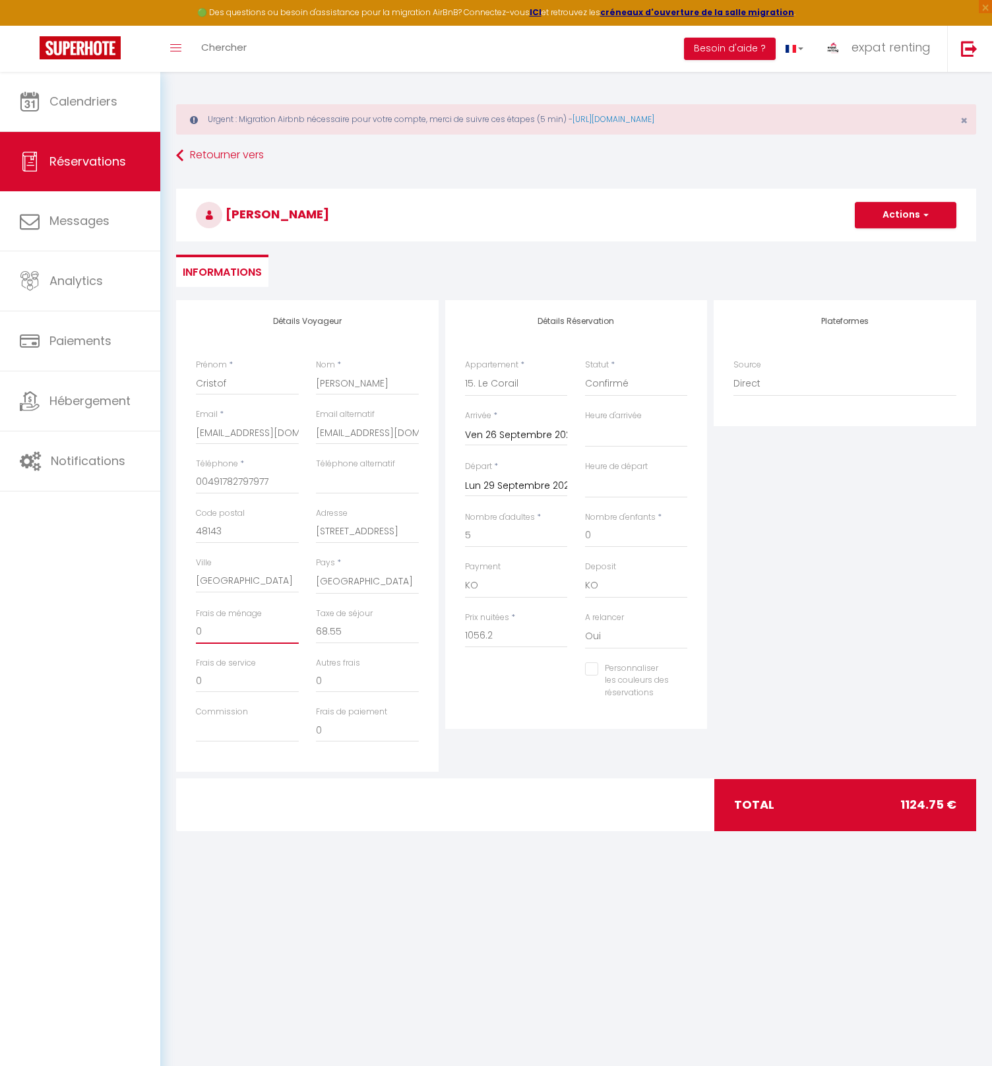
click at [234, 633] on input "0" at bounding box center [247, 632] width 103 height 24
click at [817, 622] on div "Plateformes Source Direct [DOMAIN_NAME] [DOMAIN_NAME] Chalet montagne Expedia G…" at bounding box center [845, 536] width 269 height 472
click at [921, 214] on span "button" at bounding box center [925, 215] width 8 height 12
click at [884, 245] on link "Enregistrer" at bounding box center [893, 244] width 104 height 17
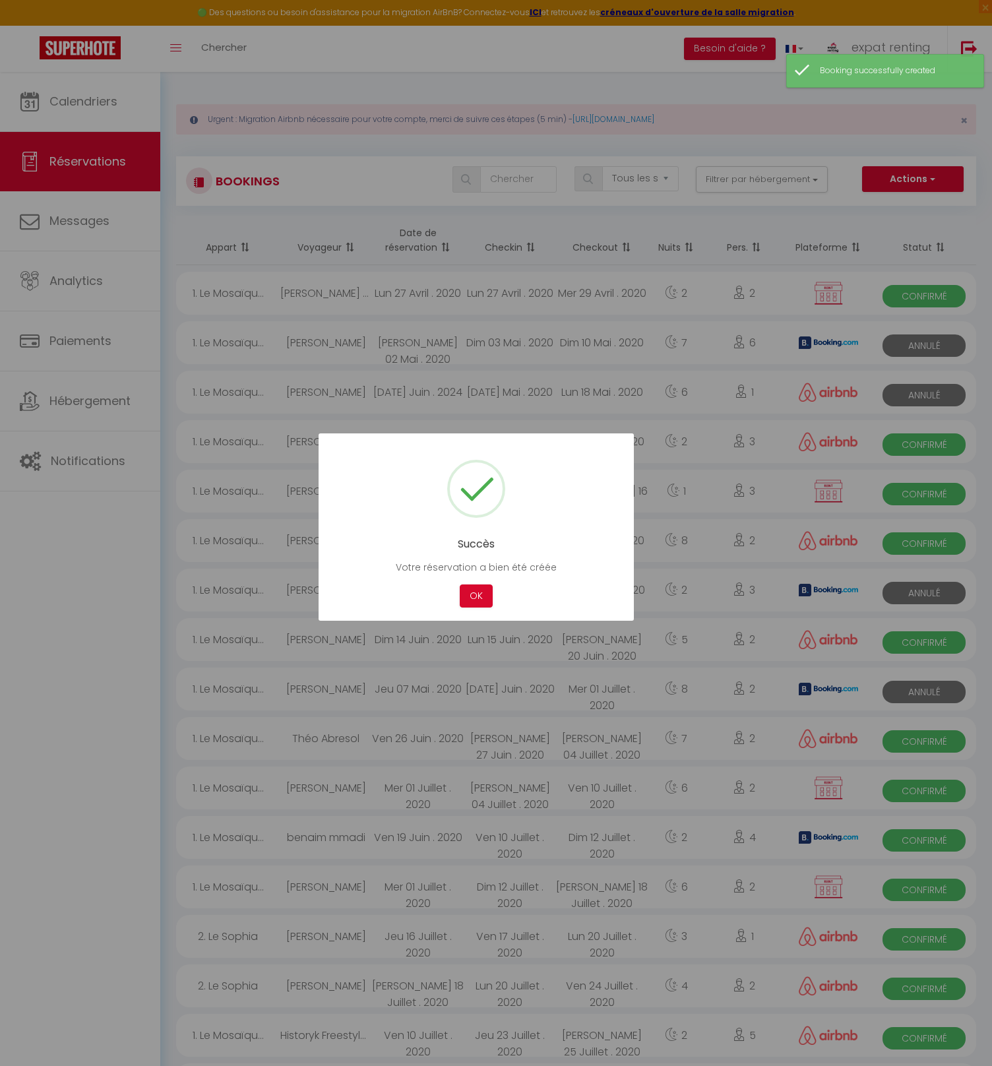
click at [484, 601] on button "OK" at bounding box center [476, 596] width 33 height 23
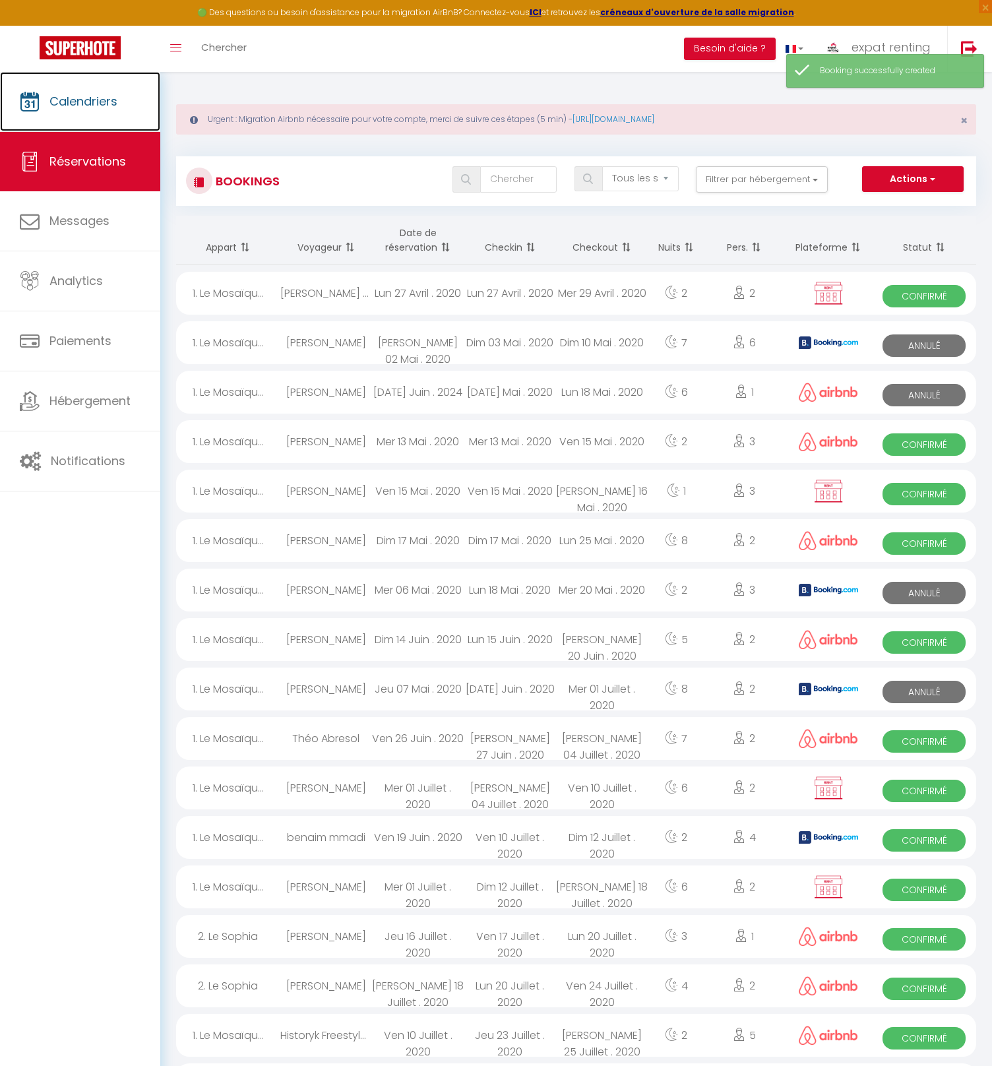
click at [104, 101] on span "Calendriers" at bounding box center [83, 101] width 68 height 16
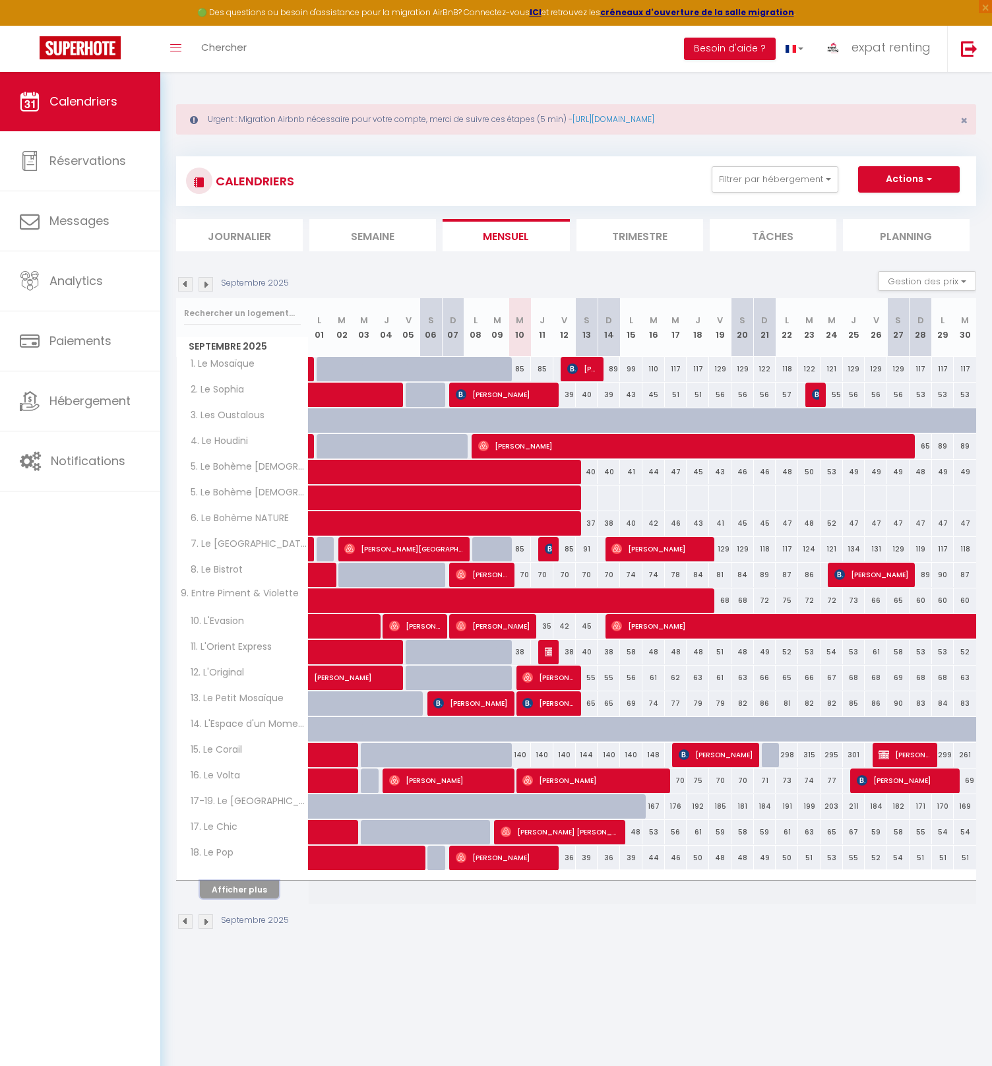
click at [253, 894] on button "Afficher plus" at bounding box center [239, 890] width 79 height 18
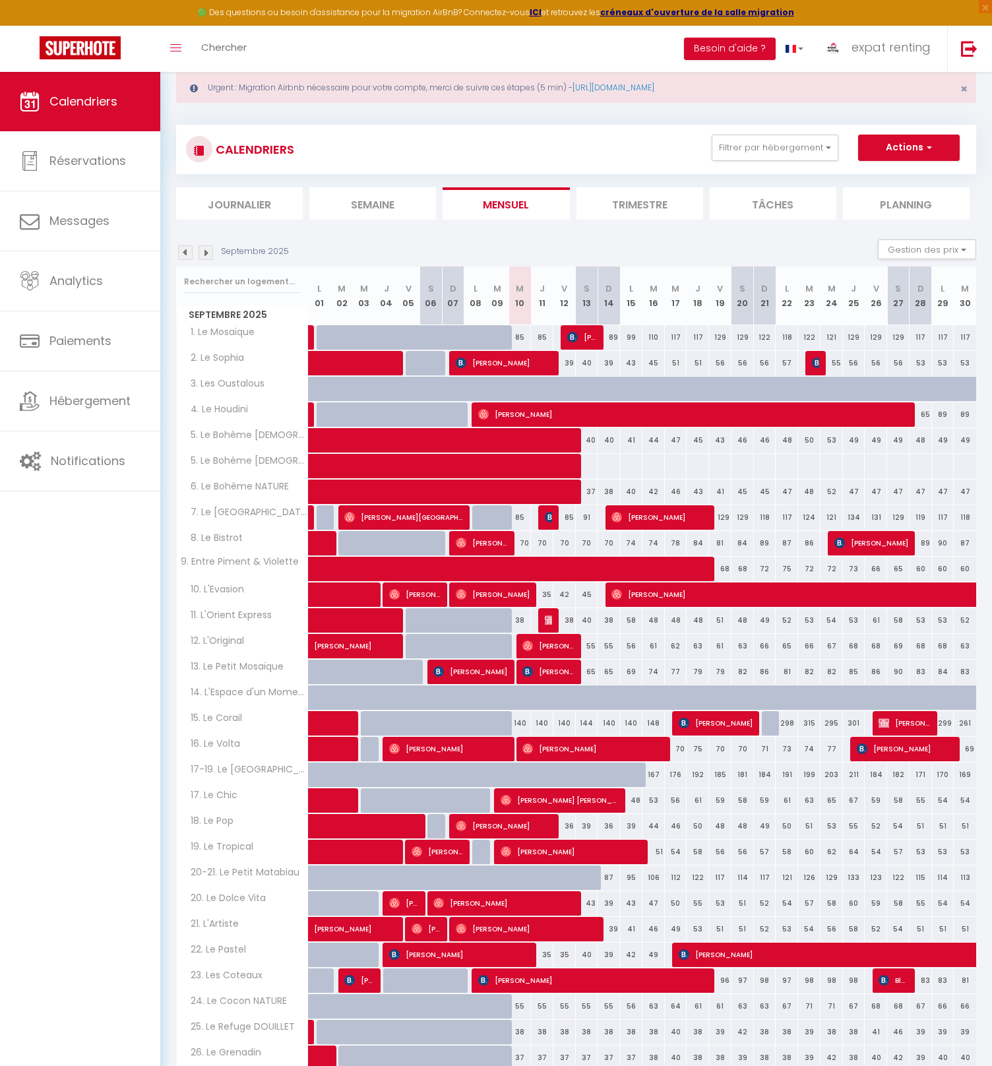
scroll to position [132, 0]
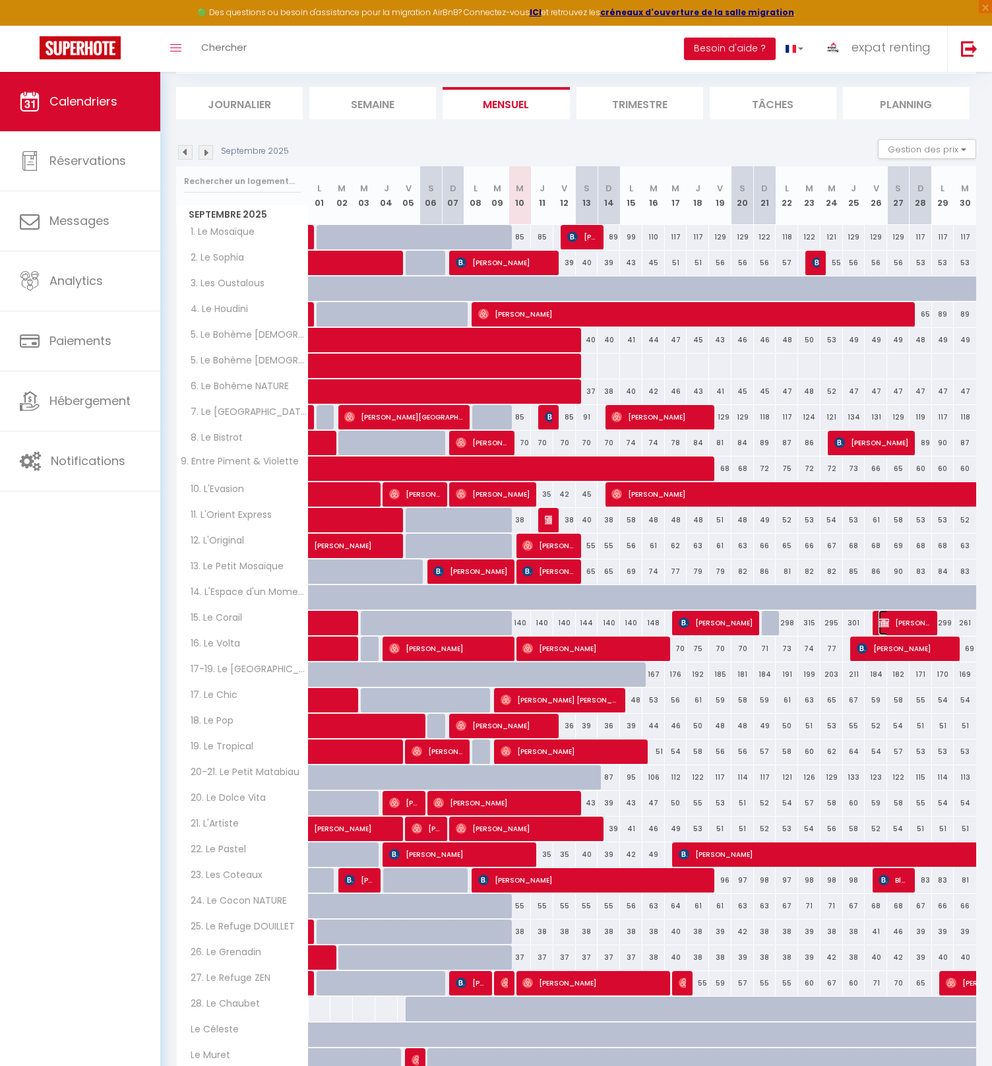
click at [907, 620] on span "[PERSON_NAME]" at bounding box center [905, 622] width 52 height 25
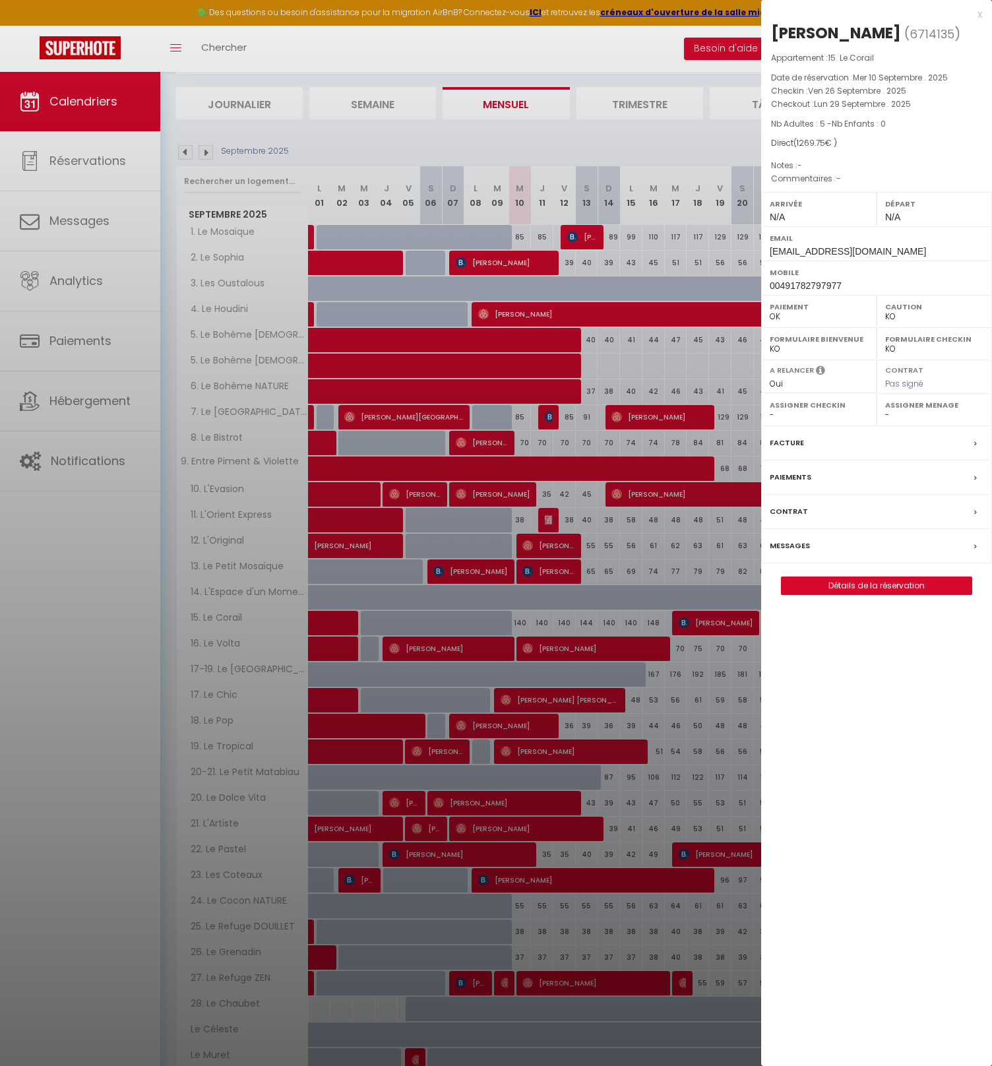
click at [805, 474] on label "Paiements" at bounding box center [791, 477] width 42 height 14
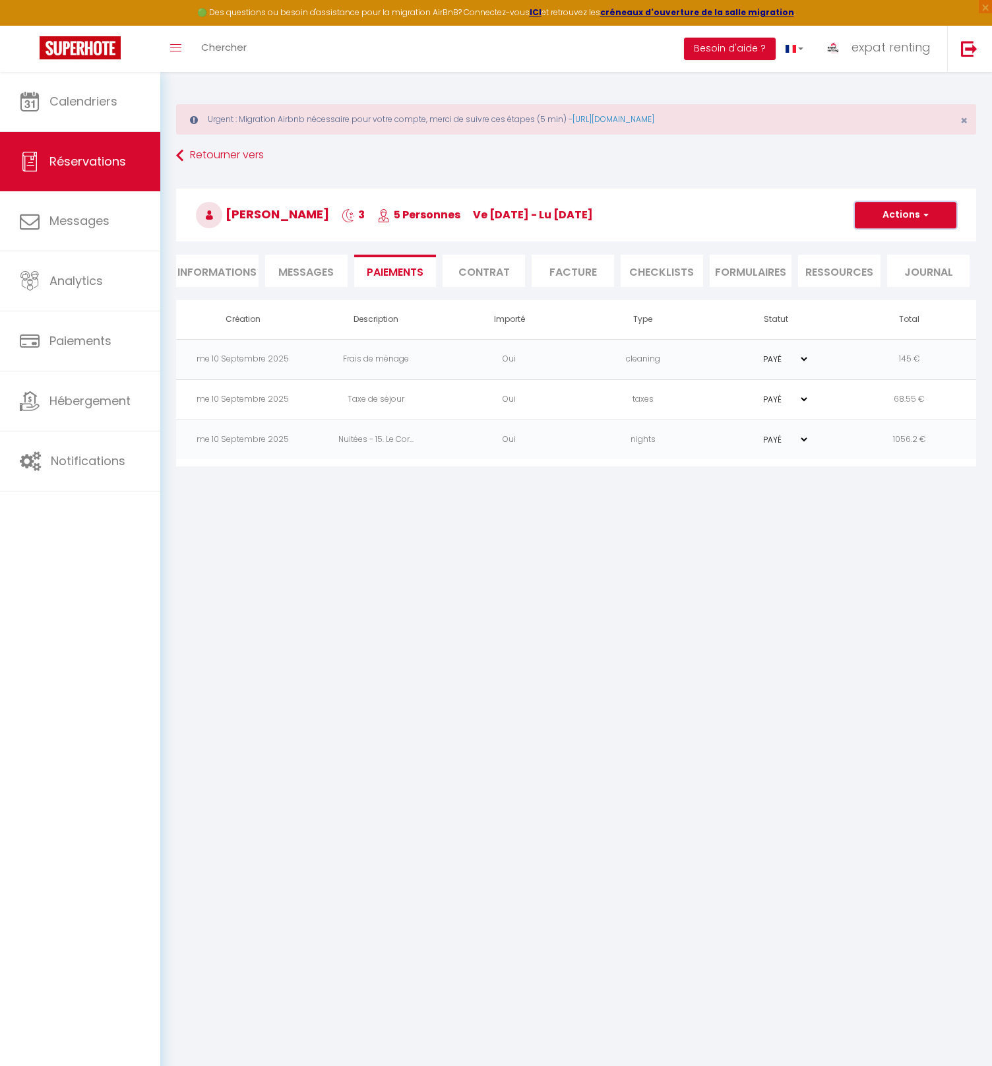
click at [937, 203] on button "Actions" at bounding box center [906, 215] width 102 height 26
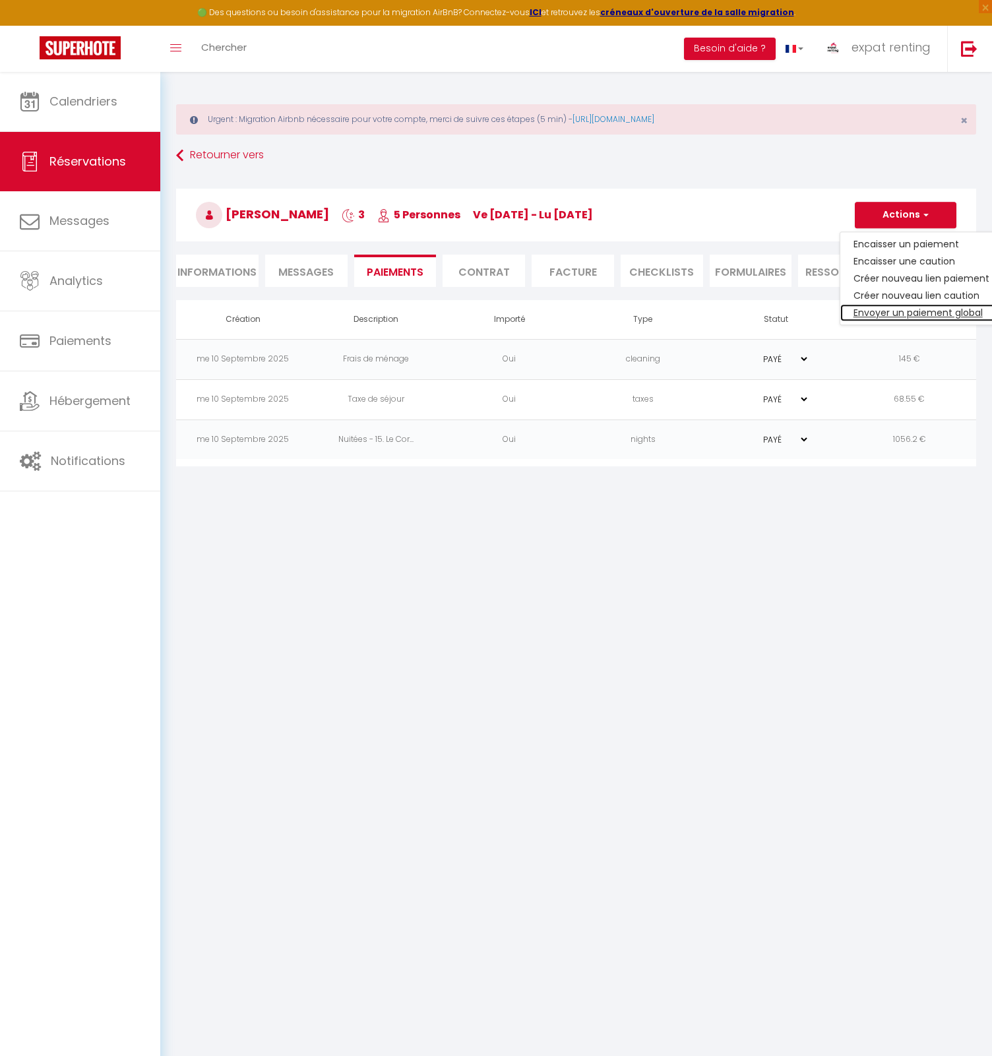
click at [931, 312] on link "Envoyer un paiement global" at bounding box center [922, 312] width 162 height 17
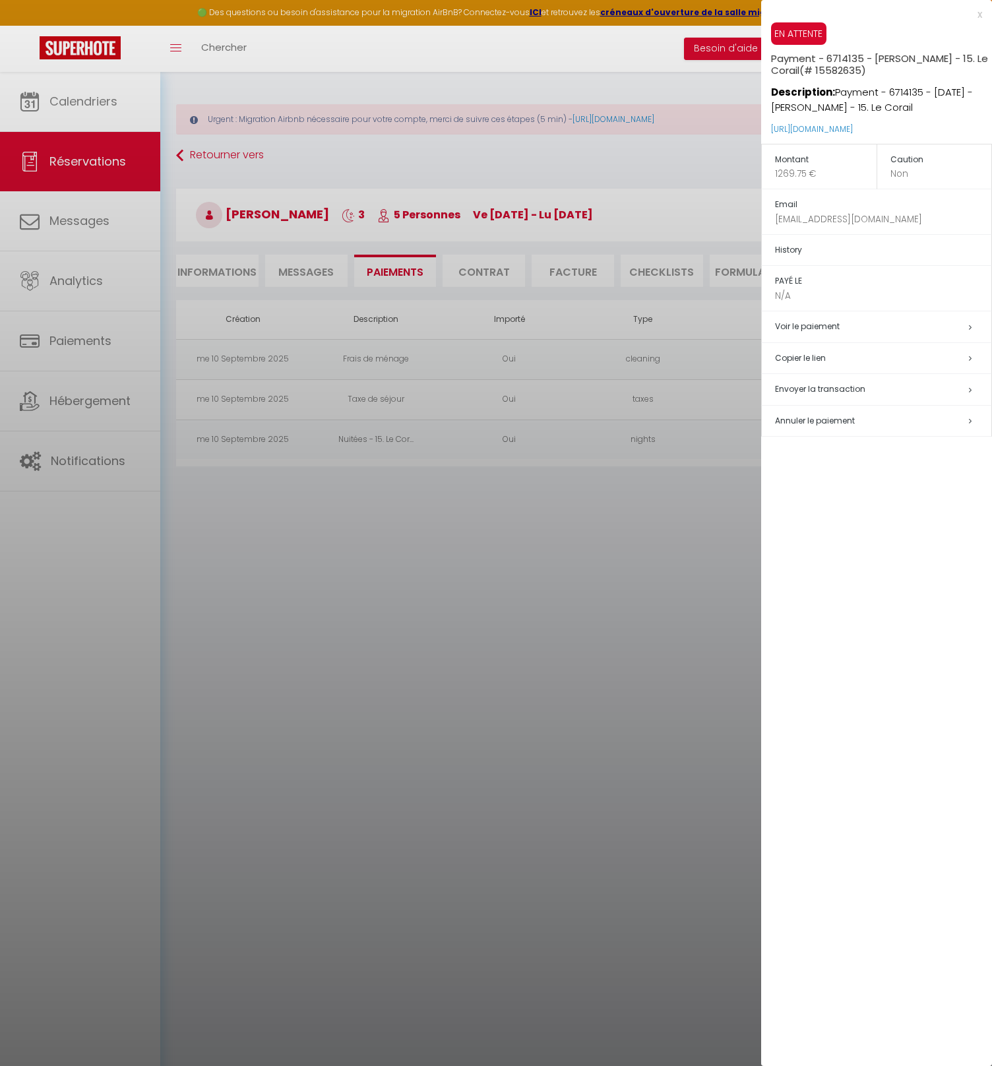
drag, startPoint x: 952, startPoint y: 127, endPoint x: 771, endPoint y: 132, distance: 180.9
click at [771, 132] on p "[URL][DOMAIN_NAME]" at bounding box center [881, 129] width 221 height 28
drag, startPoint x: 764, startPoint y: 127, endPoint x: 961, endPoint y: 132, distance: 196.7
click at [959, 132] on div "EN ATTENTE Payment - 6714135 - [PERSON_NAME] - 15. Le Corail (# 15582635) Descr…" at bounding box center [876, 82] width 231 height 121
drag, startPoint x: 960, startPoint y: 131, endPoint x: 842, endPoint y: 127, distance: 118.2
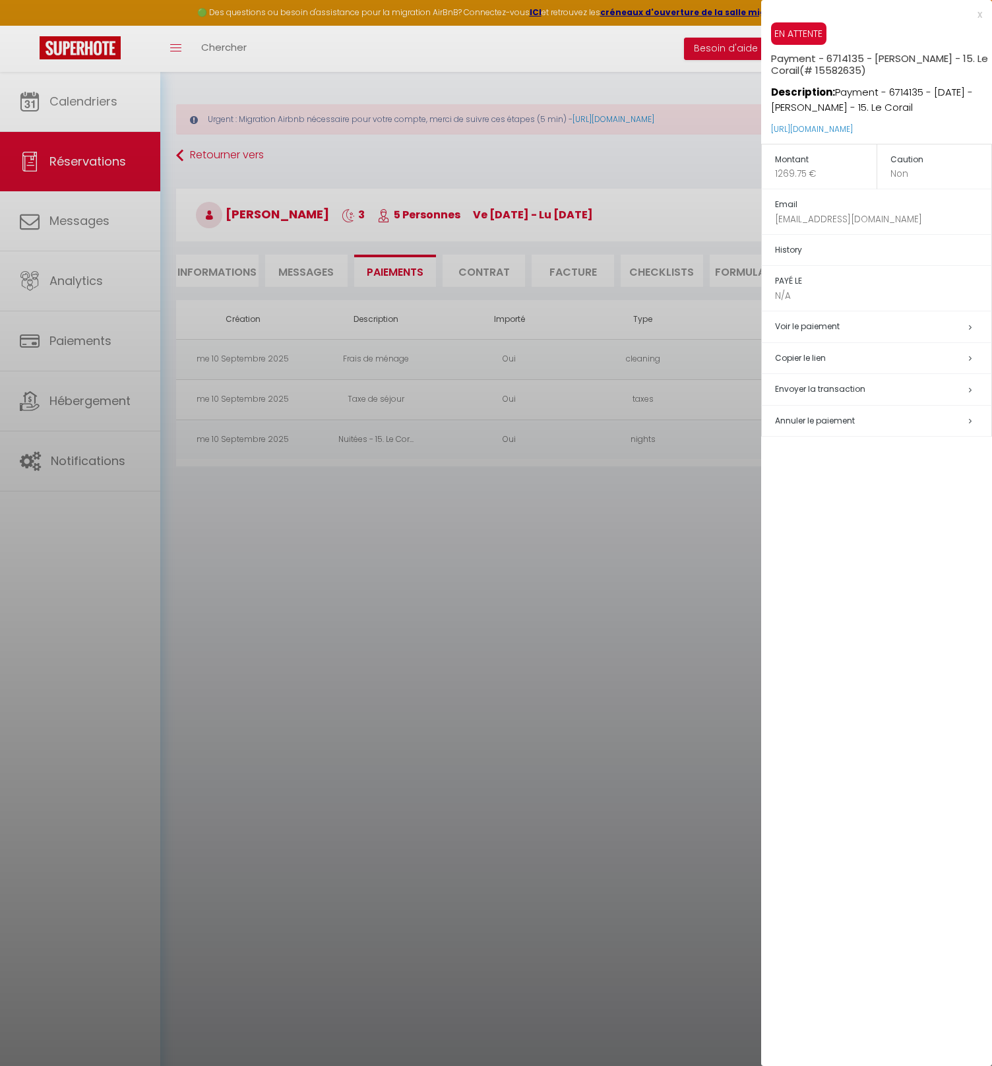
click at [842, 127] on p "[URL][DOMAIN_NAME]" at bounding box center [881, 129] width 221 height 28
click at [845, 385] on span "Envoyer la transaction" at bounding box center [820, 388] width 90 height 11
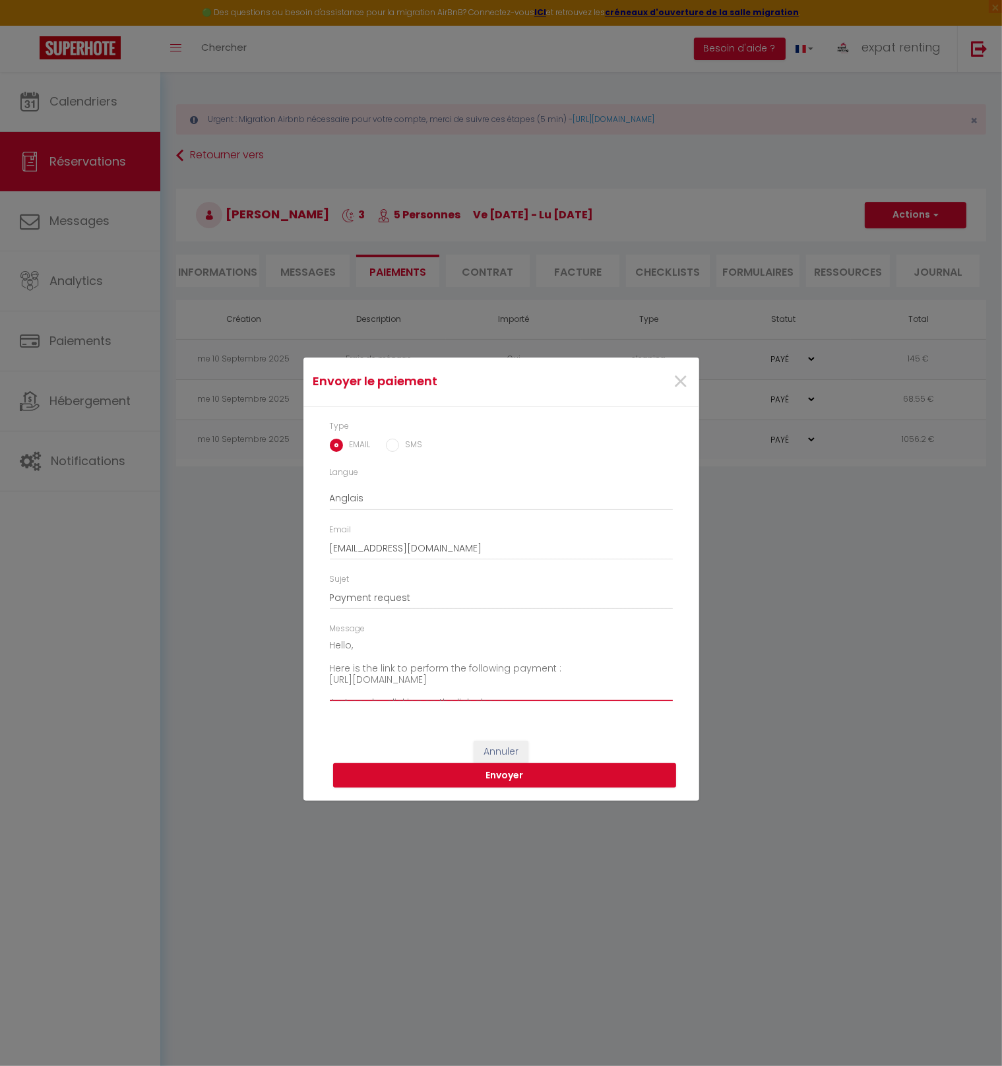
click at [428, 659] on textarea "Hello, Here is the link to perform the following payment : [URL][DOMAIN_NAME] J…" at bounding box center [501, 668] width 343 height 67
click at [352, 502] on select "Anglais Français Espagnol Portugais" at bounding box center [501, 498] width 343 height 25
click at [320, 515] on div "Type EMAIL SMS Langue Anglais Français Espagnol Portugais Email [EMAIL_ADDRESS]…" at bounding box center [502, 567] width 396 height 321
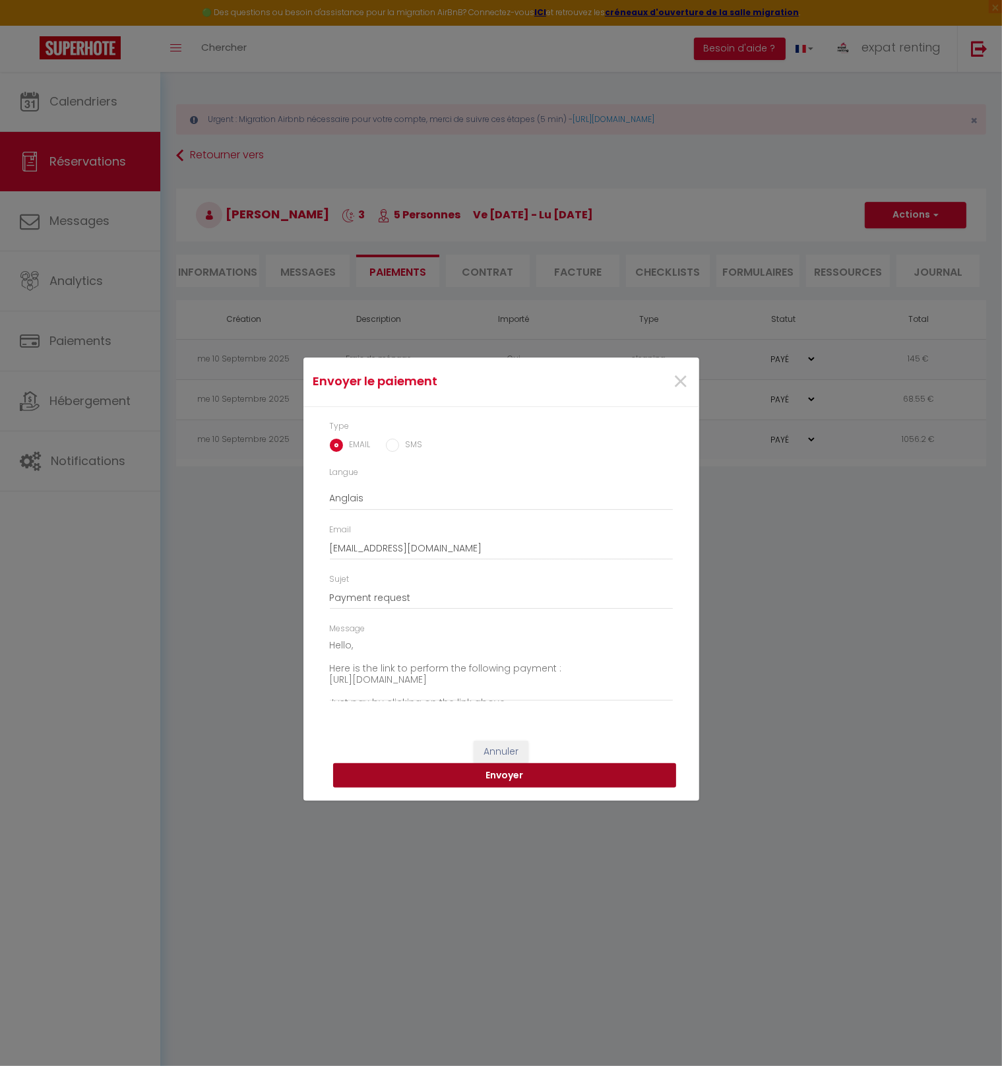
click at [509, 776] on button "Envoyer" at bounding box center [504, 775] width 343 height 25
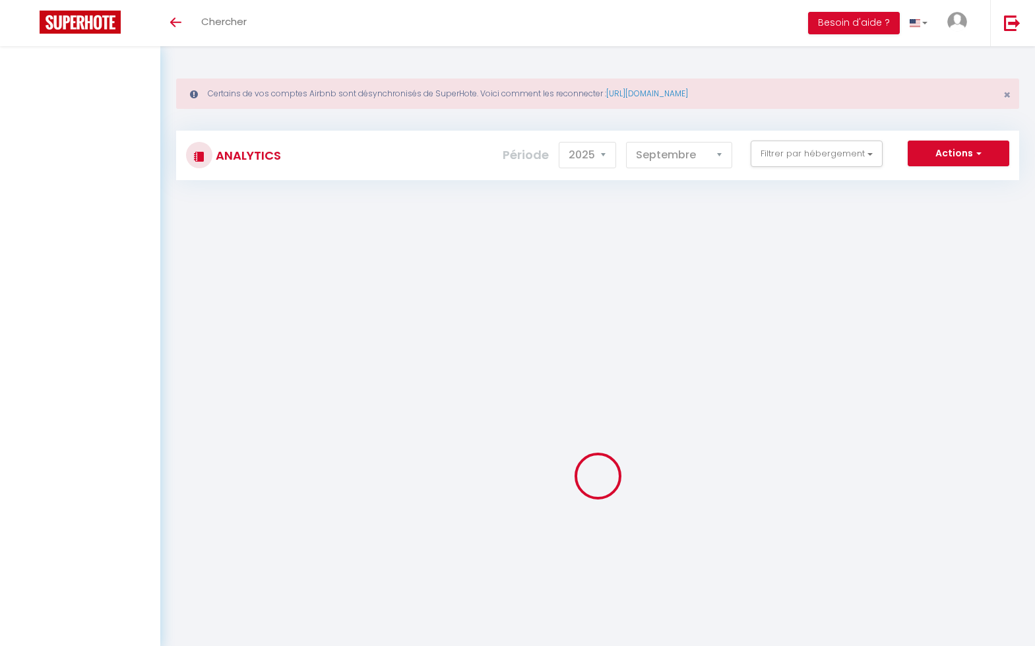
select select "2025"
select select "9"
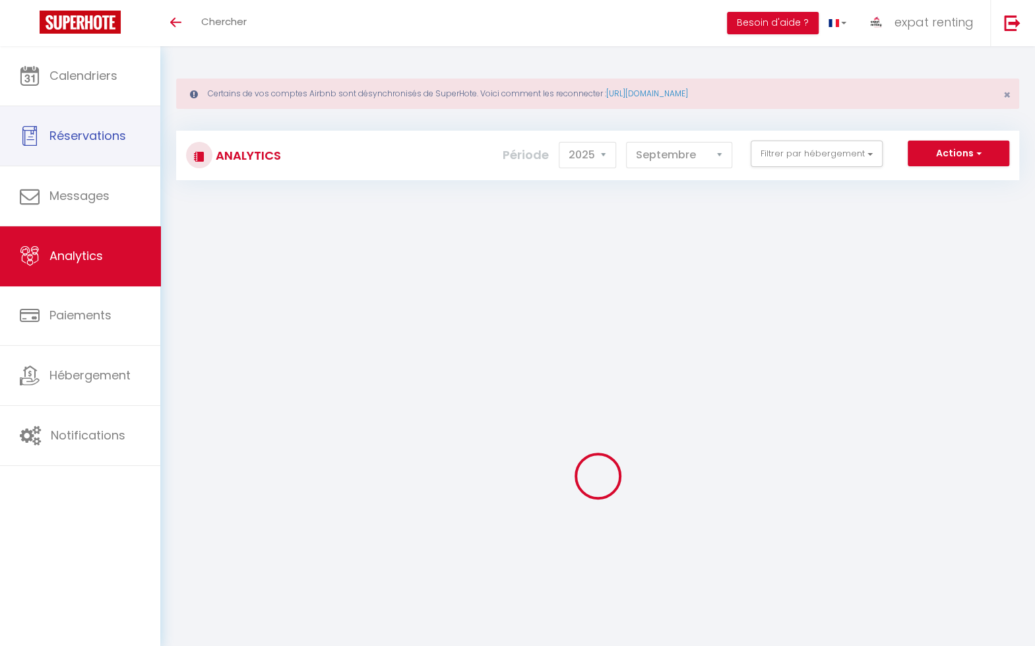
click at [88, 143] on span "Réservations" at bounding box center [87, 135] width 77 height 16
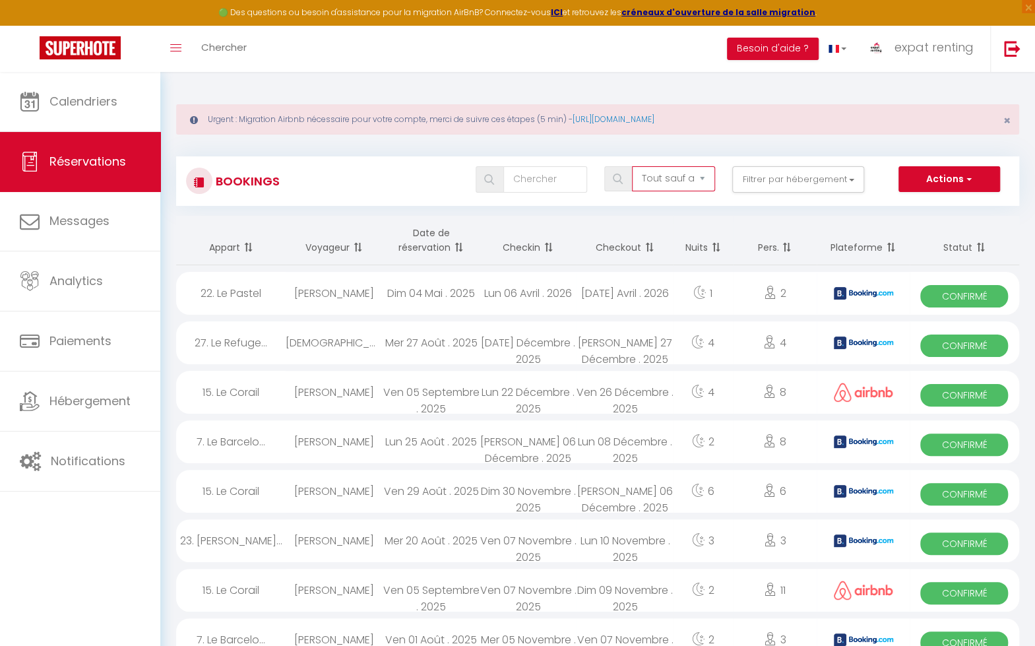
click at [670, 172] on select "Tous les statuts Annulé Confirmé Non Confirmé Tout sauf annulé No Show Request" at bounding box center [673, 178] width 83 height 25
select select "cancelled"
click at [633, 166] on select "Tous les statuts Annulé Confirmé Non Confirmé Tout sauf annulé No Show Request" at bounding box center [673, 178] width 83 height 25
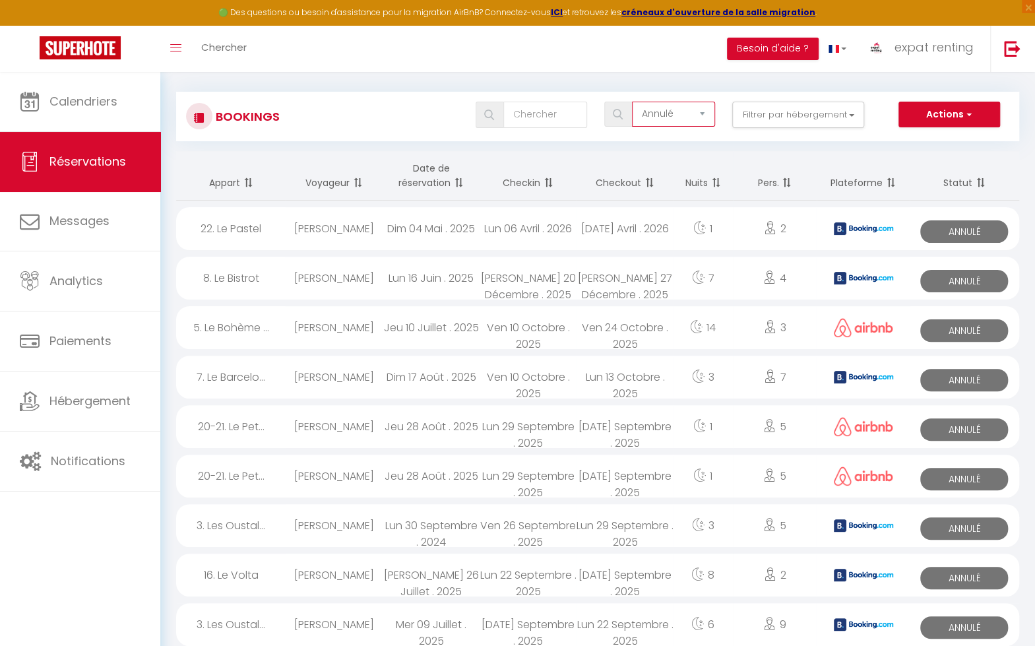
scroll to position [66, 0]
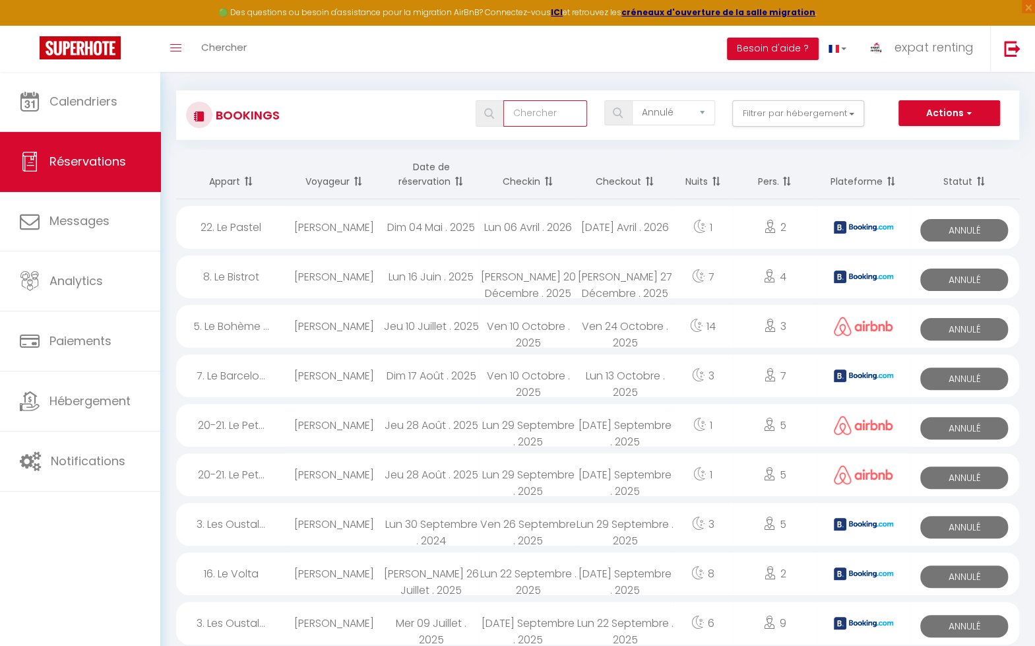
click at [554, 112] on input "text" at bounding box center [544, 113] width 83 height 26
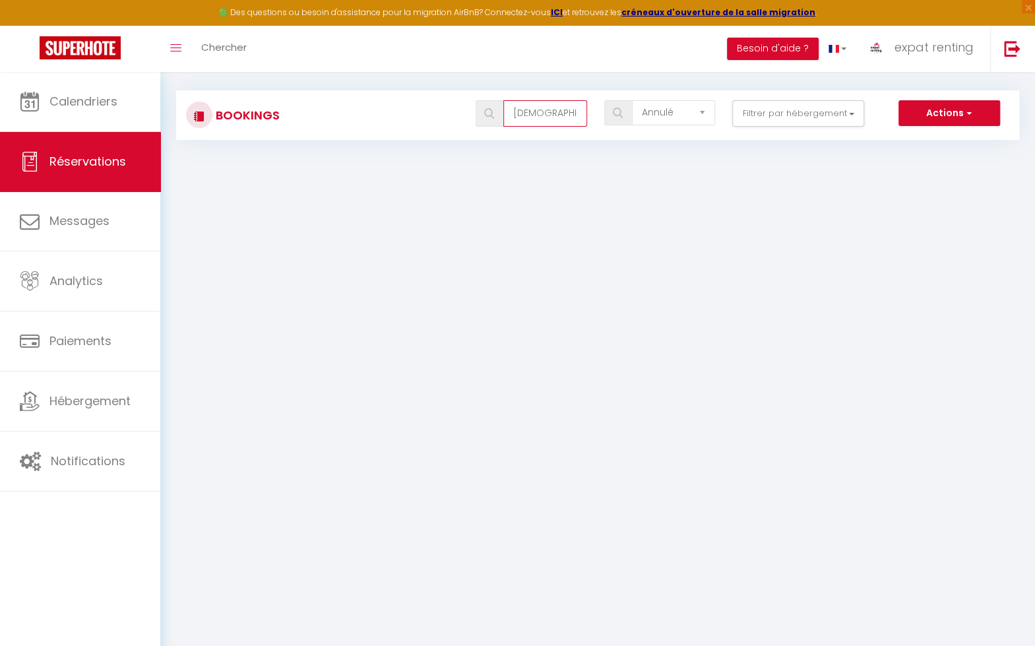
type input "cristo"
click at [531, 111] on input "cristo" at bounding box center [544, 113] width 83 height 26
click at [702, 113] on select "Tous les statuts Annulé Confirmé Non Confirmé Tout sauf annulé No Show Request" at bounding box center [673, 112] width 83 height 25
select select "all"
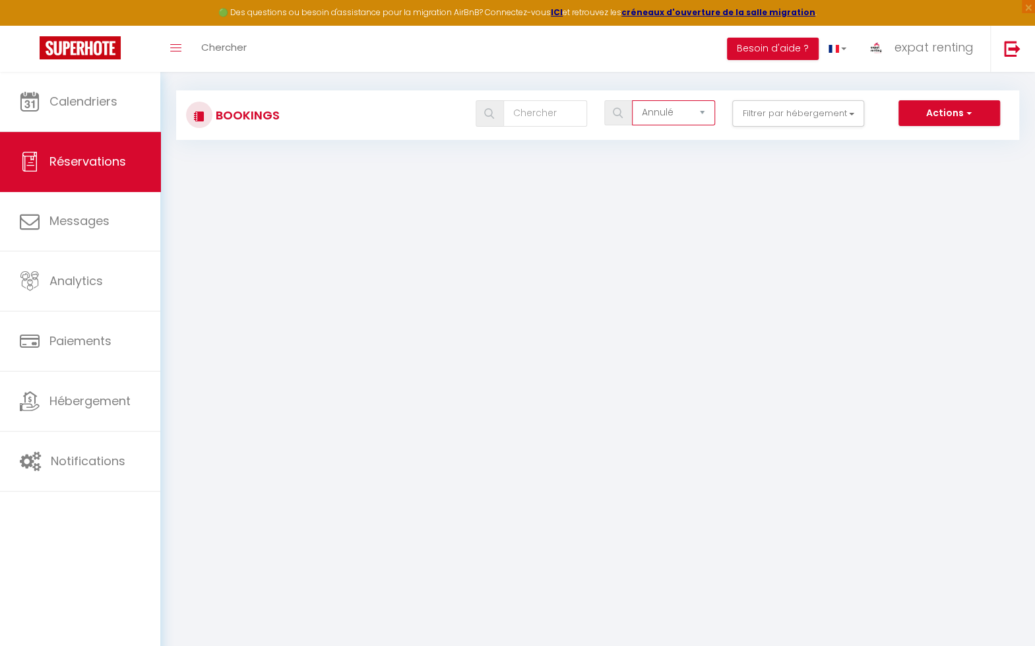
click at [633, 100] on select "Tous les statuts Annulé Confirmé Non Confirmé Tout sauf annulé No Show Request" at bounding box center [673, 112] width 83 height 25
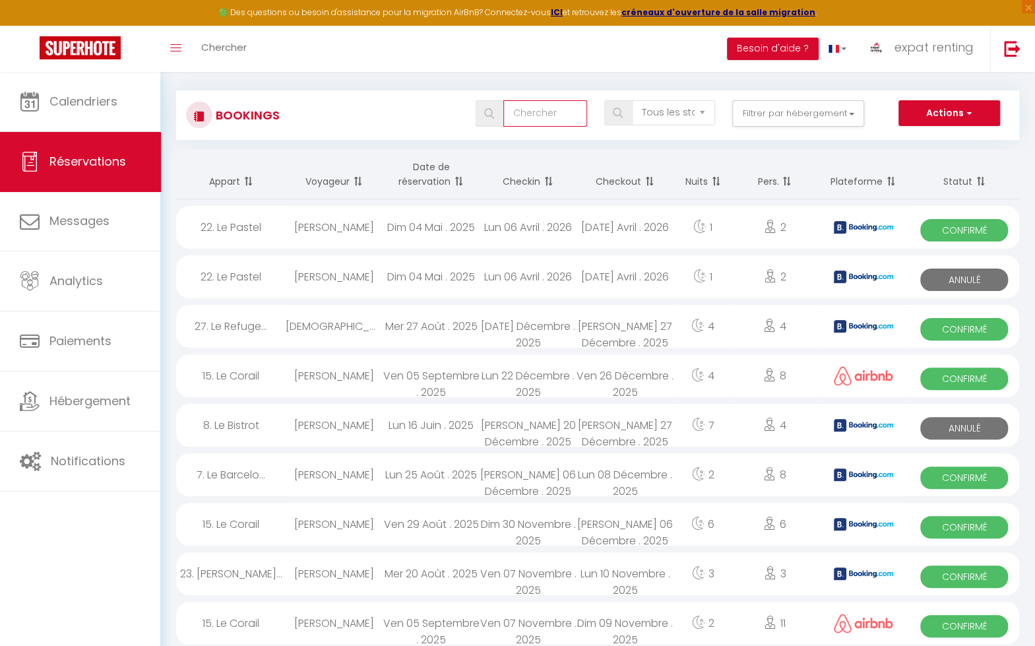
click at [541, 122] on input "text" at bounding box center [544, 113] width 83 height 26
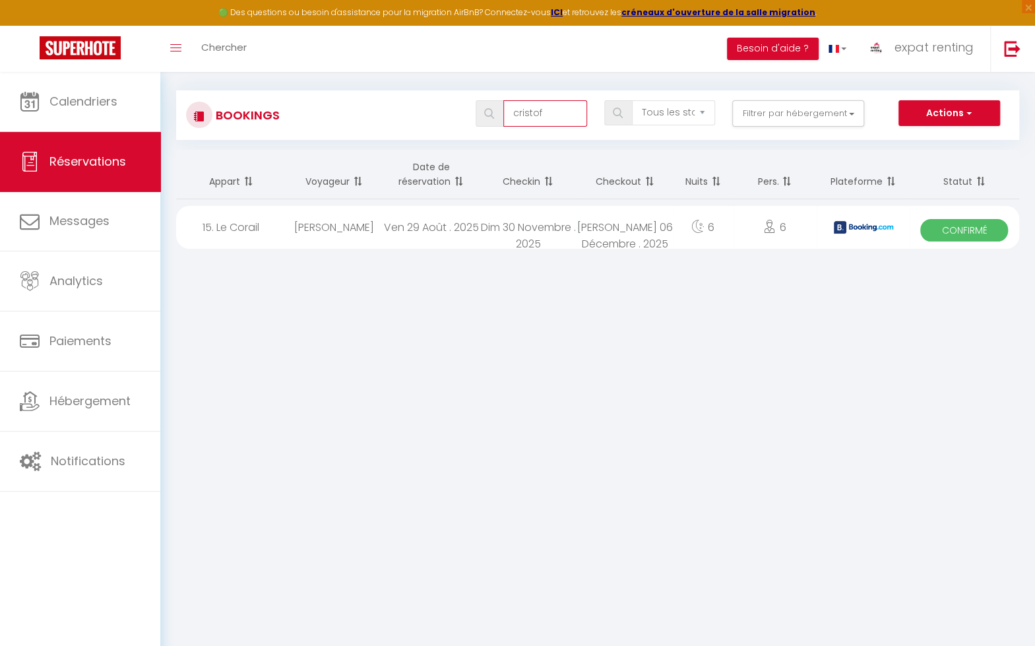
click at [569, 114] on input "cristof" at bounding box center [544, 113] width 83 height 26
type input "moritz"
click at [516, 224] on div "Ven 26 Septembre . 2025" at bounding box center [528, 227] width 97 height 43
select select "OK"
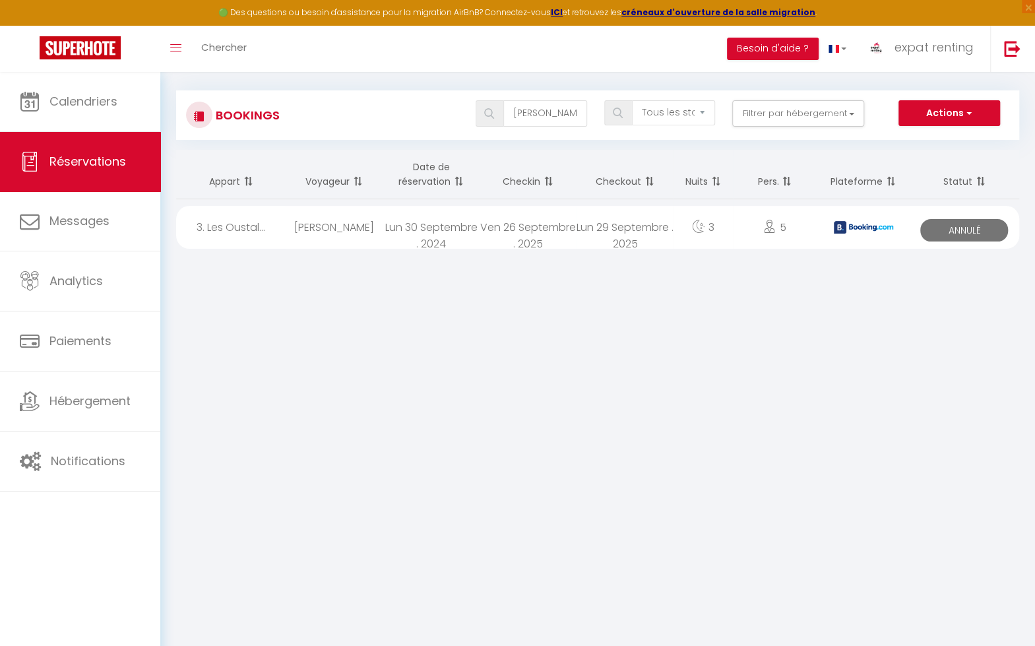
select select "0"
select select "1"
select select
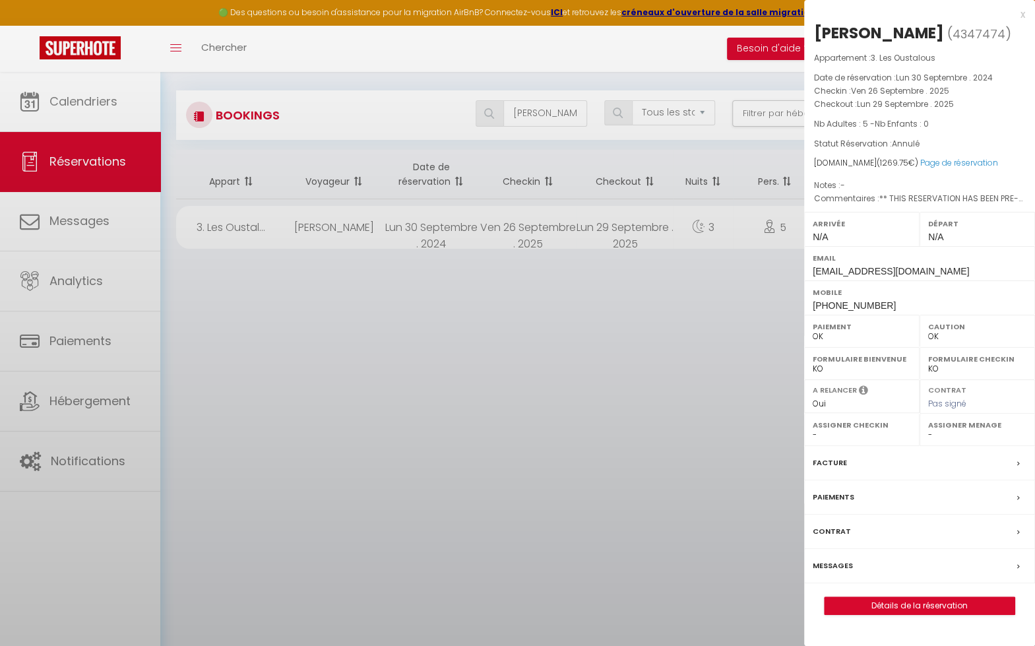
select select "15191"
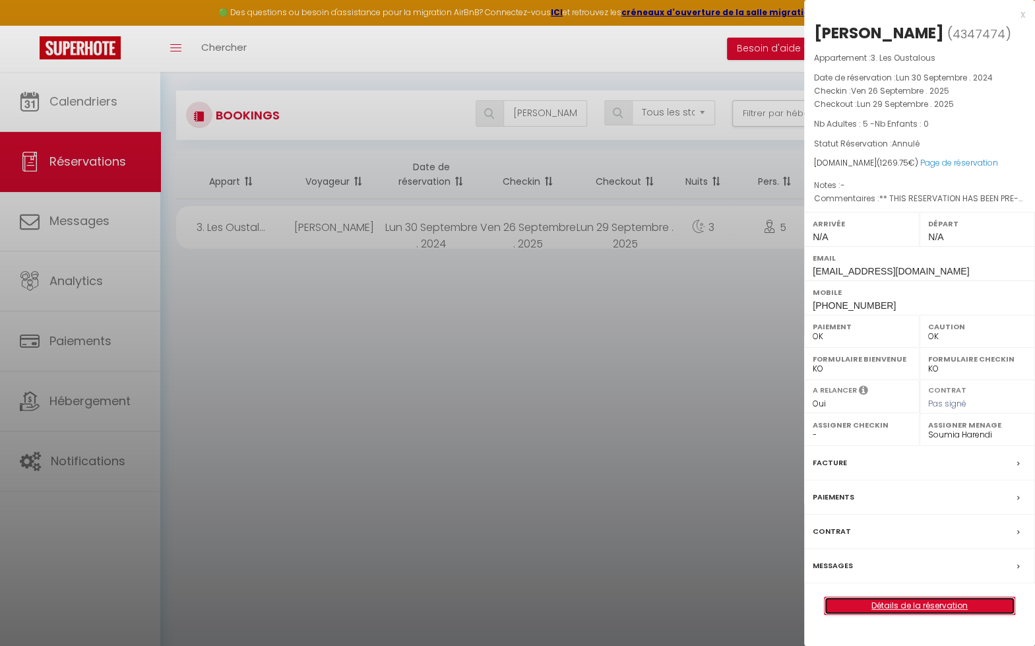
click at [914, 600] on link "Détails de la réservation" at bounding box center [920, 605] width 190 height 17
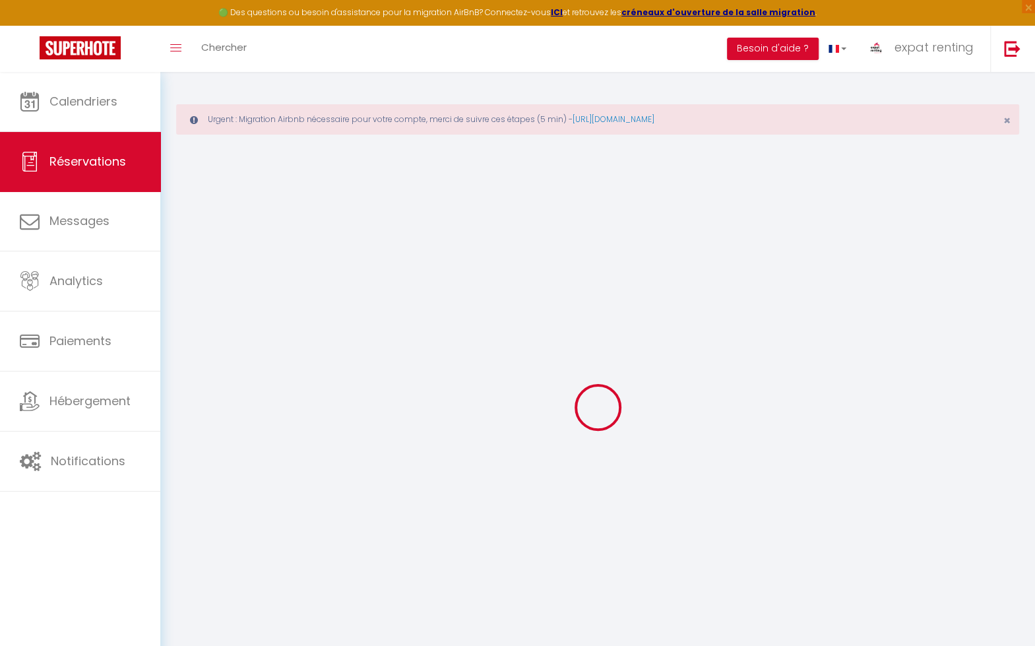
type input "Christof"
type input "[PERSON_NAME]"
type input "cmorit.987046@guest.booking.com"
type input "+491782797977"
type input "Jüdefelderstr"
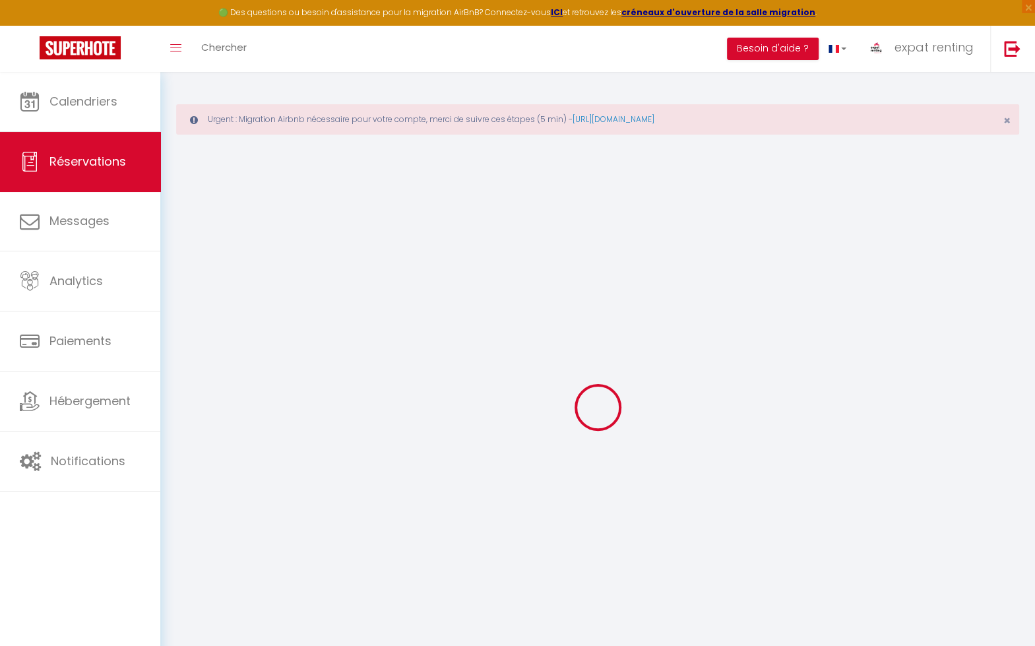
type input "[GEOGRAPHIC_DATA]"
select select "DE"
type input "202.84"
type input "13.97"
select select "2943"
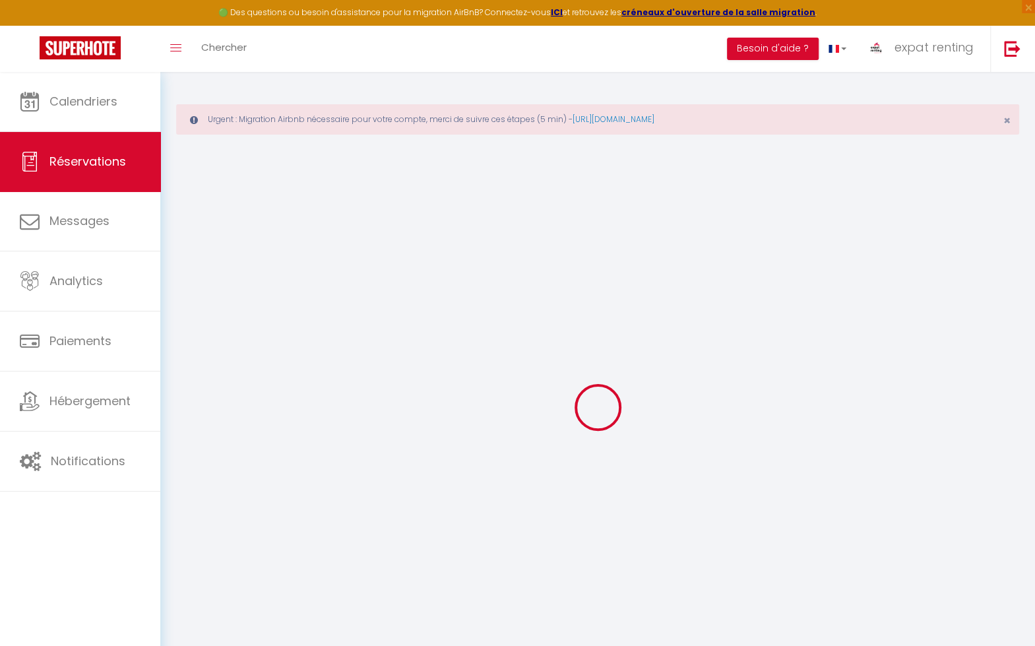
select select "0"
select select
type input "5"
select select "10"
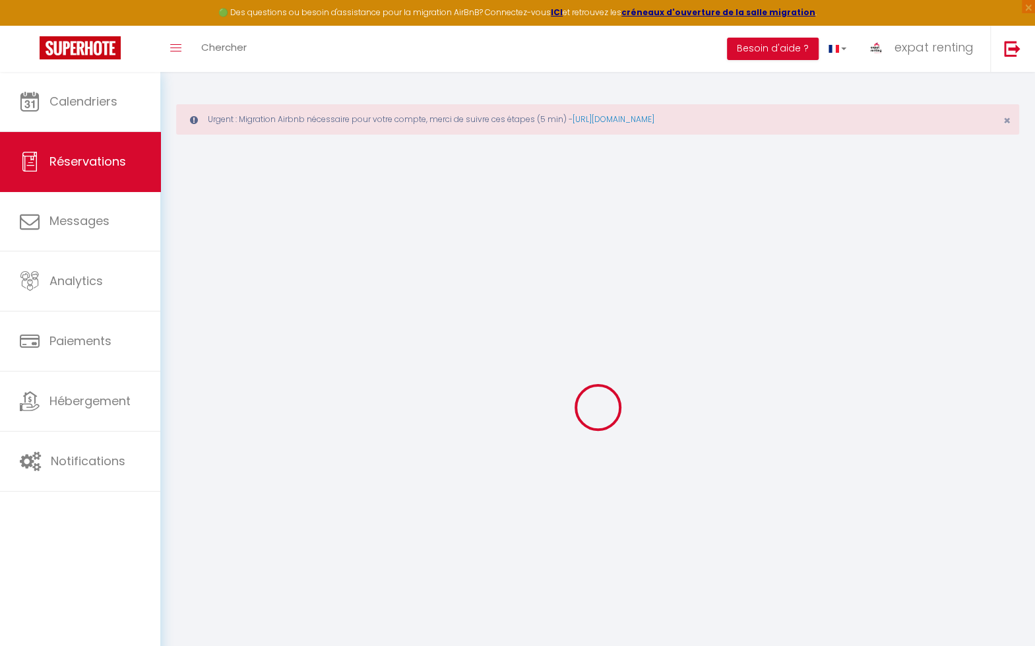
select select "15"
type input "1063.2"
checkbox input "false"
type input "1269.75"
select select "2"
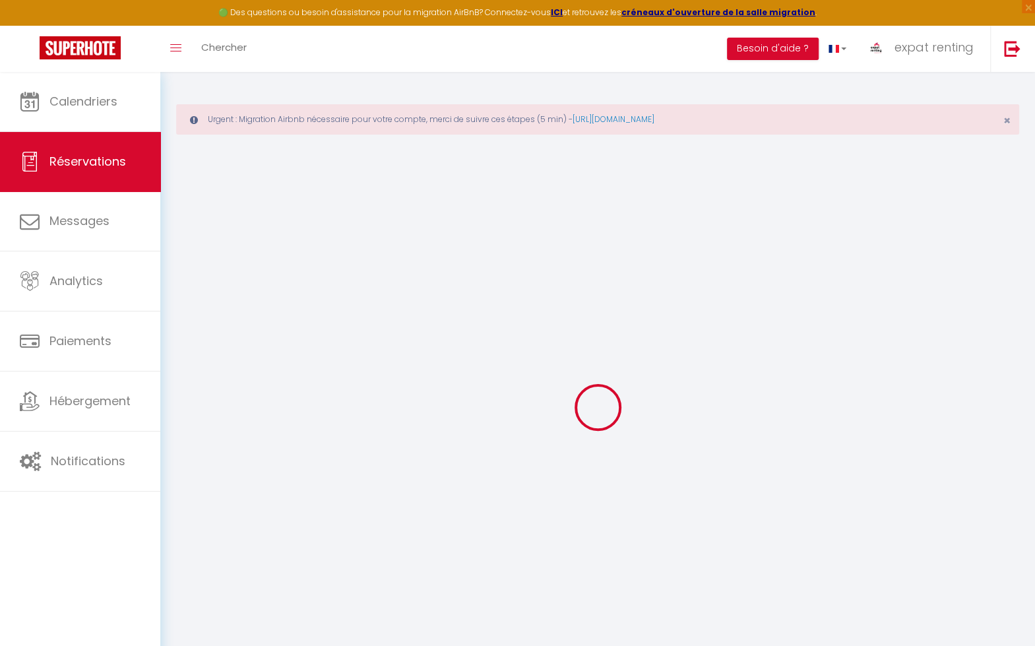
type input "140"
type input "0"
select index
select select
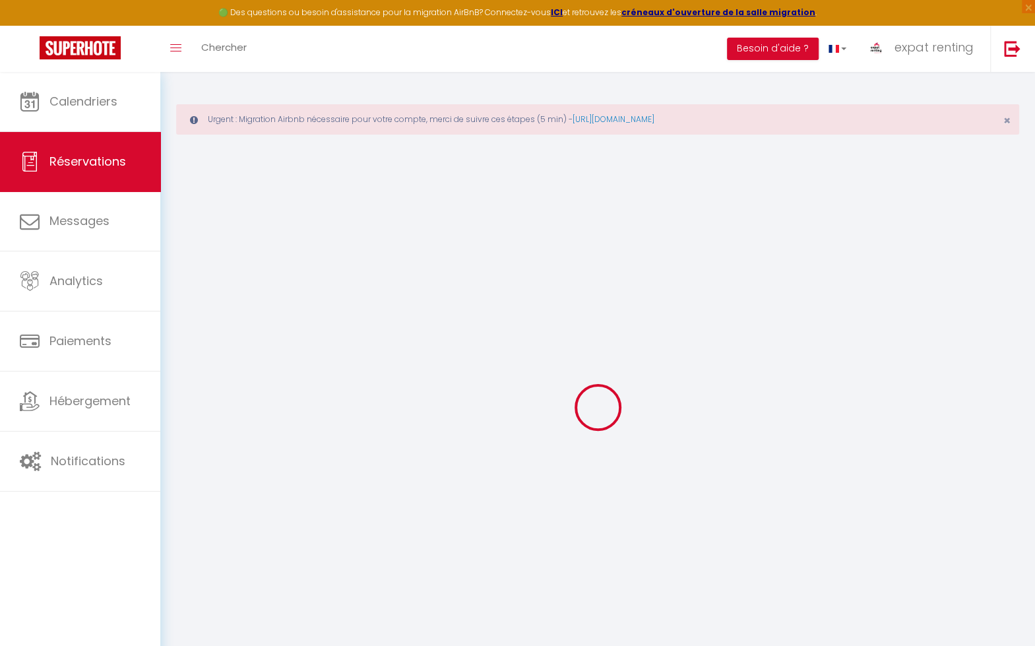
select select
select select "14"
checkbox input "false"
select index
select select
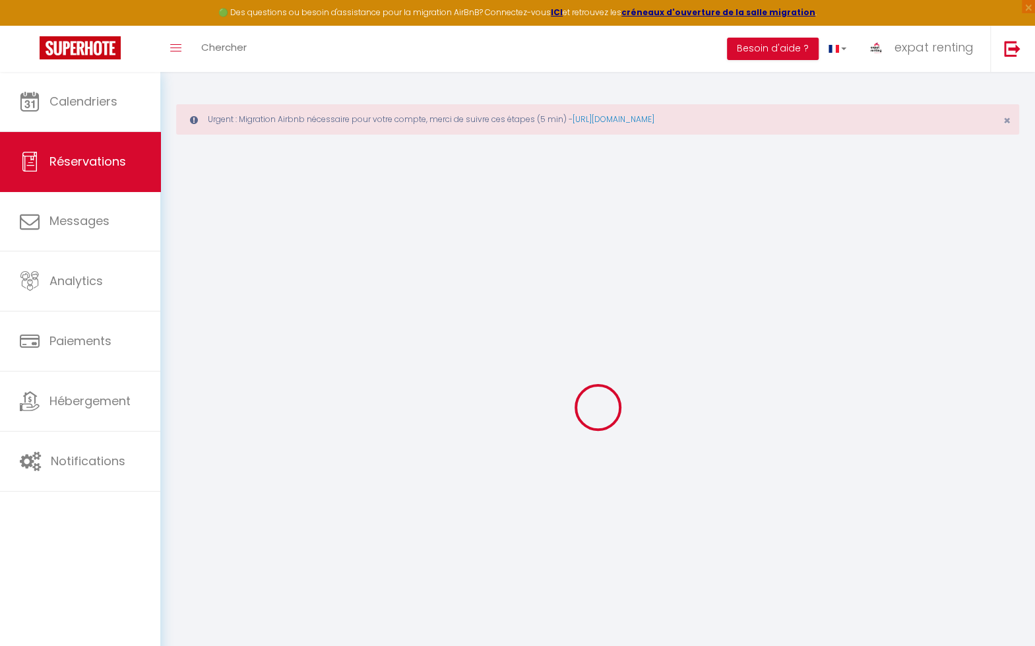
select select
checkbox input "false"
select index
select select
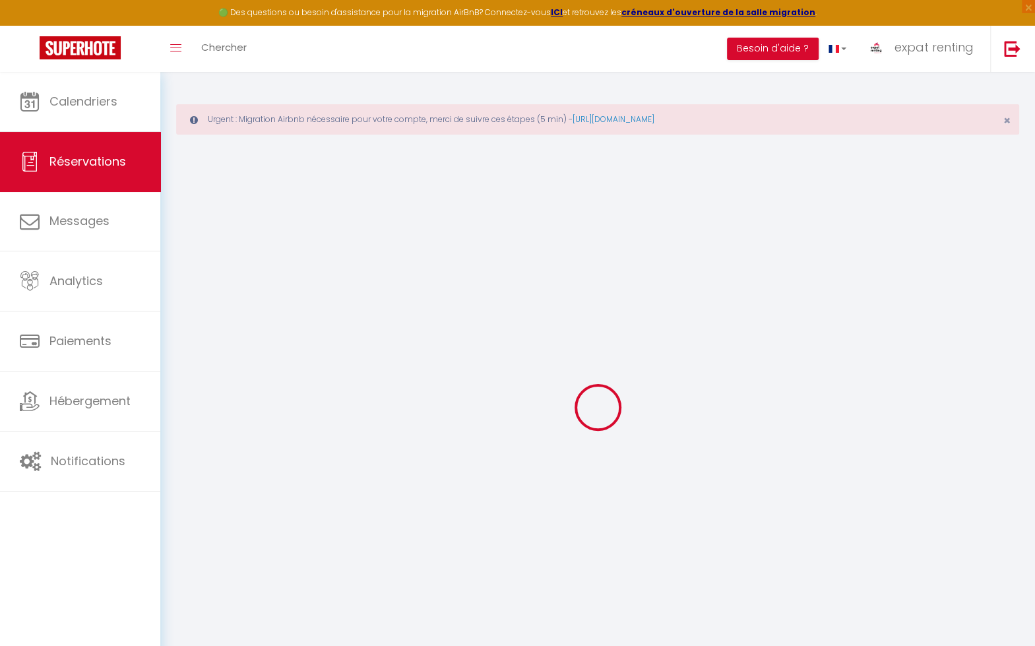
checkbox input "false"
select index
type textarea "** THIS RESERVATION HAS BEEN PRE-PAID ** BOOKING NOTE : Payment charge is EUR 1…"
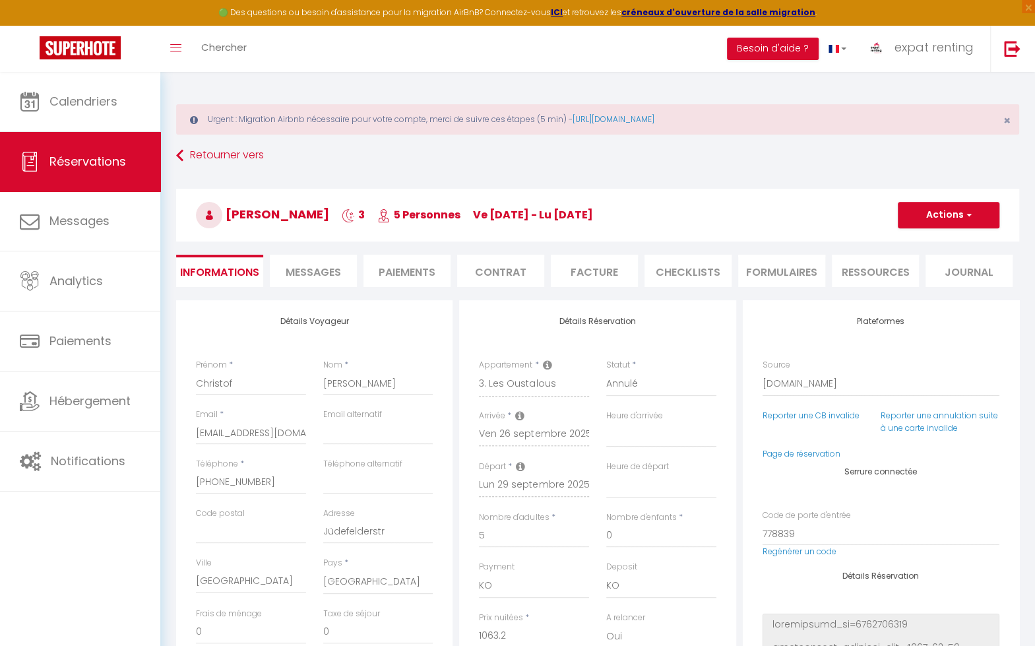
type input "130"
type input "76.55"
select select
checkbox input "false"
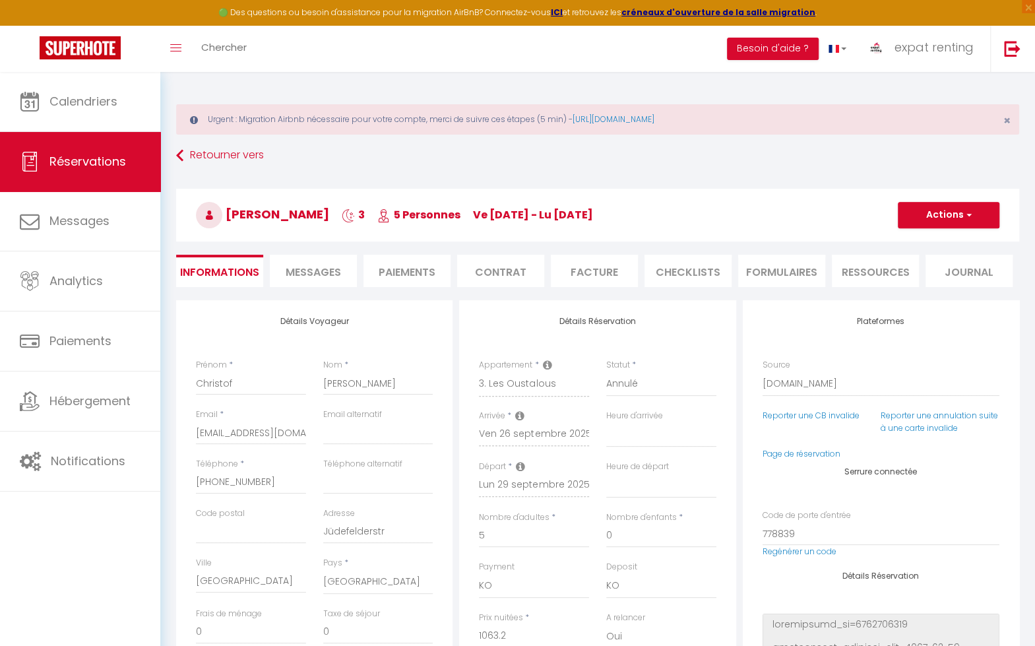
select index
checkbox input "false"
select index
select select
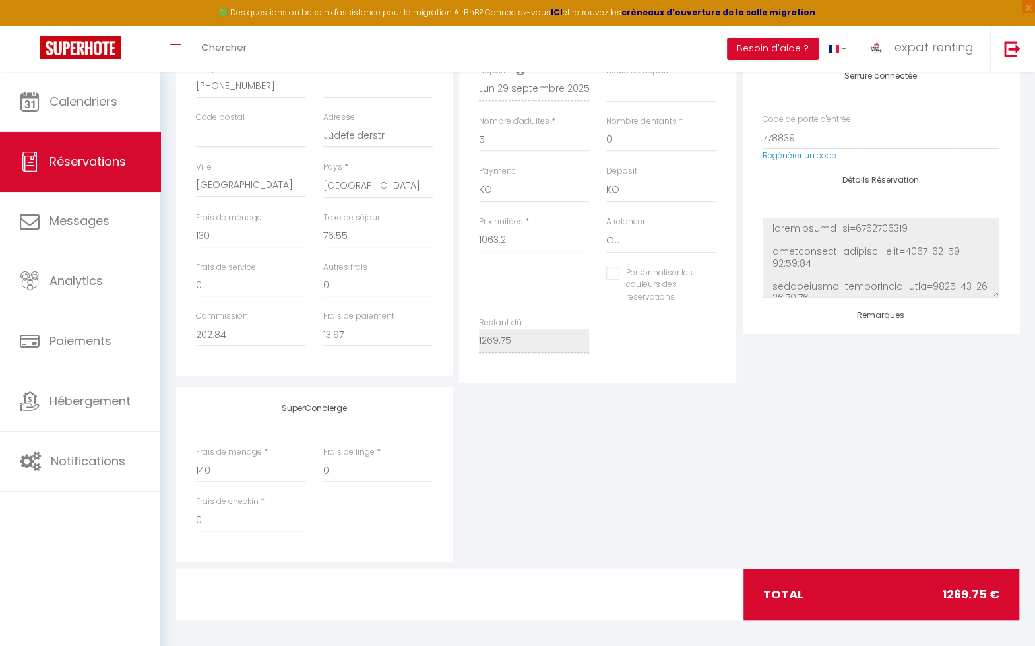
scroll to position [403, 0]
